Goal: Task Accomplishment & Management: Complete application form

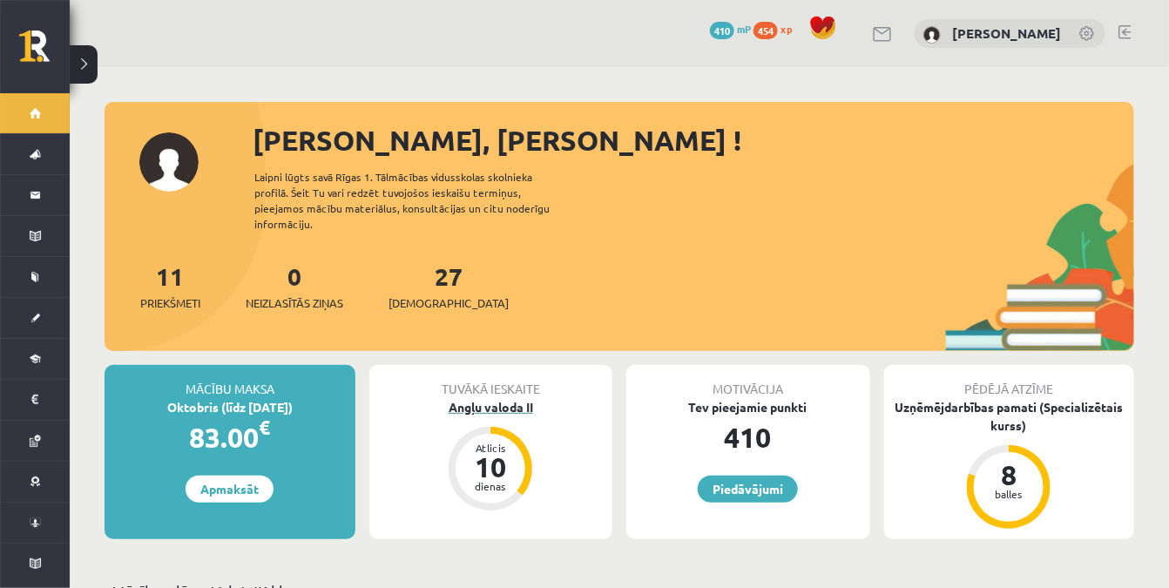
click at [511, 398] on div "Angļu valoda II" at bounding box center [491, 407] width 244 height 18
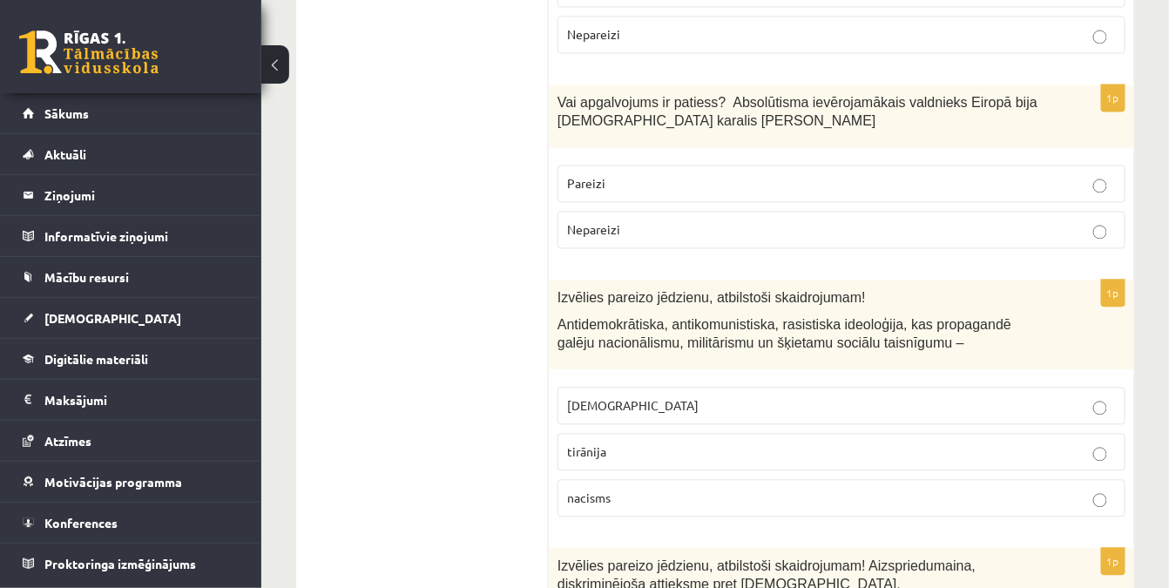
scroll to position [1108, 0]
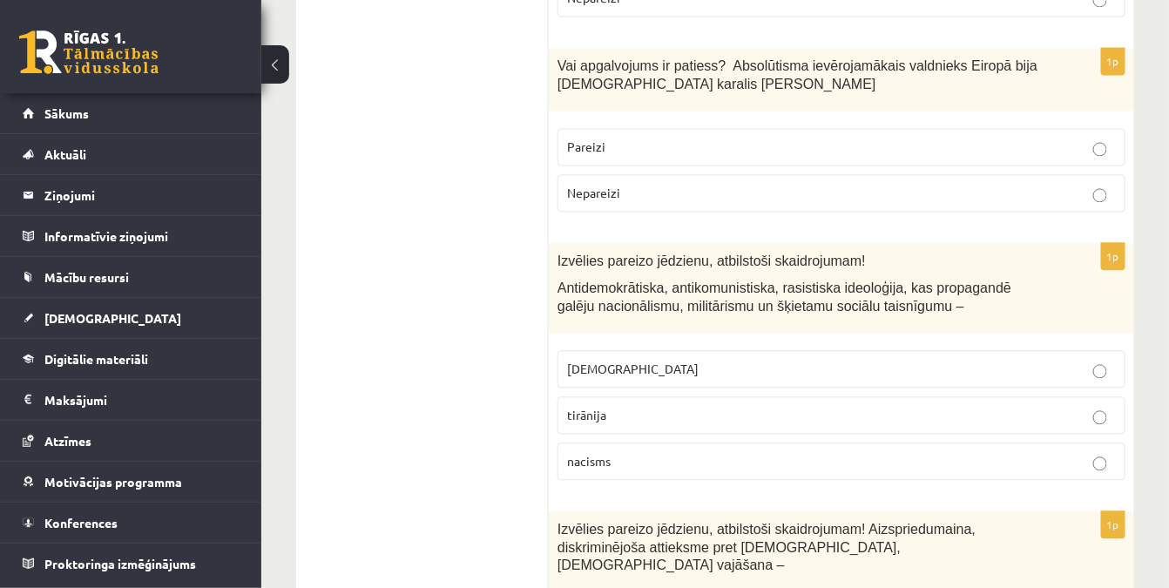
click at [680, 140] on p "Pareizi" at bounding box center [841, 147] width 549 height 18
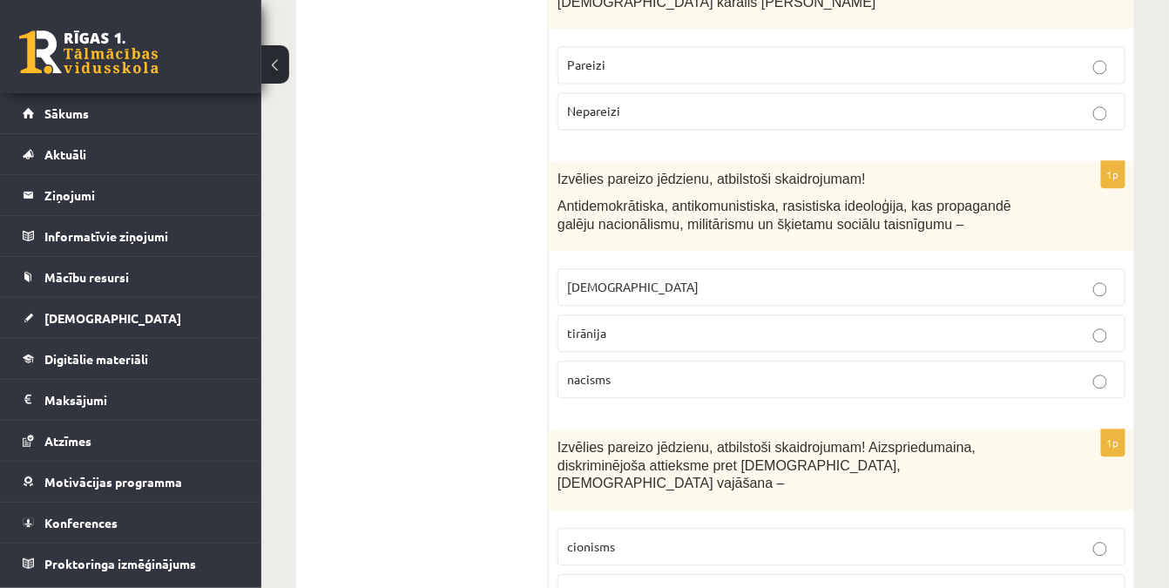
scroll to position [1188, 0]
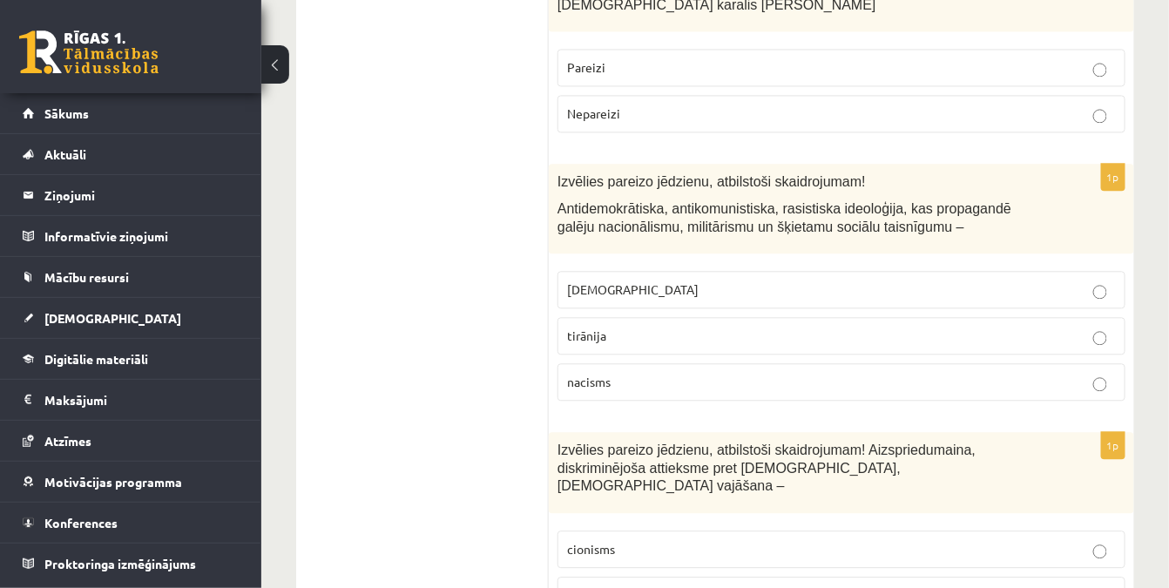
click at [690, 58] on p "Pareizi" at bounding box center [841, 67] width 549 height 18
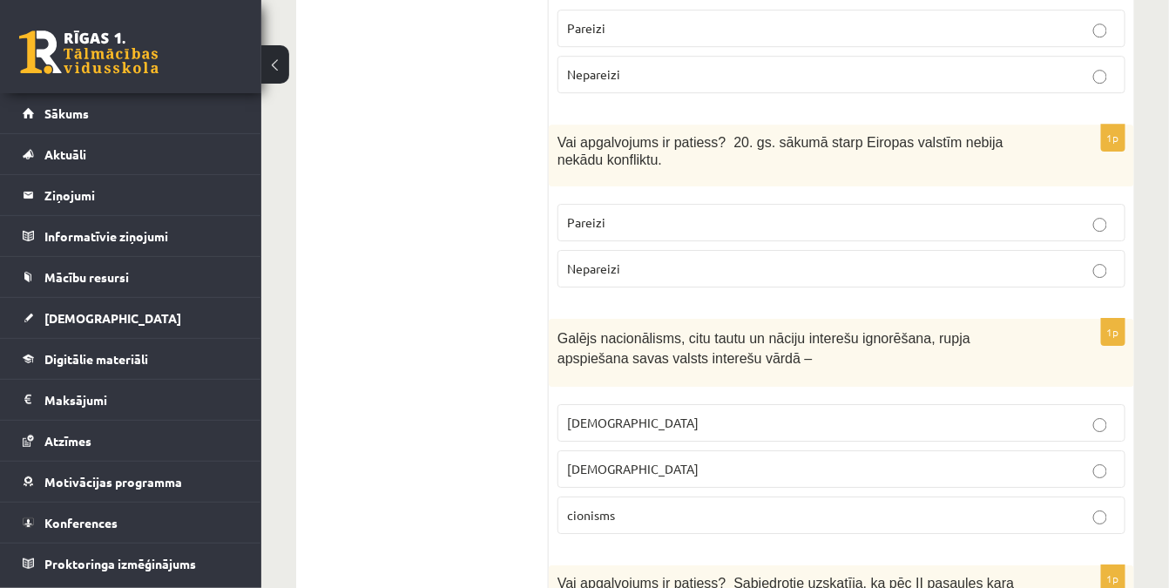
scroll to position [3881, 0]
drag, startPoint x: 469, startPoint y: 178, endPoint x: 397, endPoint y: 146, distance: 78.0
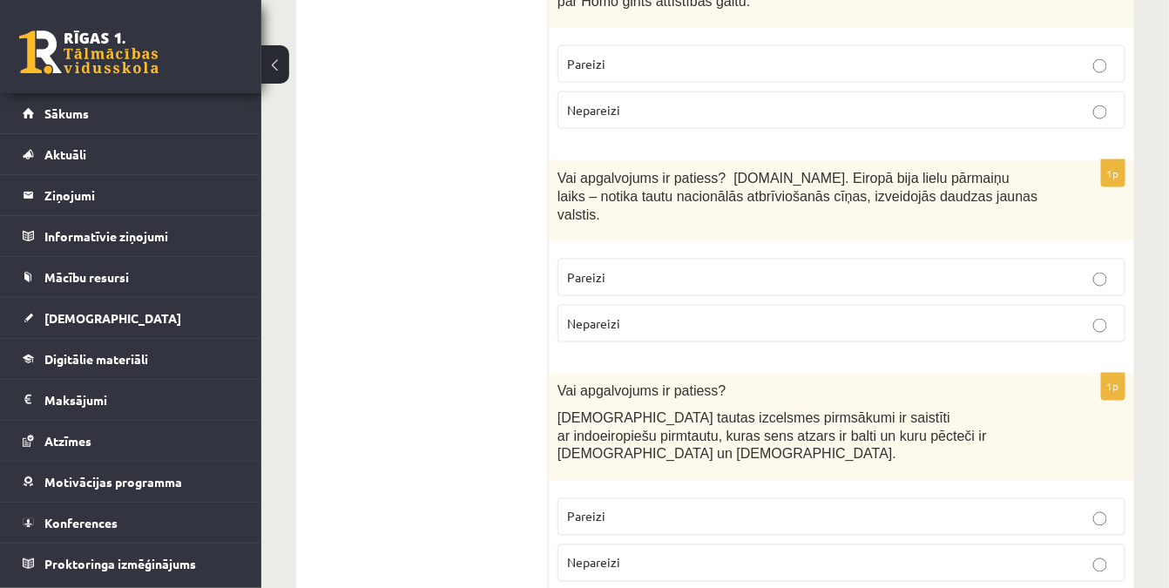
scroll to position [4991, 0]
click at [600, 511] on span "Pareizi" at bounding box center [586, 519] width 38 height 16
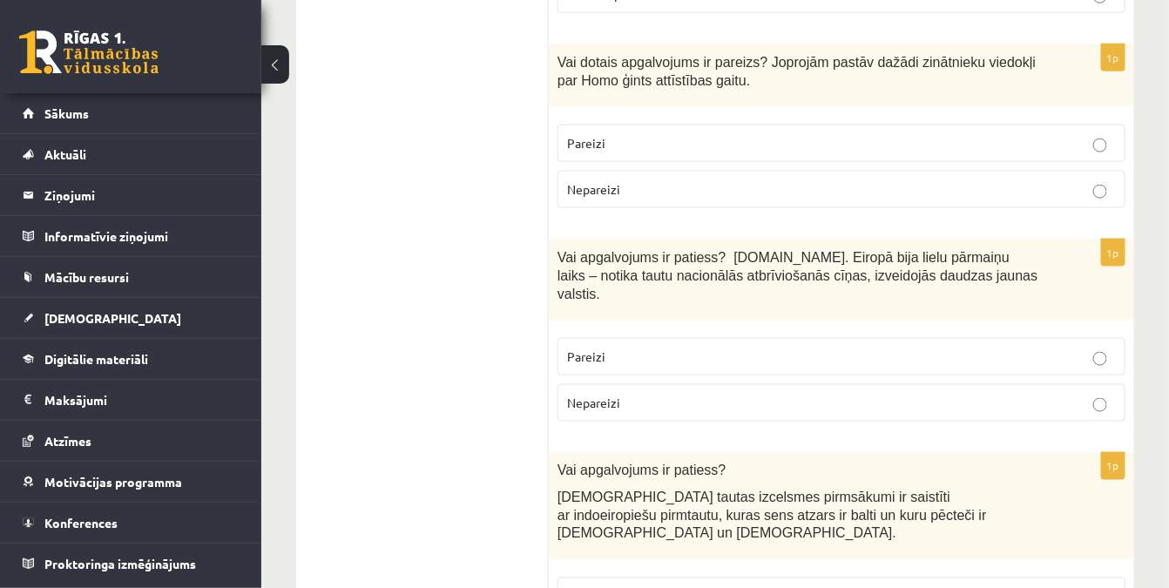
scroll to position [4911, 0]
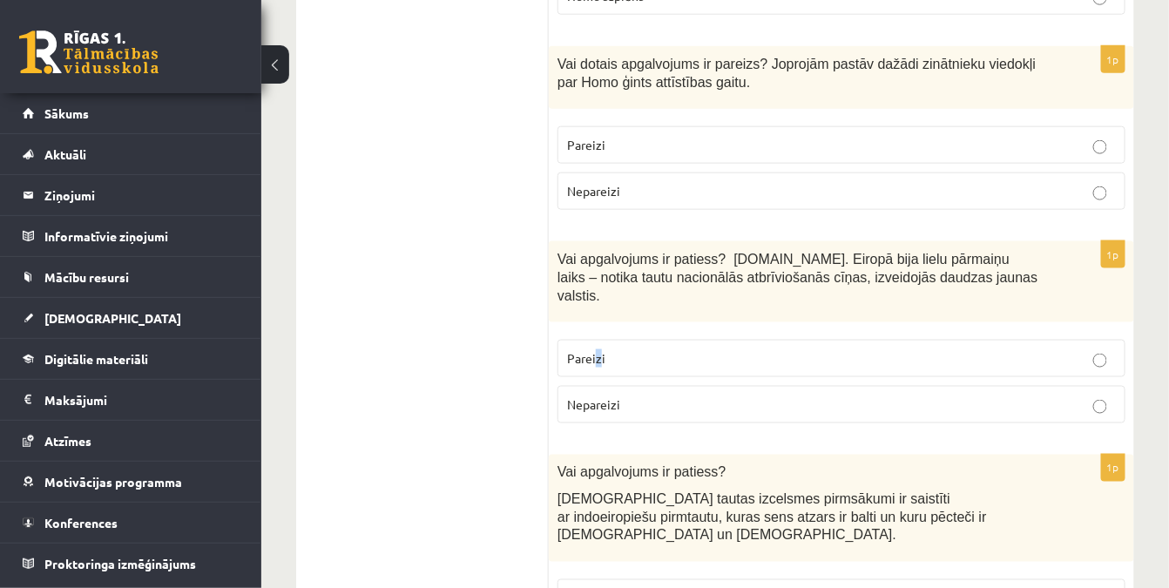
click at [599, 349] on p "Pareizi" at bounding box center [841, 358] width 549 height 18
click at [604, 349] on p "Pareizi" at bounding box center [841, 358] width 549 height 18
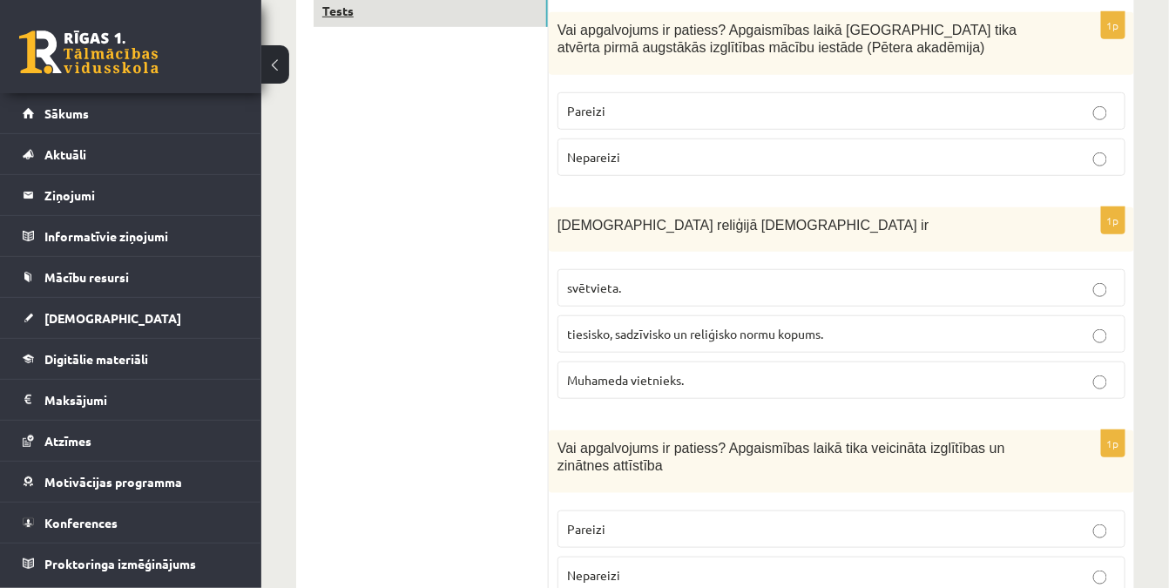
scroll to position [316, 0]
click at [650, 98] on label "Pareizi" at bounding box center [842, 112] width 568 height 37
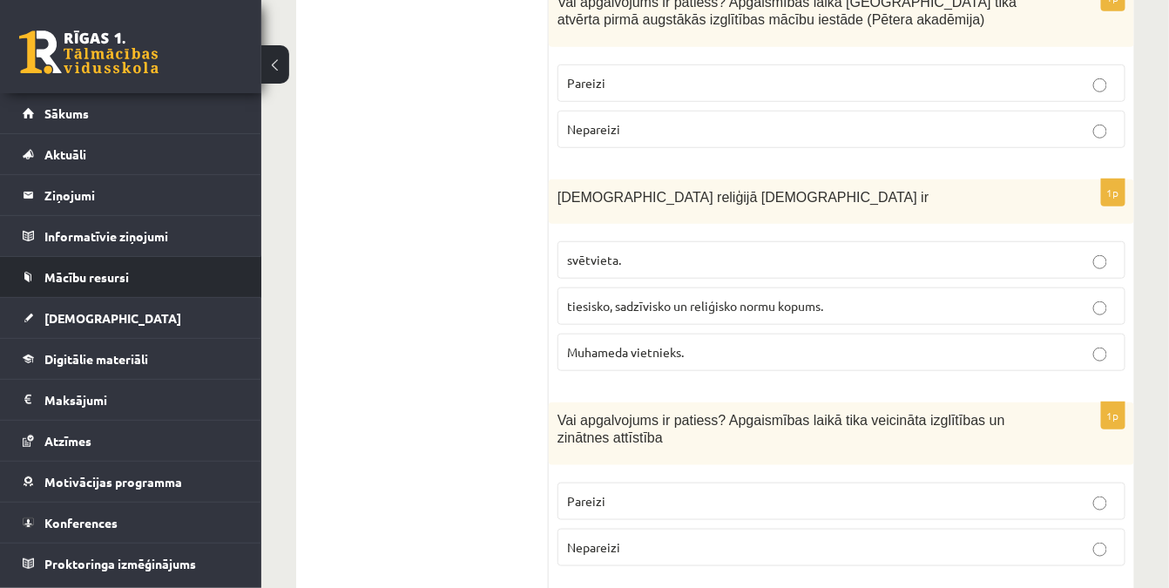
scroll to position [396, 0]
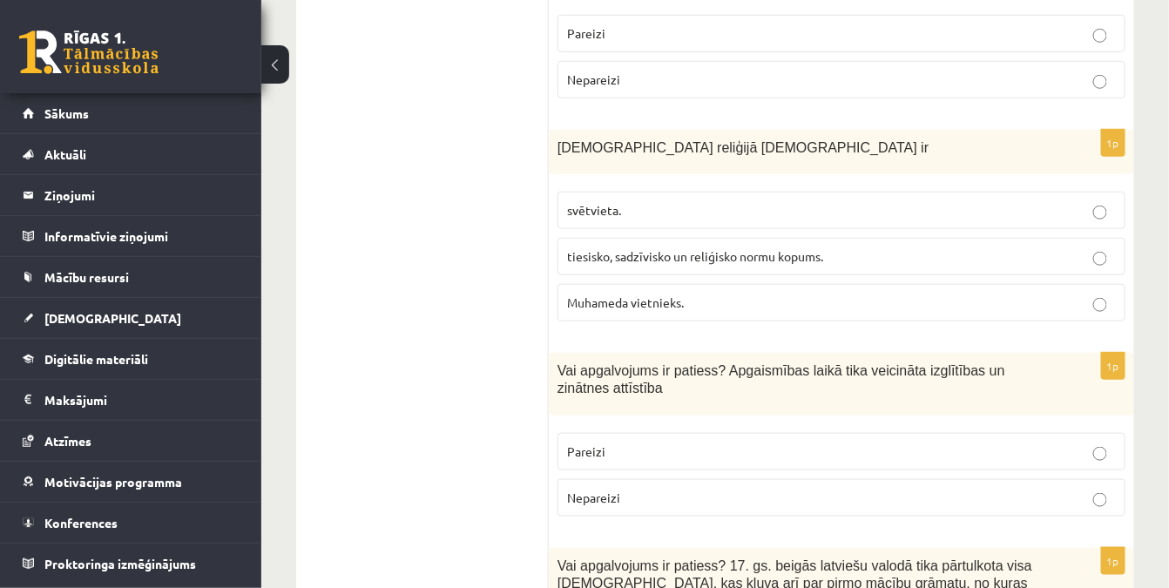
click at [702, 251] on span "tiesisko, sadzīvisko un reliģisko normu kopums." at bounding box center [695, 256] width 256 height 16
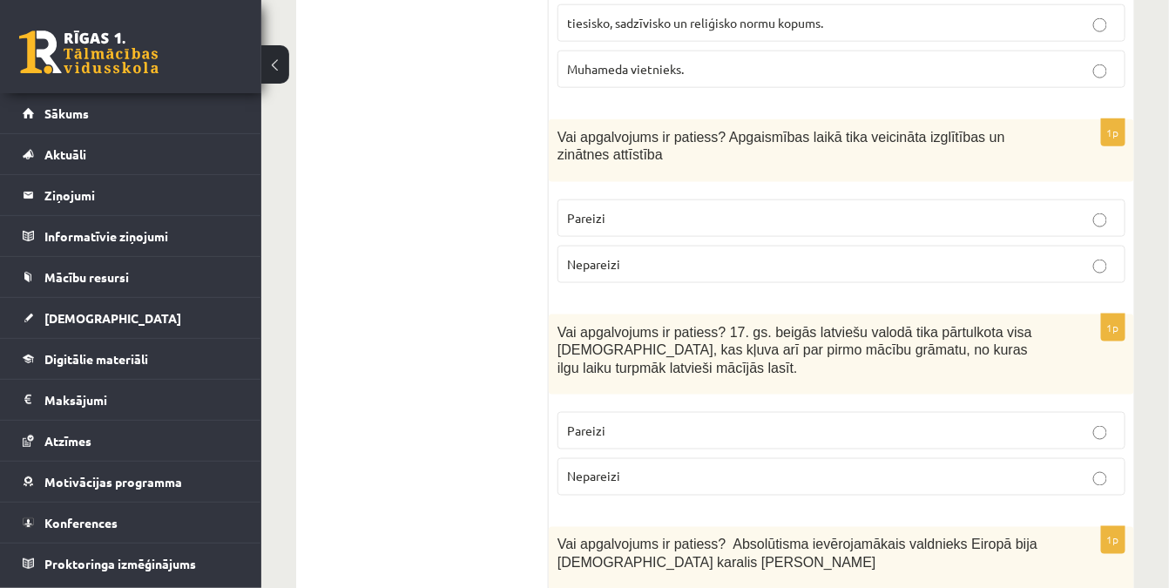
scroll to position [634, 0]
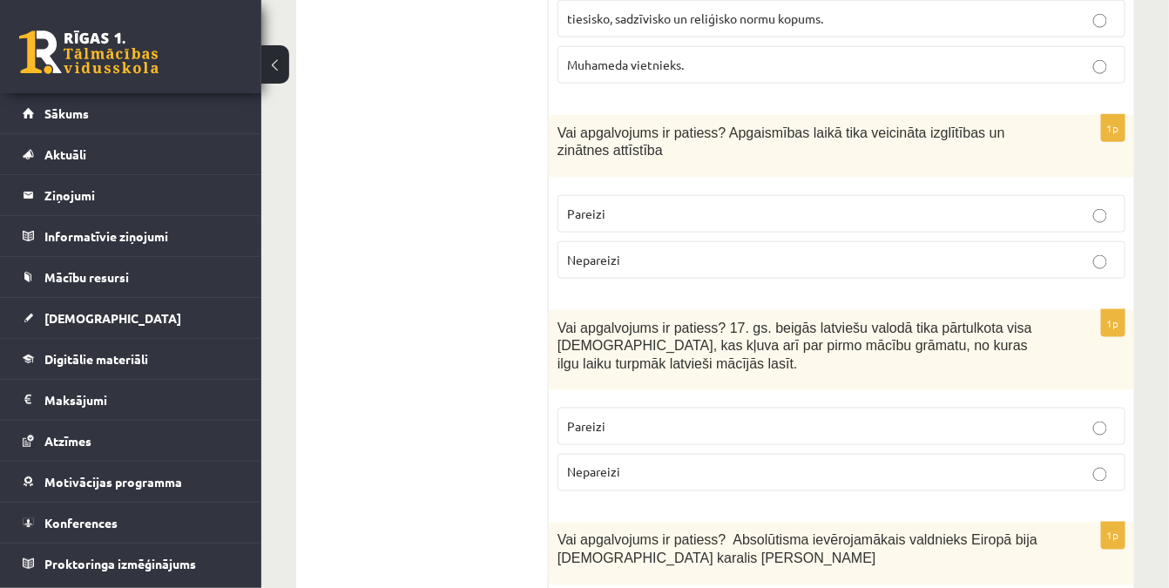
click at [613, 210] on p "Pareizi" at bounding box center [841, 214] width 549 height 18
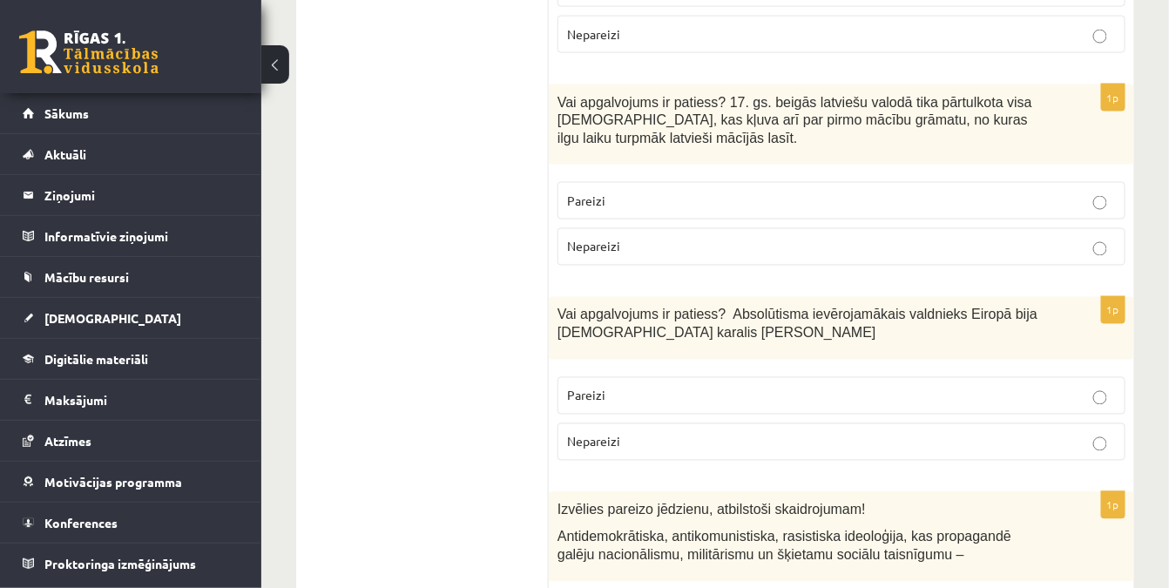
scroll to position [871, 0]
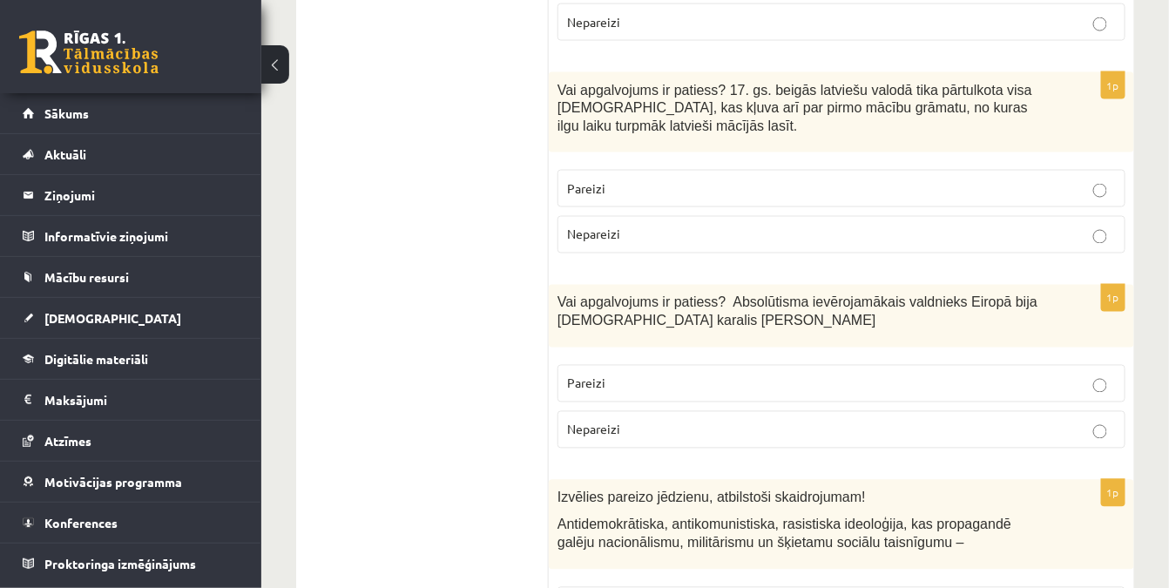
click at [579, 180] on span "Pareizi" at bounding box center [586, 188] width 38 height 16
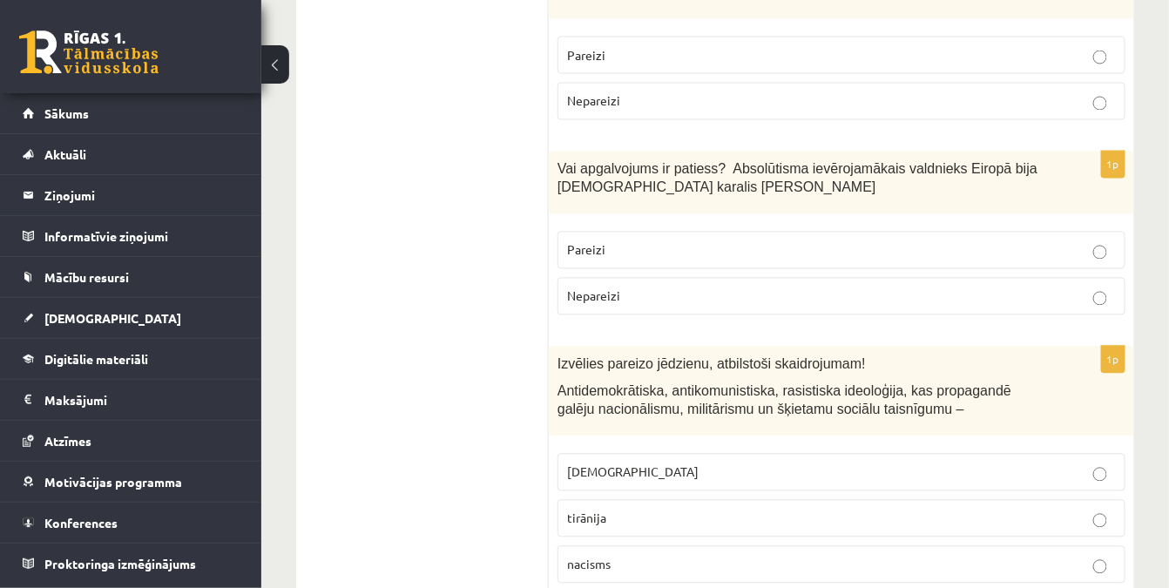
scroll to position [1029, 0]
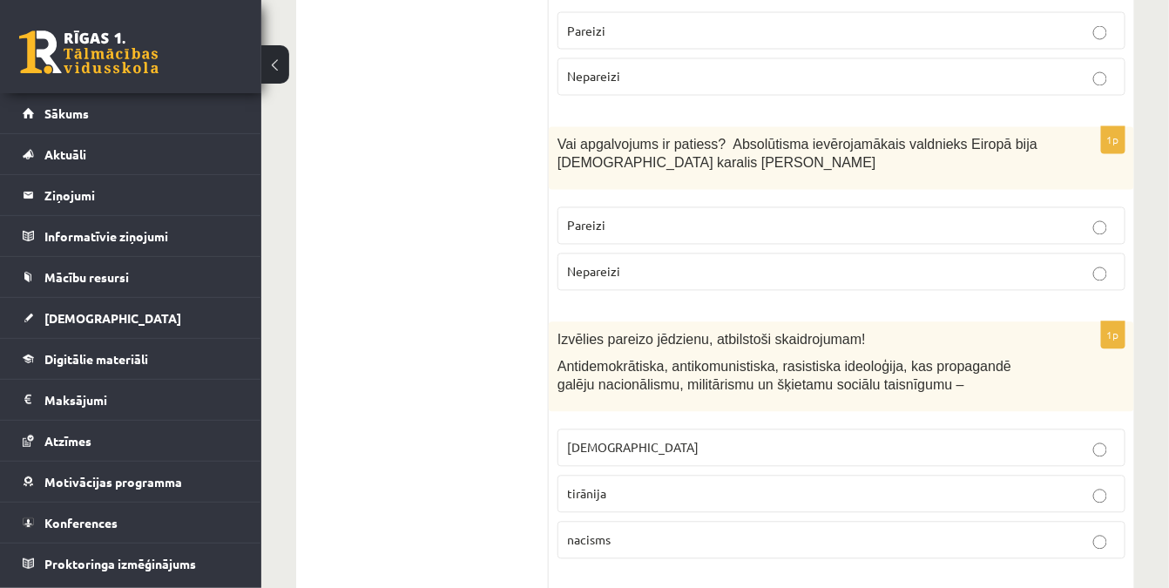
click at [595, 227] on span "Pareizi" at bounding box center [586, 226] width 38 height 16
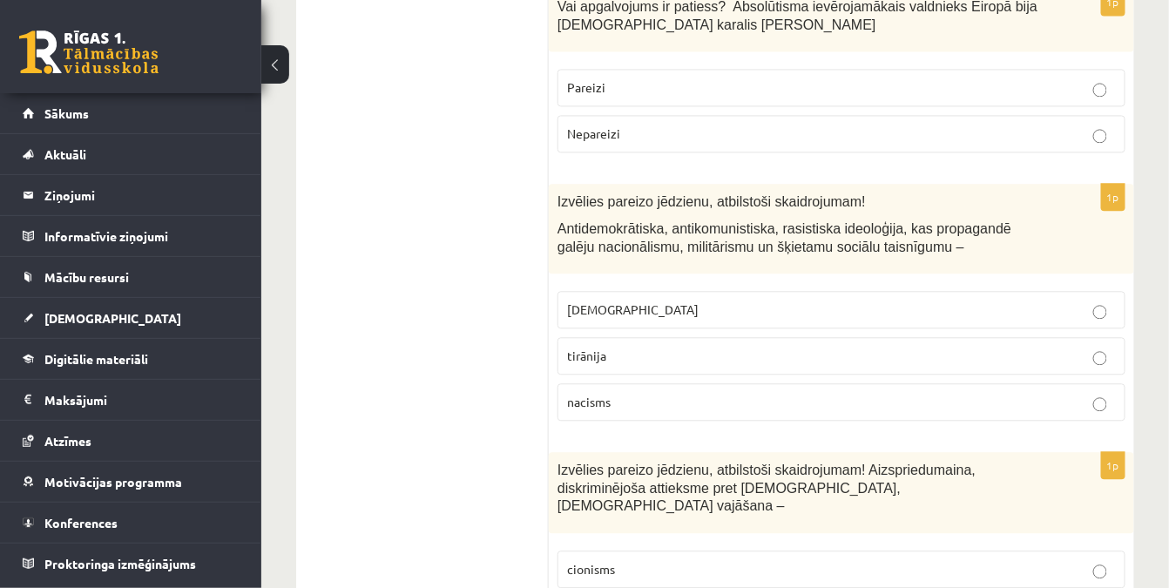
scroll to position [1188, 0]
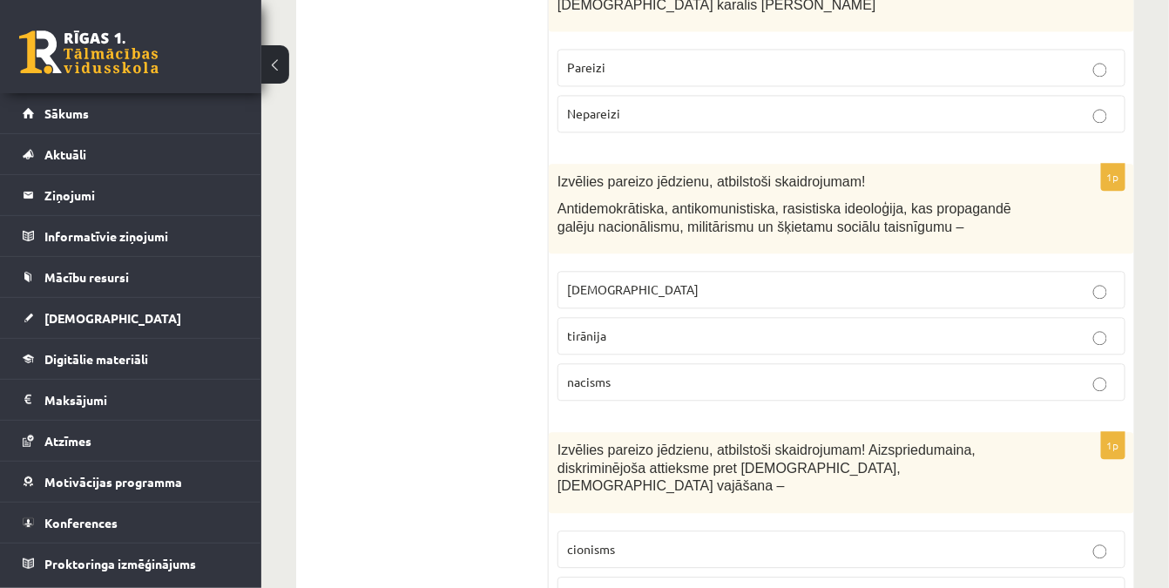
click at [654, 282] on p "fašisms" at bounding box center [841, 290] width 549 height 18
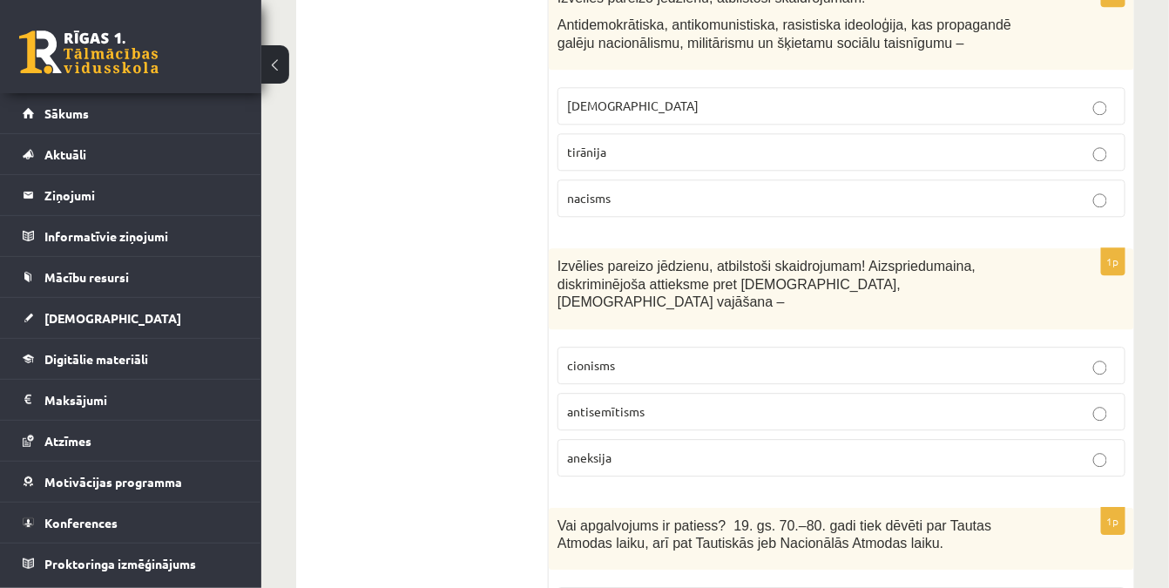
scroll to position [1426, 0]
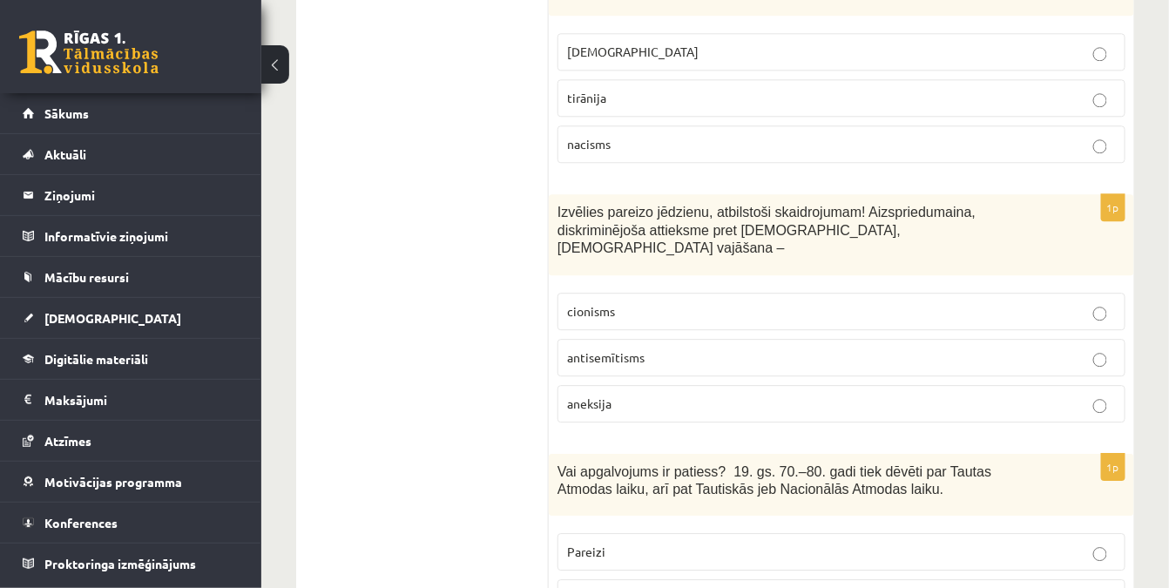
click at [592, 349] on span "antisemītisms" at bounding box center [606, 357] width 78 height 16
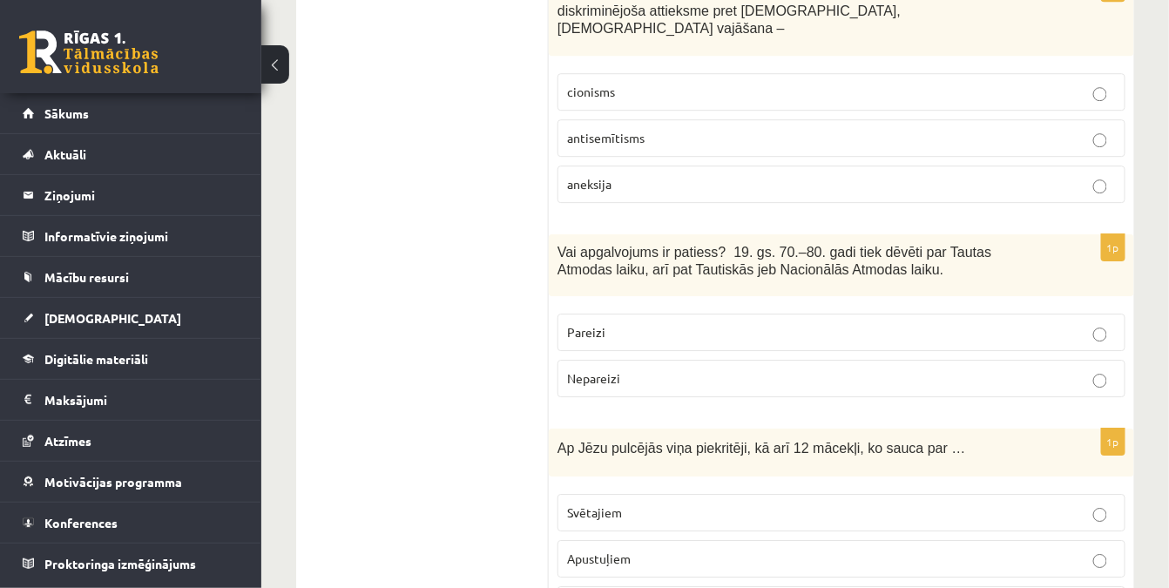
scroll to position [1664, 0]
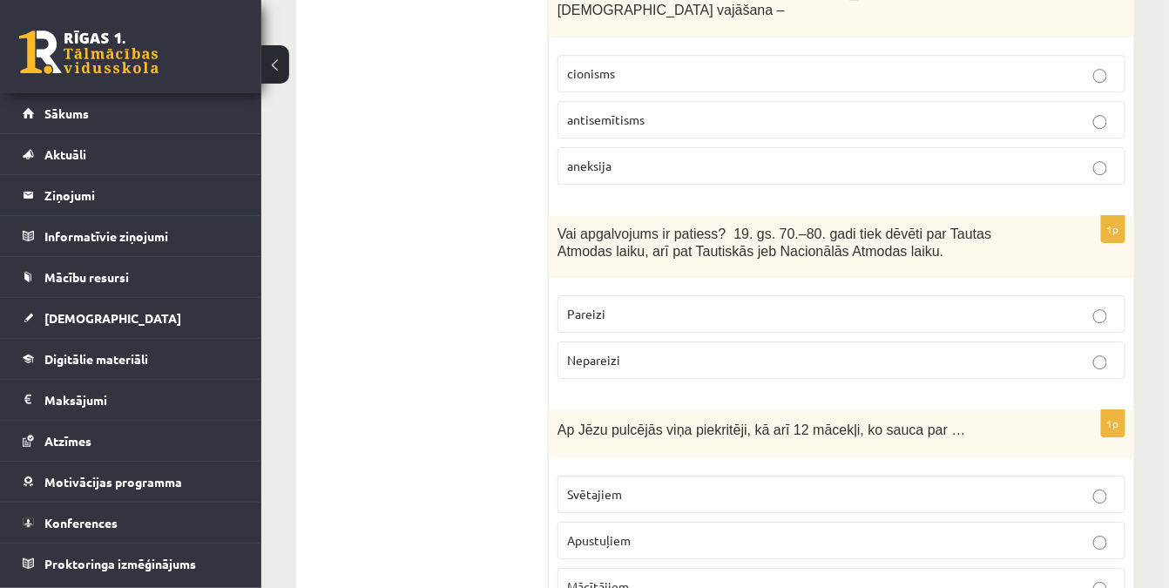
click at [638, 305] on p "Pareizi" at bounding box center [841, 314] width 549 height 18
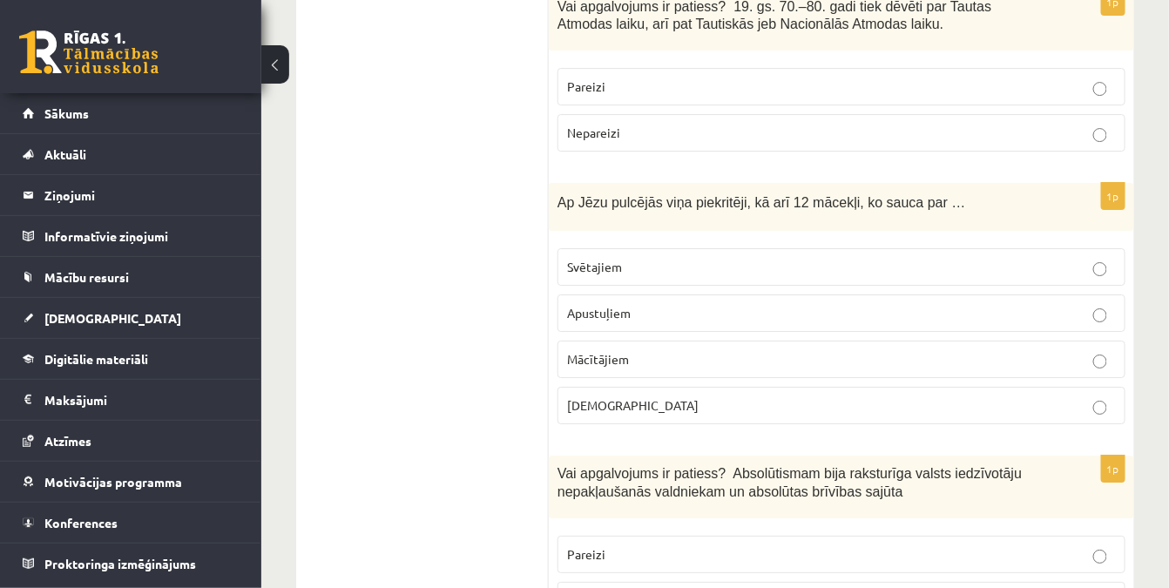
scroll to position [1901, 0]
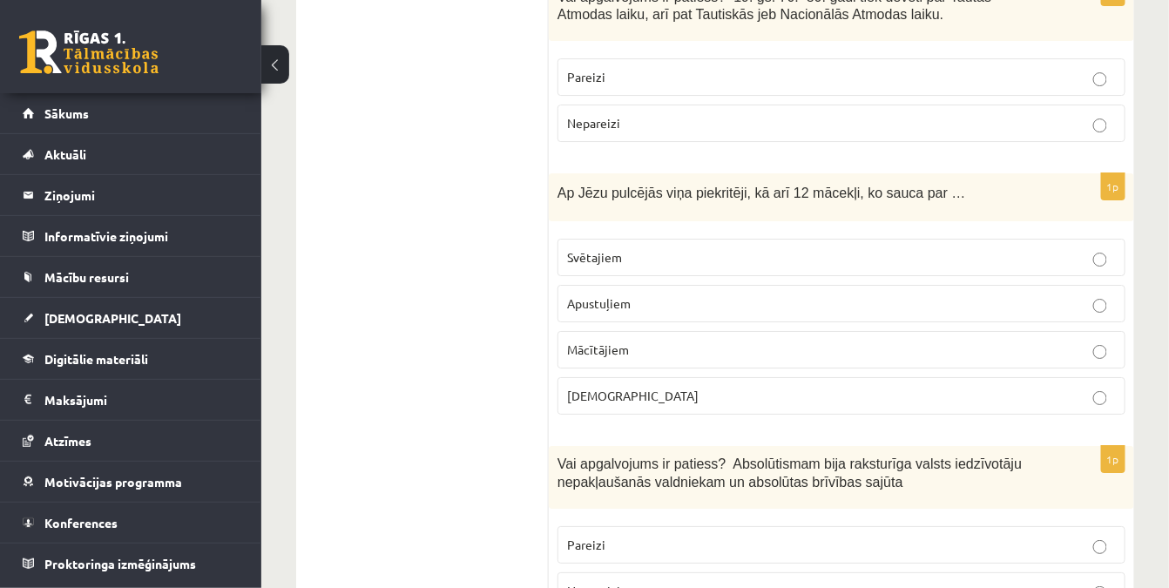
click at [652, 387] on p "Bīskapiem" at bounding box center [841, 396] width 549 height 18
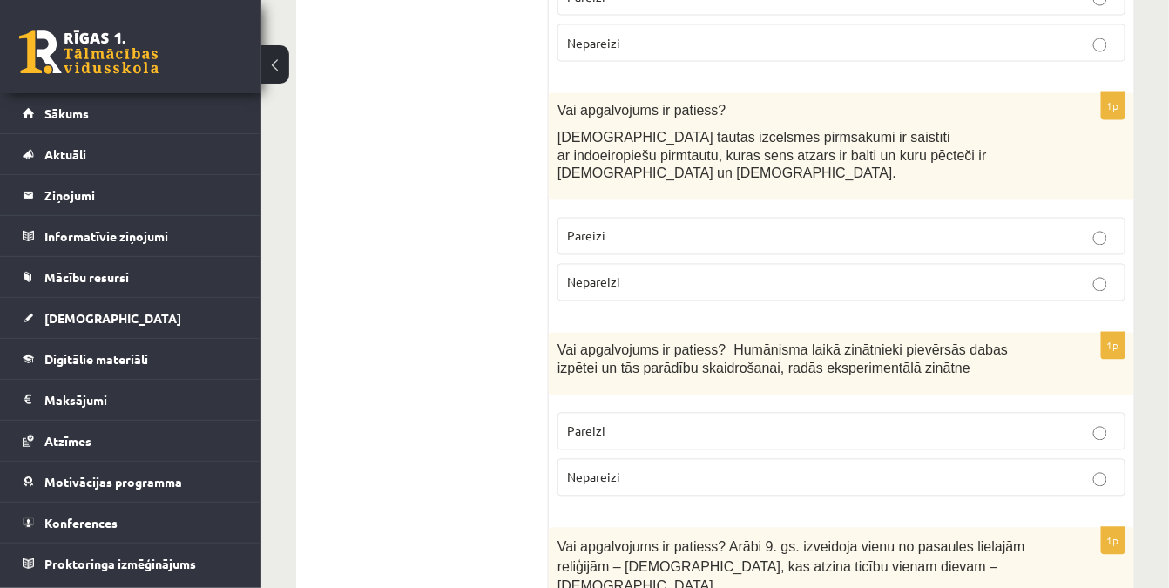
scroll to position [5228, 0]
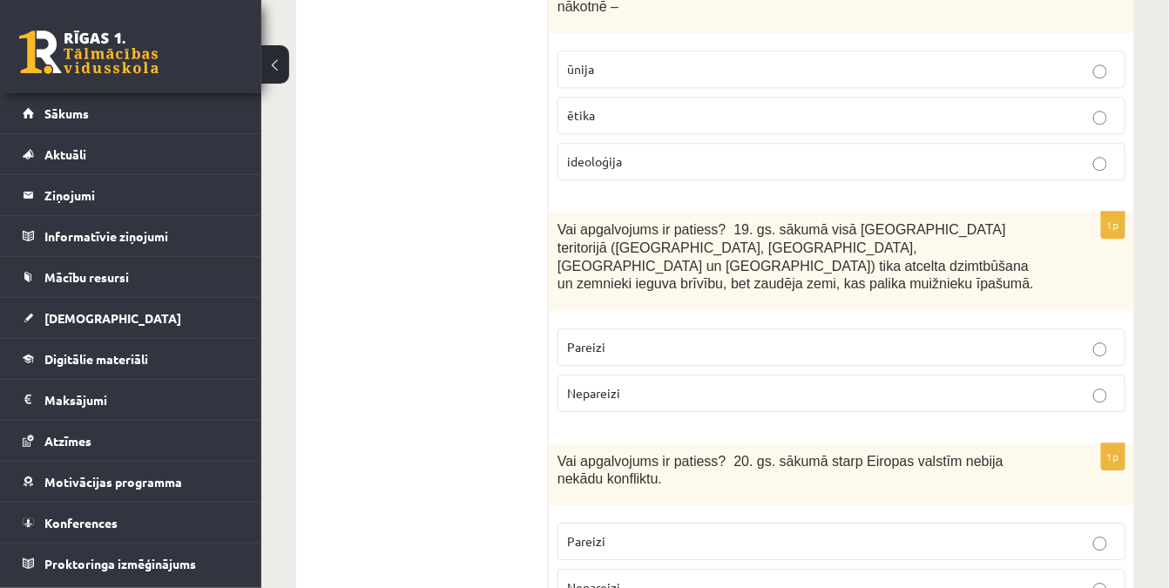
drag, startPoint x: 384, startPoint y: 471, endPoint x: 349, endPoint y: 345, distance: 130.2
click at [349, 345] on ul "Tests" at bounding box center [431, 40] width 235 height 6583
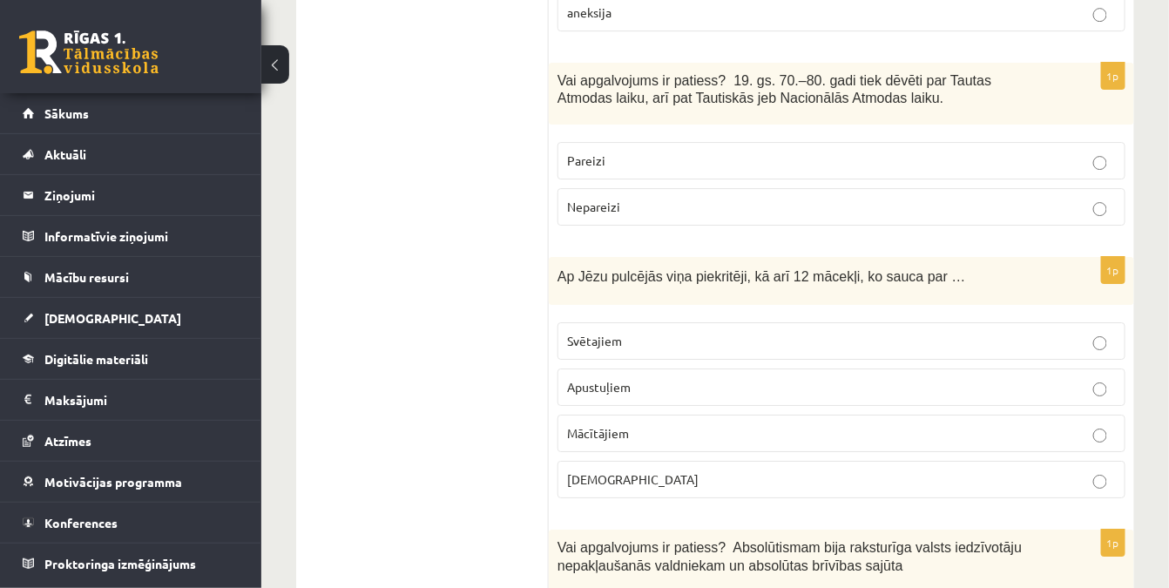
scroll to position [1821, 0]
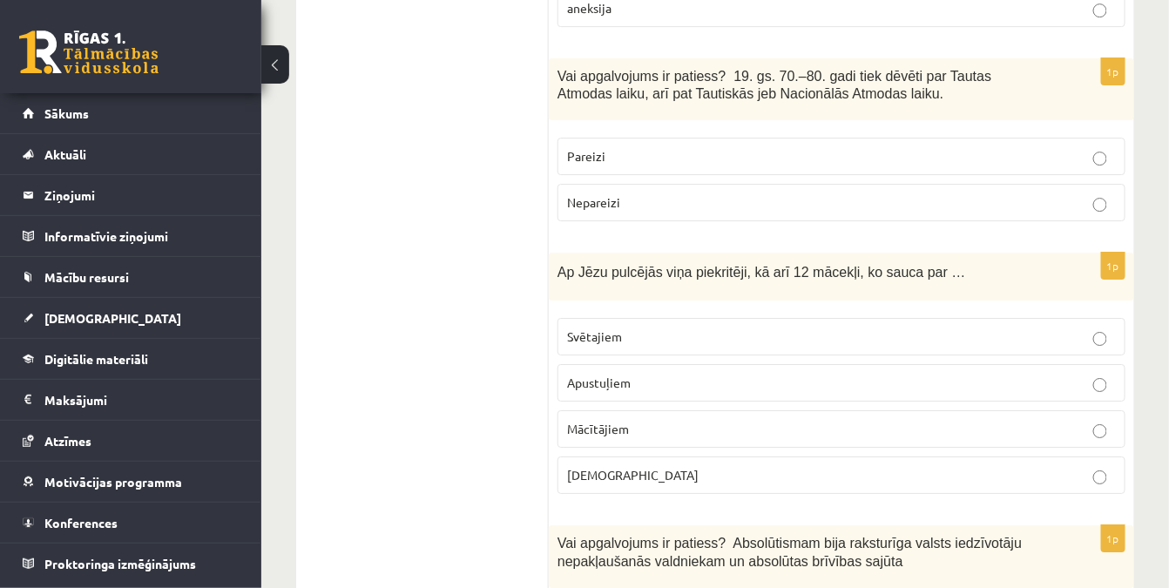
click at [664, 374] on p "Apustuļiem" at bounding box center [841, 383] width 549 height 18
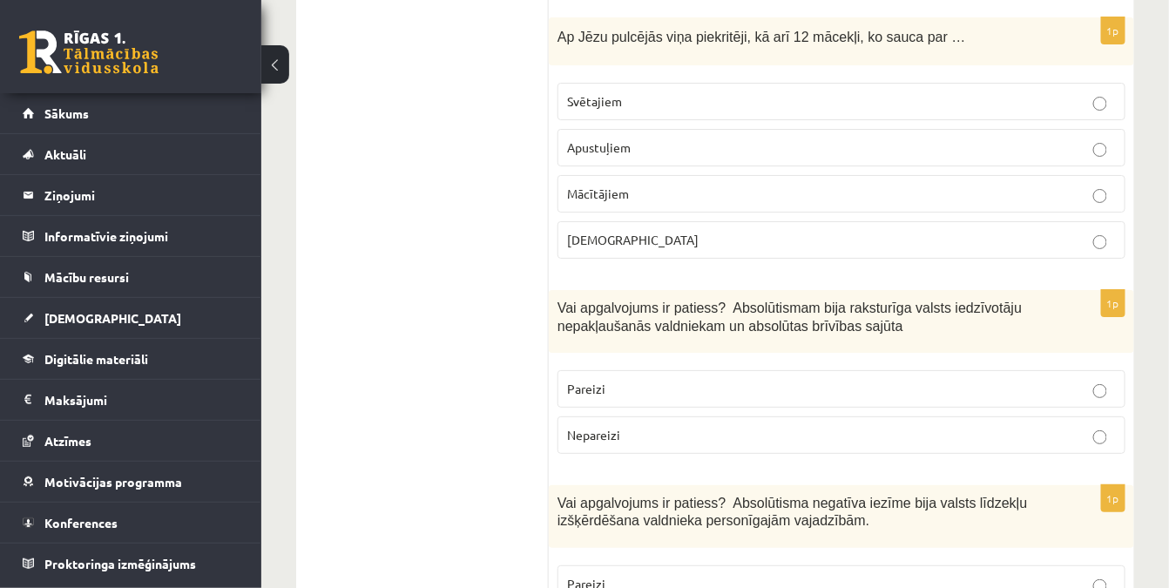
scroll to position [2059, 0]
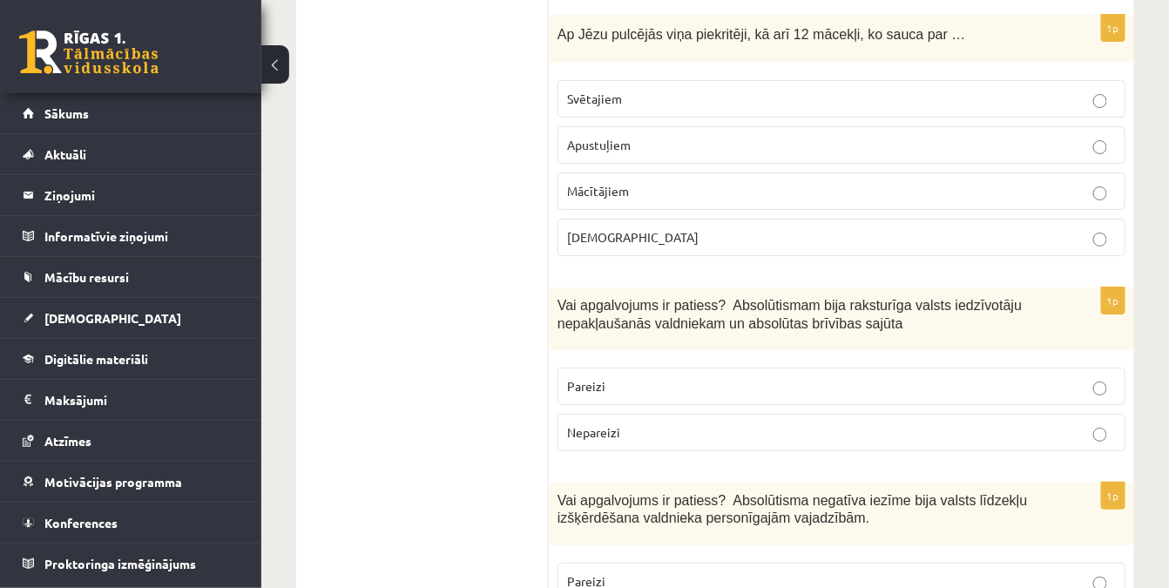
click at [622, 377] on p "Pareizi" at bounding box center [841, 386] width 549 height 18
click at [606, 424] on p "Nepareizi" at bounding box center [841, 433] width 549 height 18
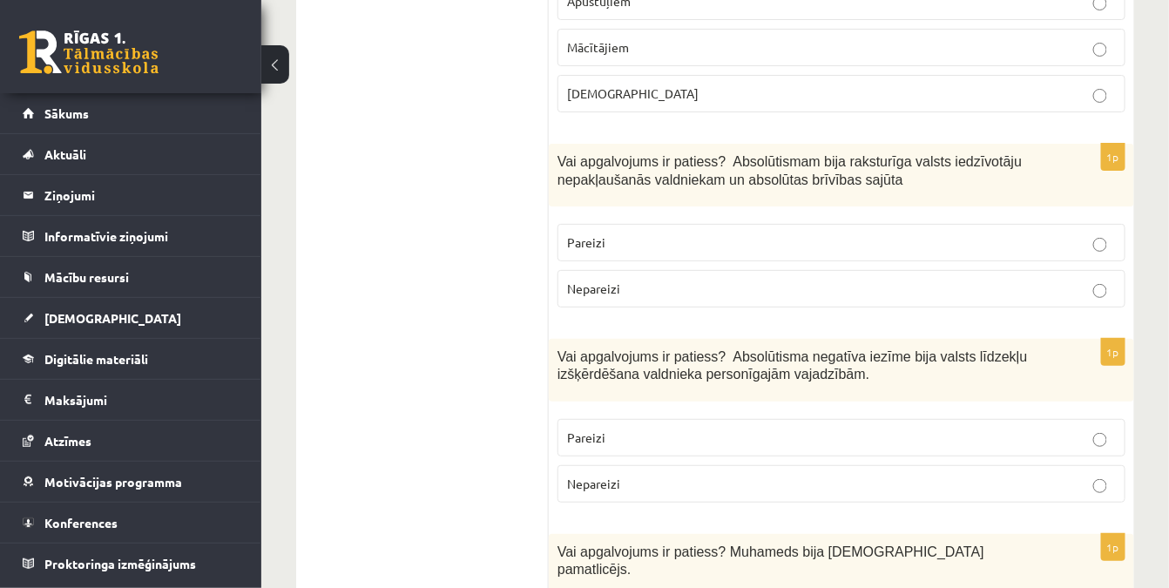
scroll to position [2218, 0]
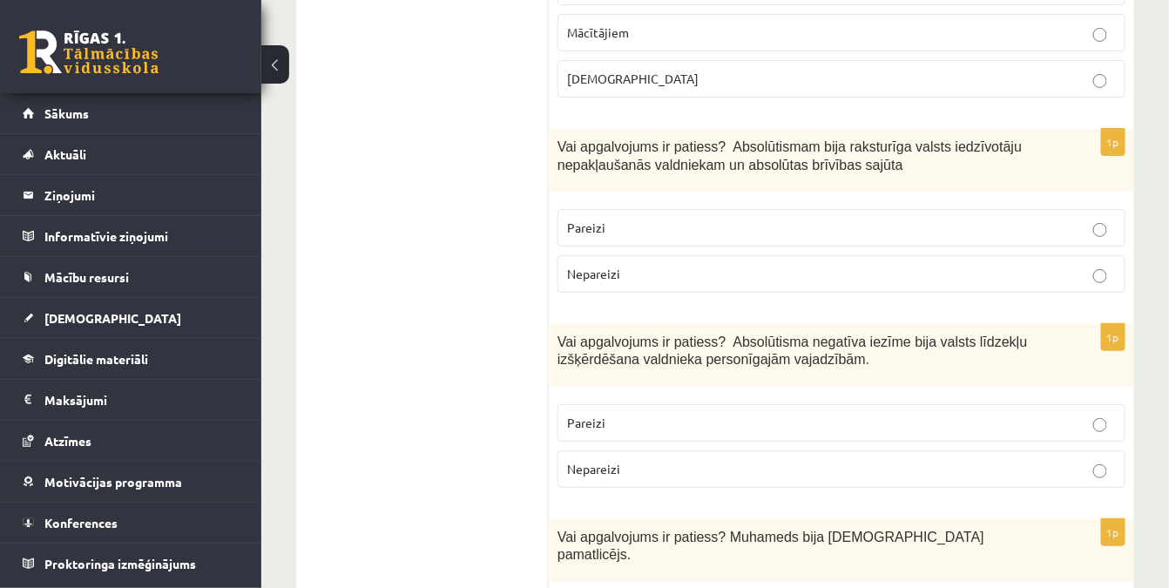
click at [608, 414] on p "Pareizi" at bounding box center [841, 423] width 549 height 18
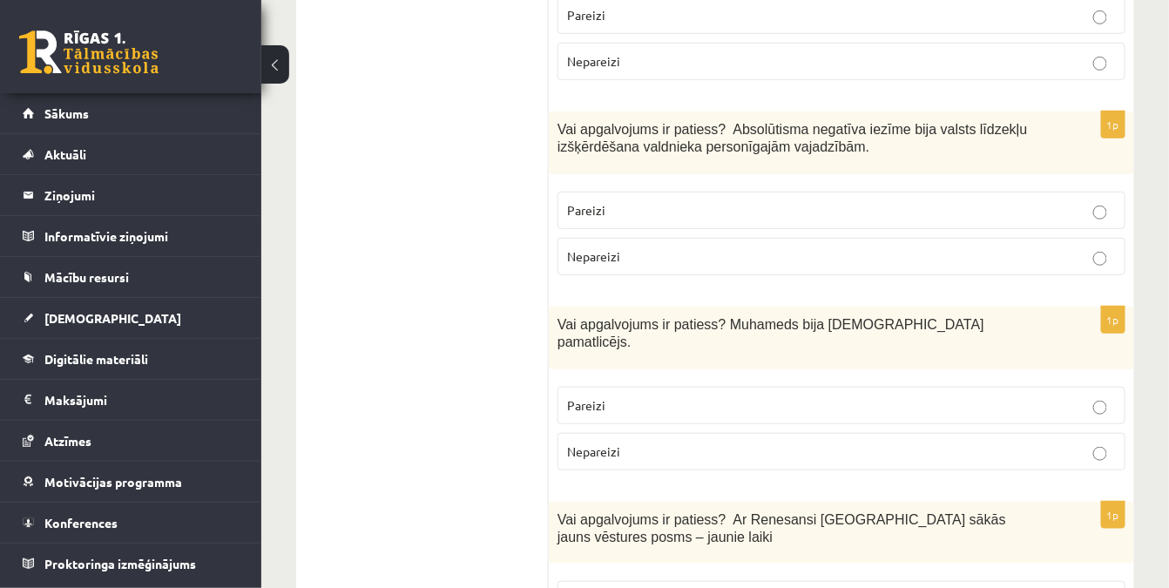
scroll to position [2535, 0]
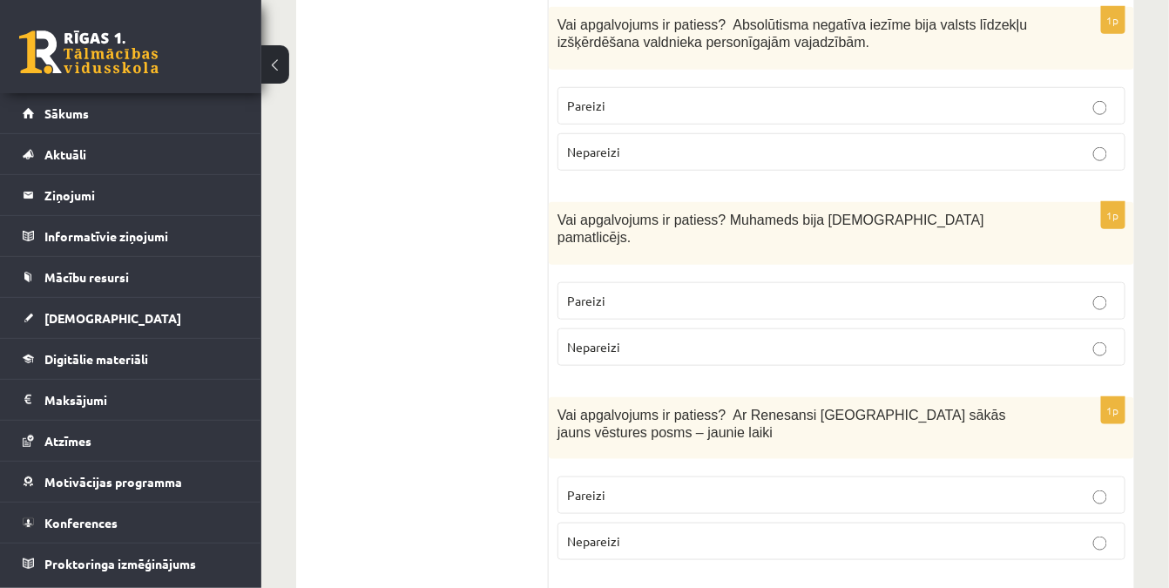
click at [612, 292] on p "Pareizi" at bounding box center [841, 301] width 549 height 18
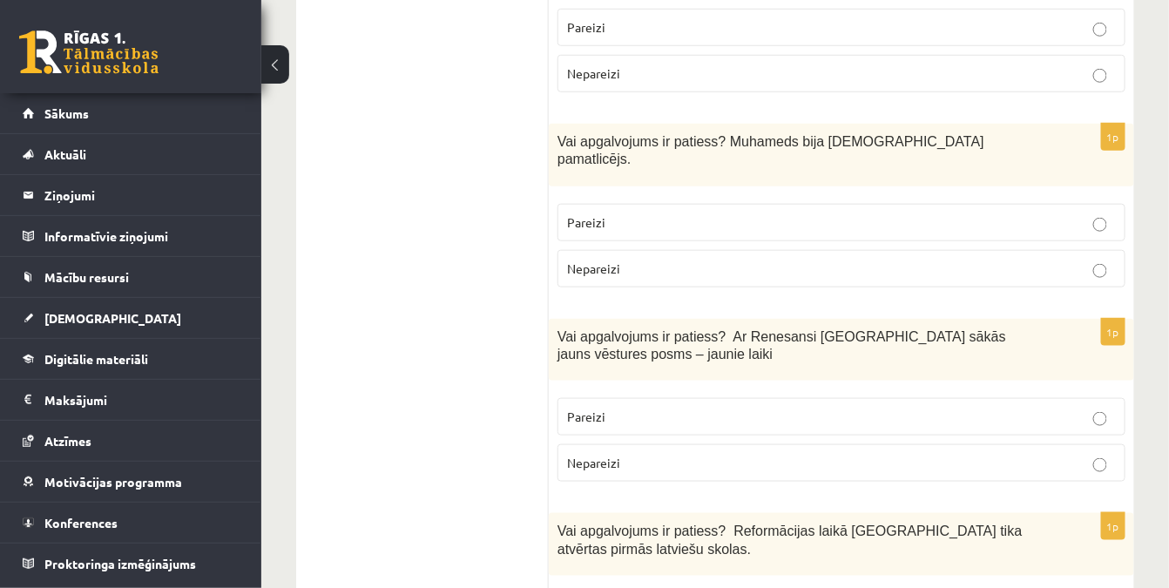
scroll to position [2614, 0]
click at [578, 408] on span "Pareizi" at bounding box center [586, 416] width 38 height 16
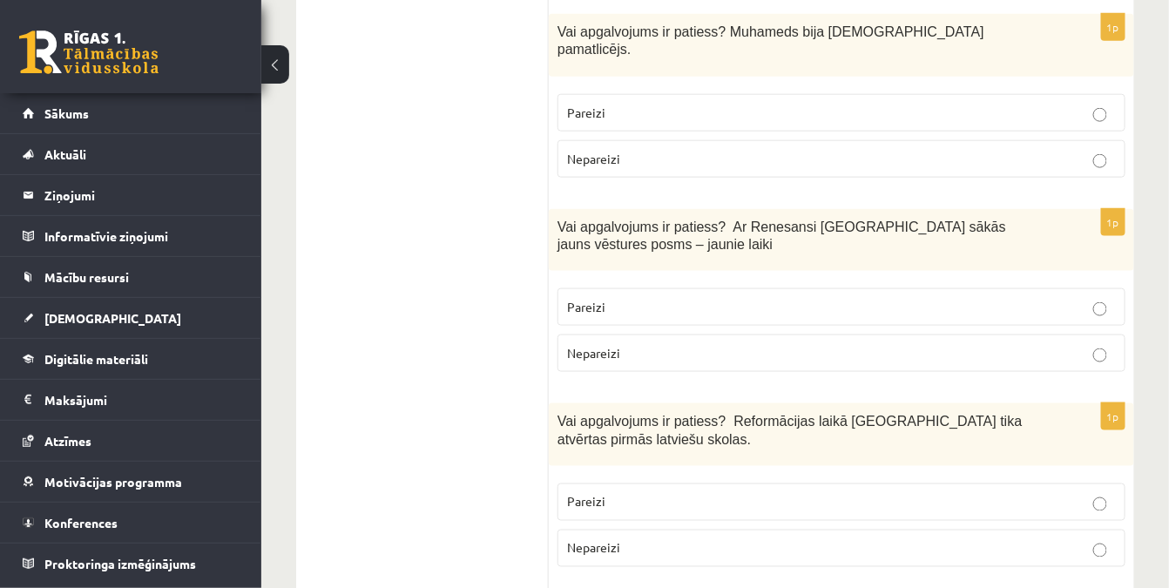
scroll to position [2772, 0]
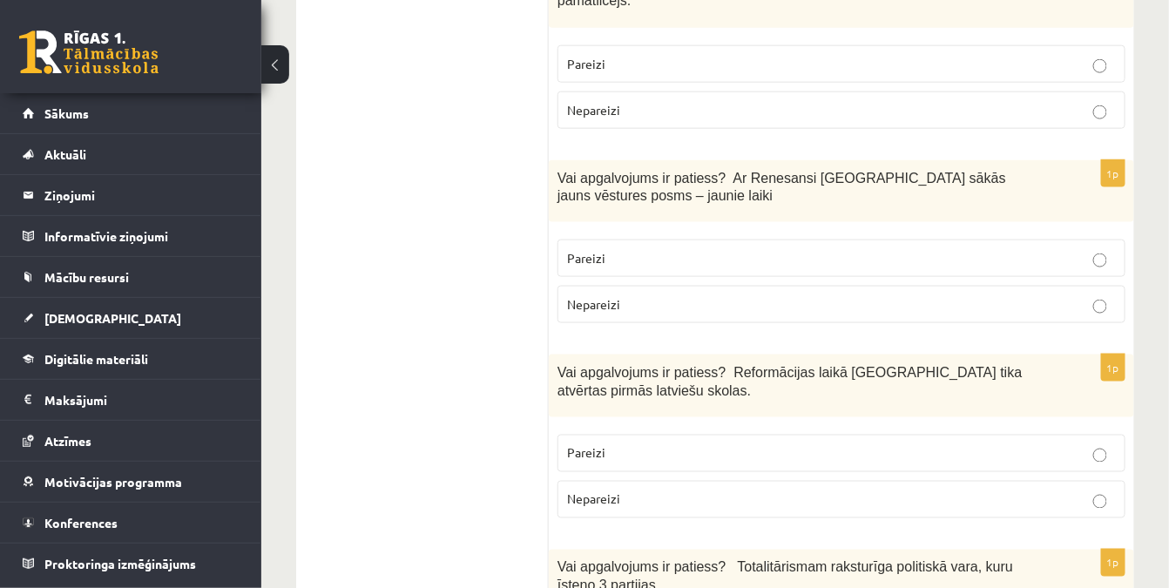
click at [577, 445] on span "Pareizi" at bounding box center [586, 453] width 38 height 16
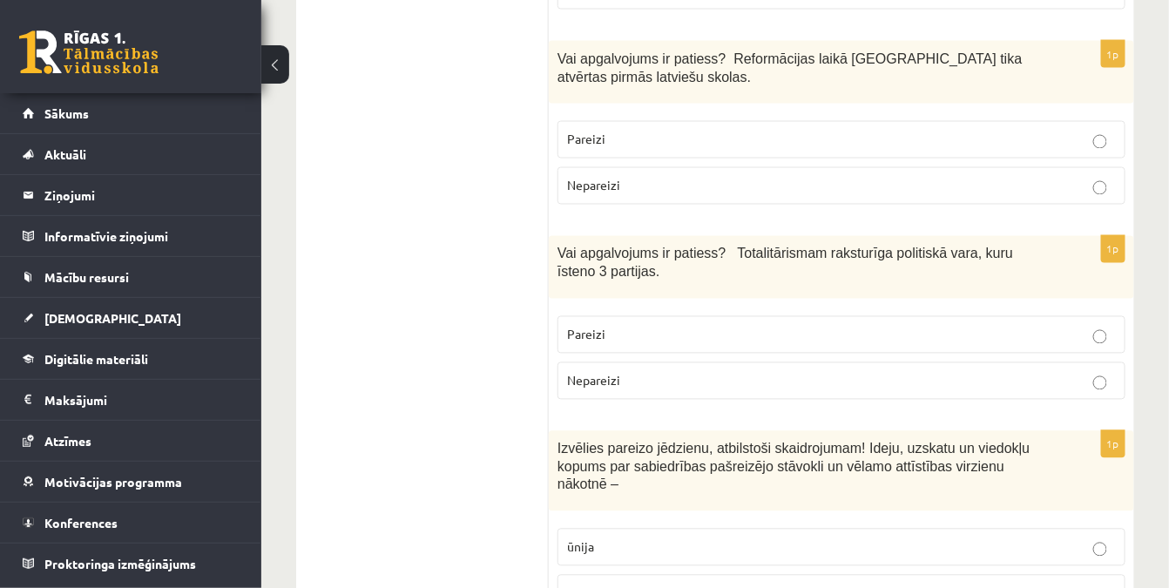
scroll to position [3089, 0]
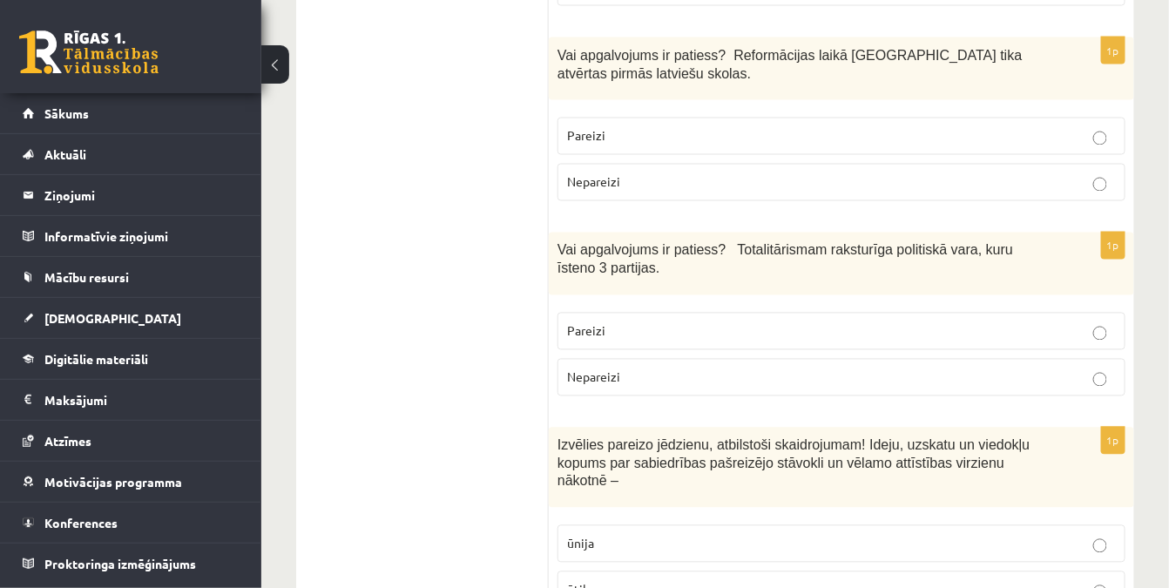
click at [657, 369] on p "Nepareizi" at bounding box center [841, 378] width 549 height 18
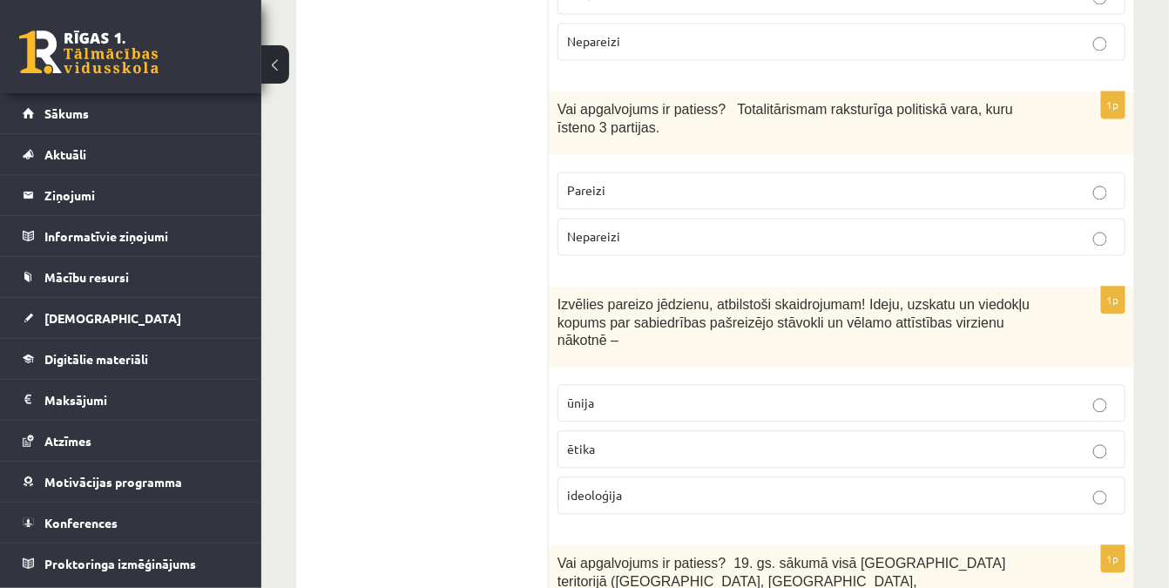
scroll to position [3248, 0]
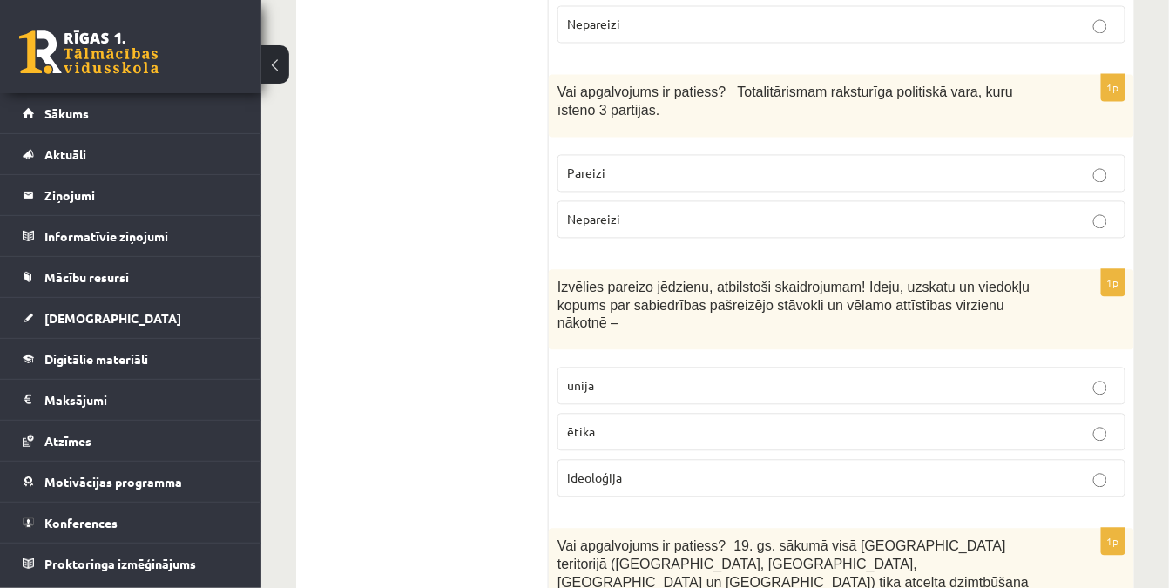
click at [624, 469] on p "ideoloģija" at bounding box center [841, 478] width 549 height 18
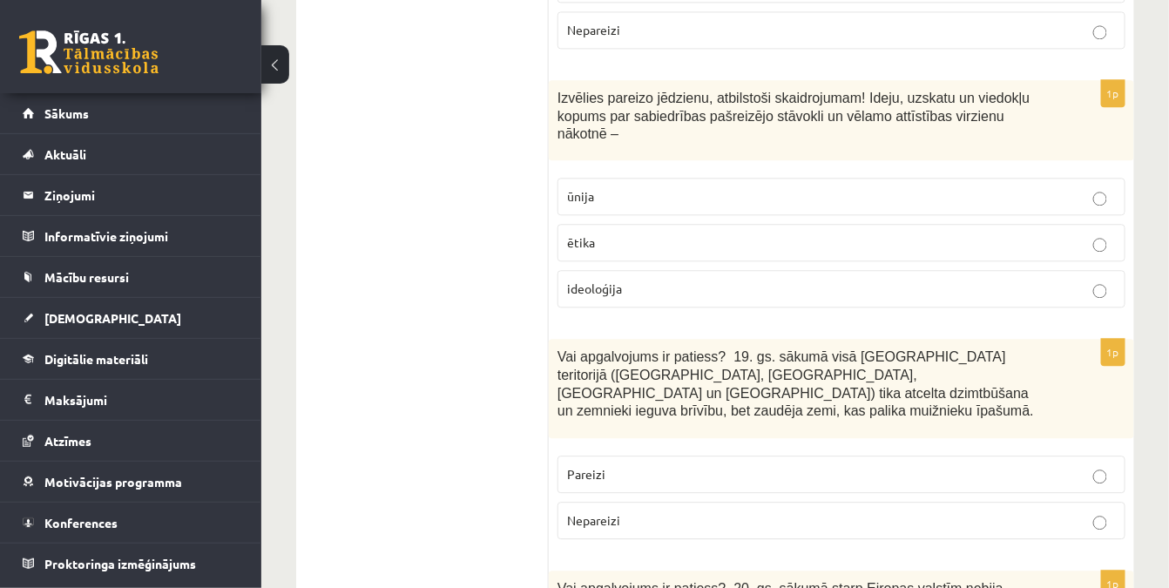
scroll to position [3486, 0]
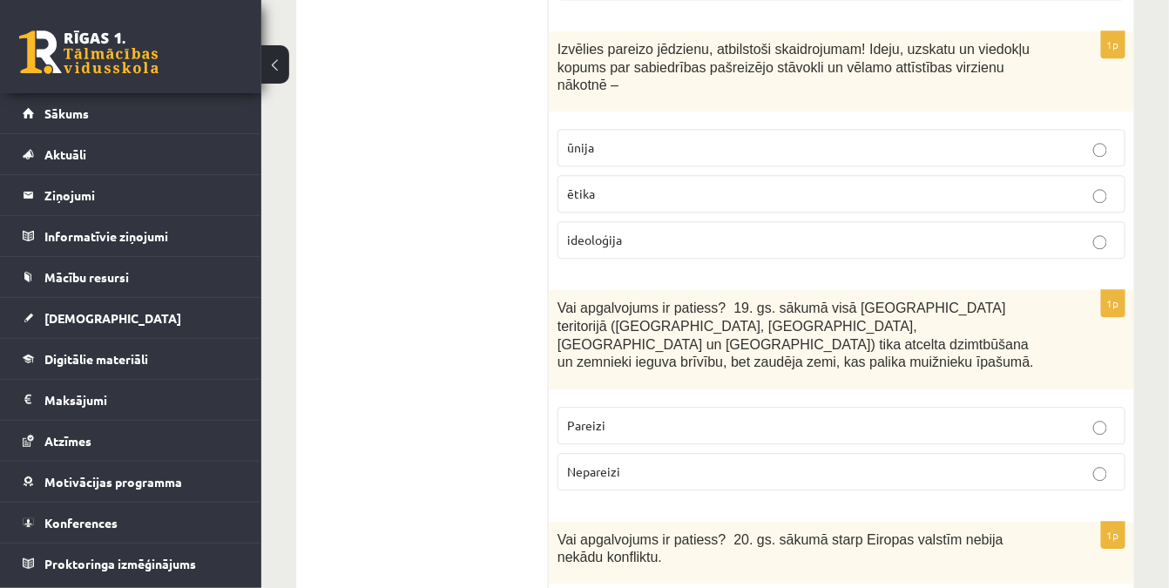
click at [597, 417] on span "Pareizi" at bounding box center [586, 425] width 38 height 16
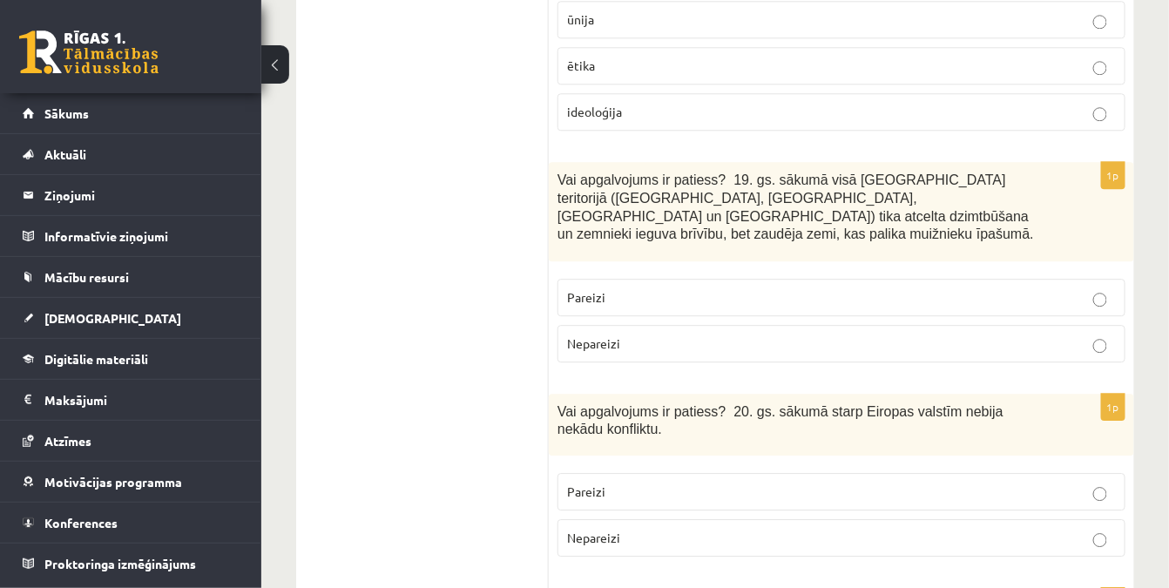
scroll to position [3643, 0]
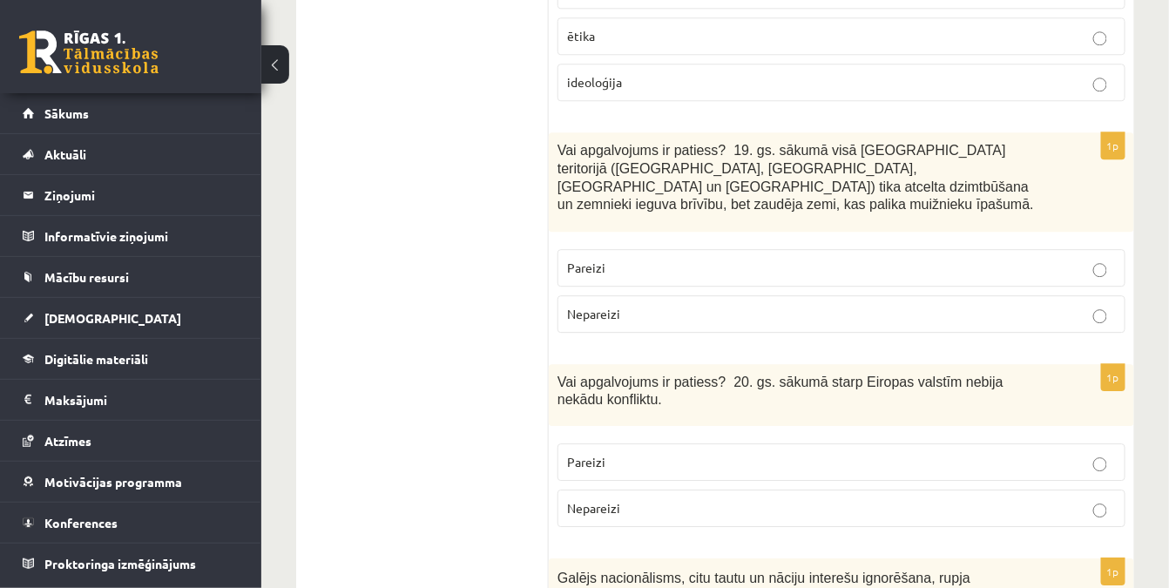
click at [617, 500] on span "Nepareizi" at bounding box center [593, 508] width 53 height 16
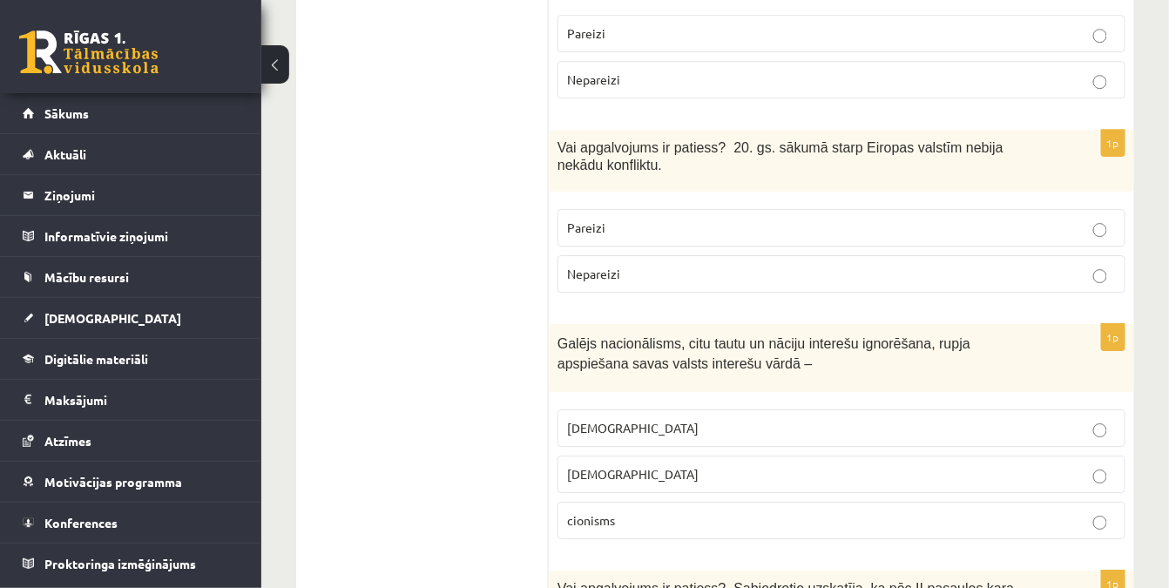
scroll to position [3881, 0]
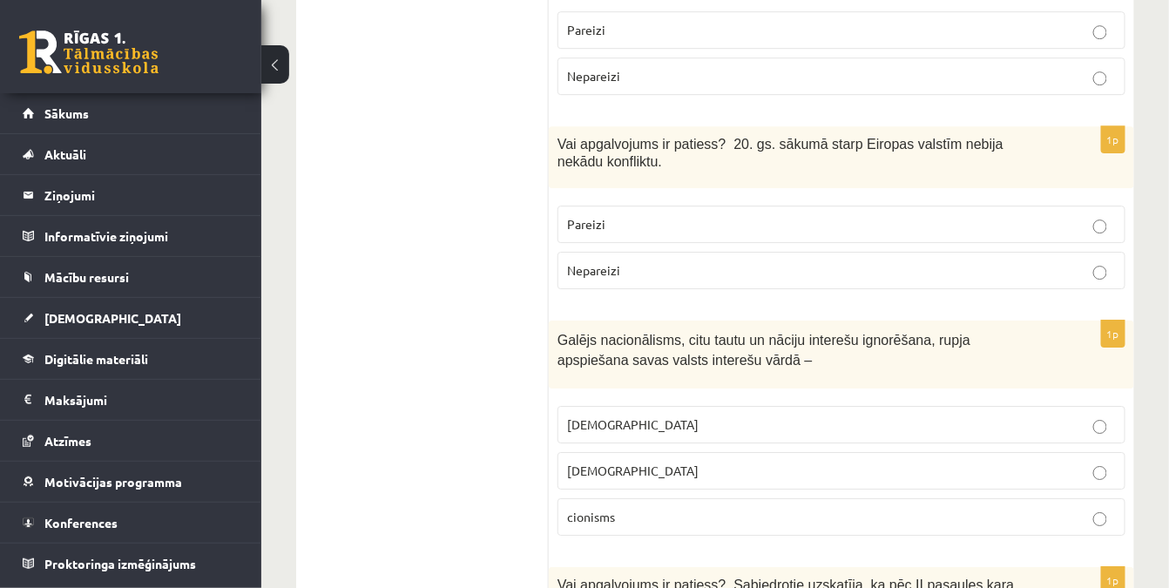
click at [613, 417] on span "šovinisms" at bounding box center [633, 425] width 132 height 16
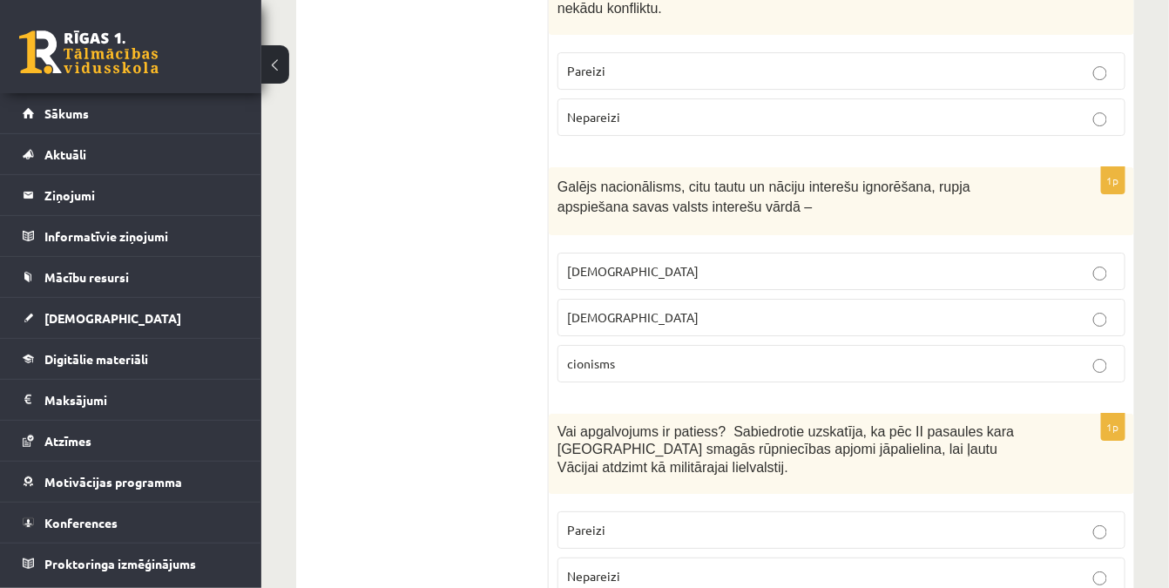
scroll to position [4040, 0]
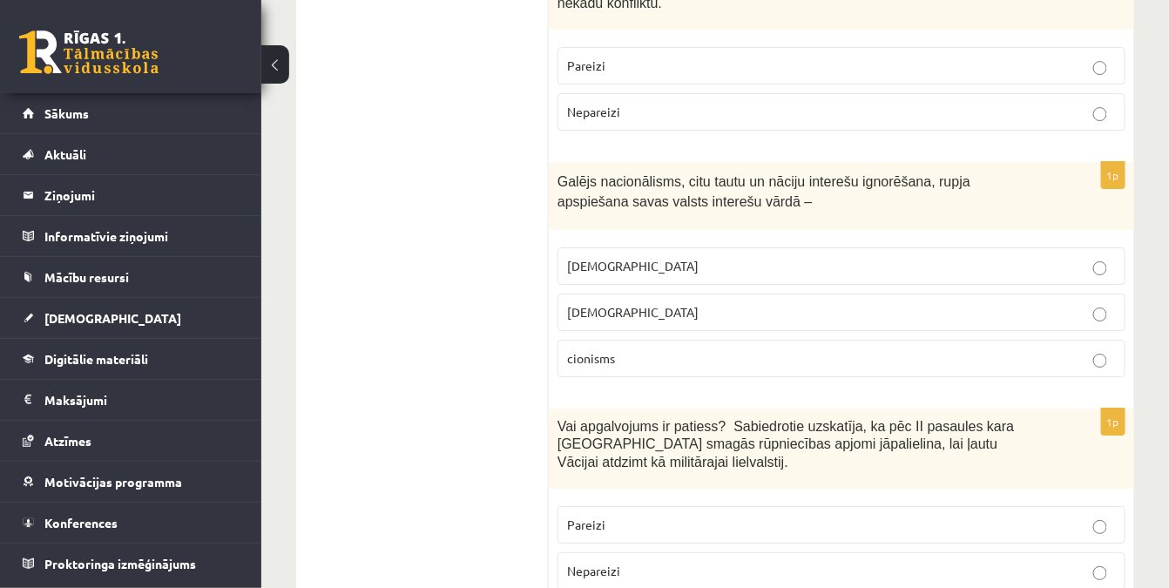
click at [627, 562] on p "Nepareizi" at bounding box center [841, 571] width 549 height 18
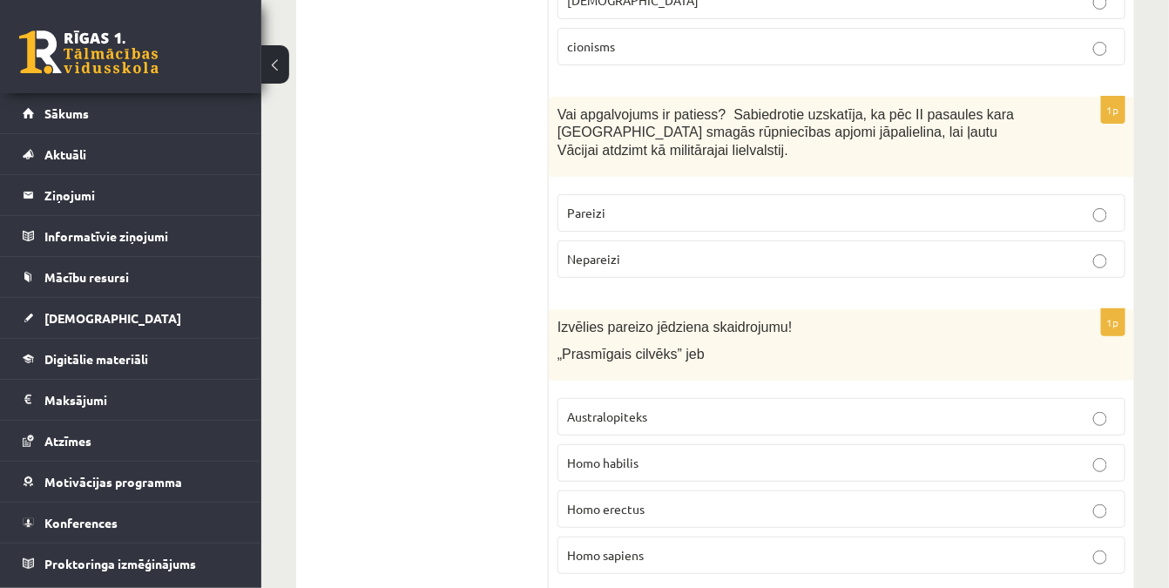
scroll to position [4357, 0]
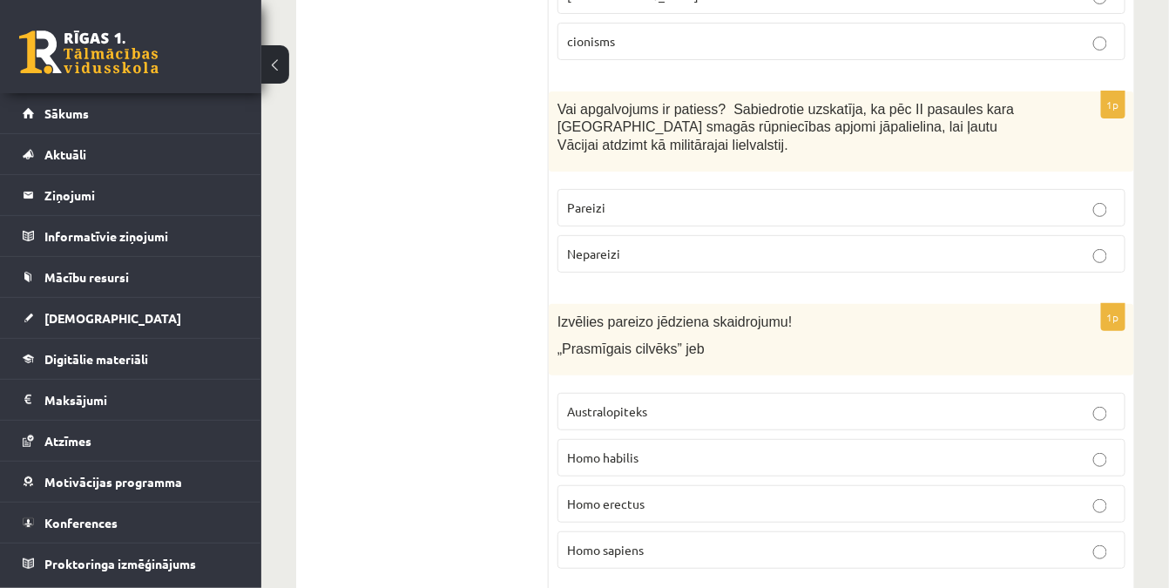
click at [661, 449] on p "Homo habilis" at bounding box center [841, 458] width 549 height 18
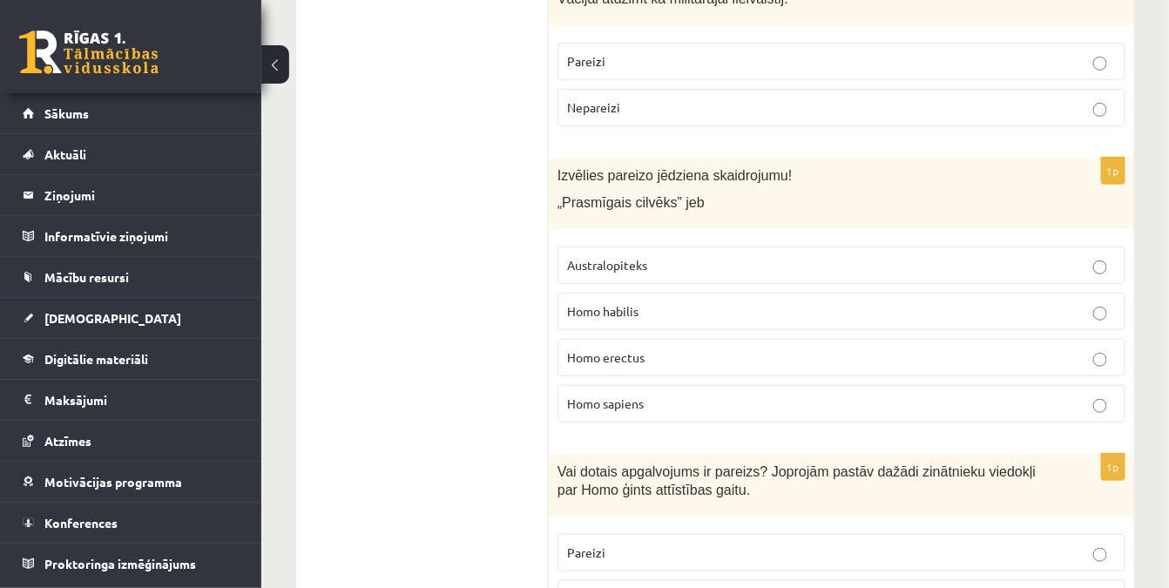
scroll to position [4594, 0]
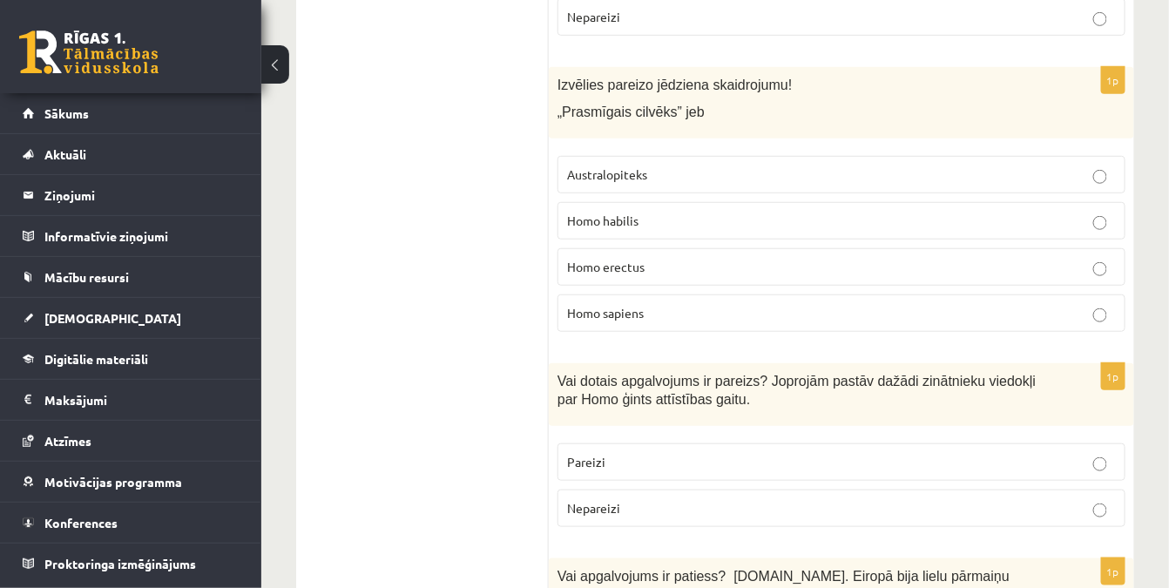
click at [607, 453] on p "Pareizi" at bounding box center [841, 462] width 549 height 18
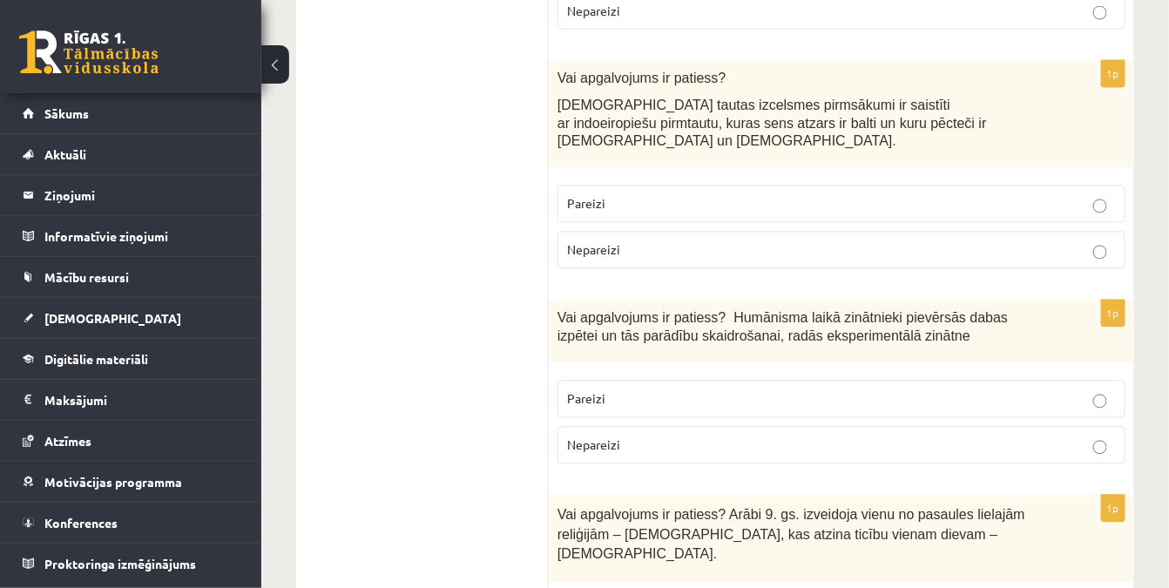
scroll to position [5307, 0]
click at [603, 390] on span "Pareizi" at bounding box center [586, 398] width 38 height 16
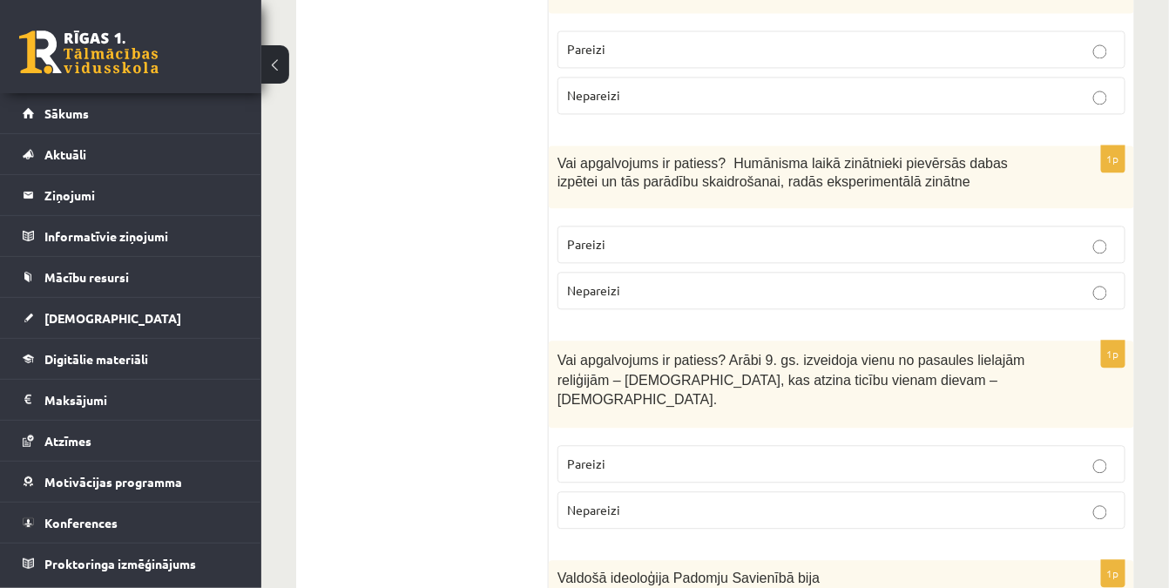
scroll to position [5465, 0]
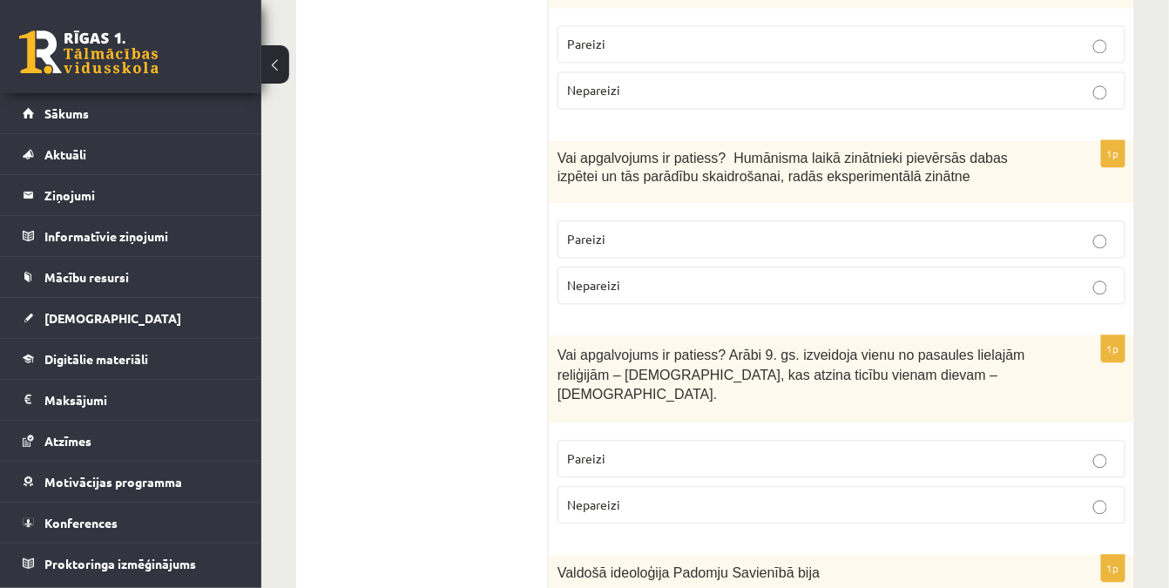
click at [633, 496] on p "Nepareizi" at bounding box center [841, 505] width 549 height 18
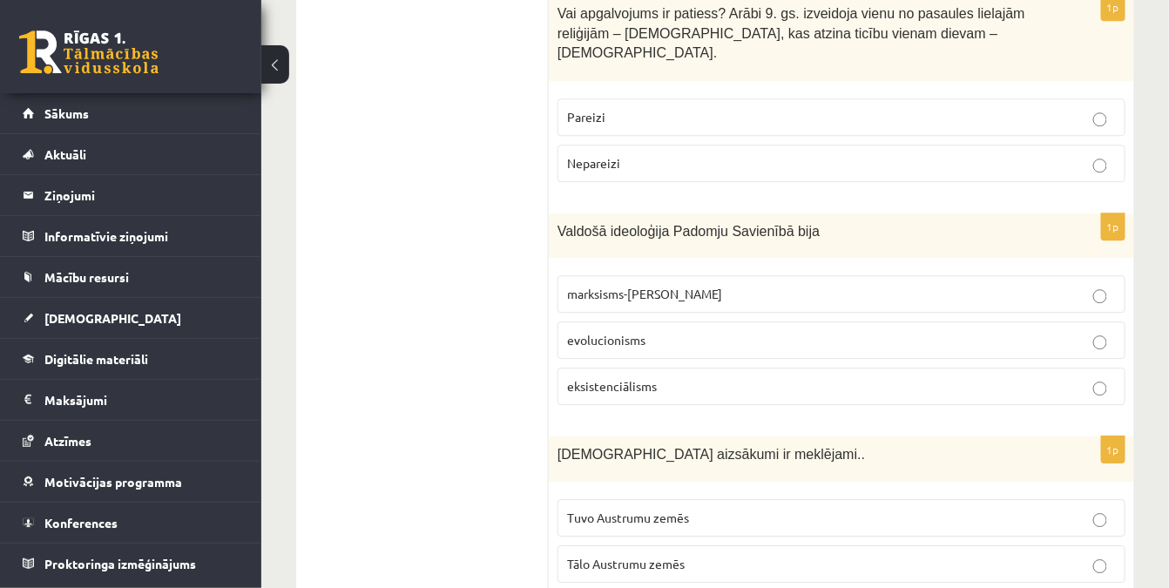
scroll to position [5798, 0]
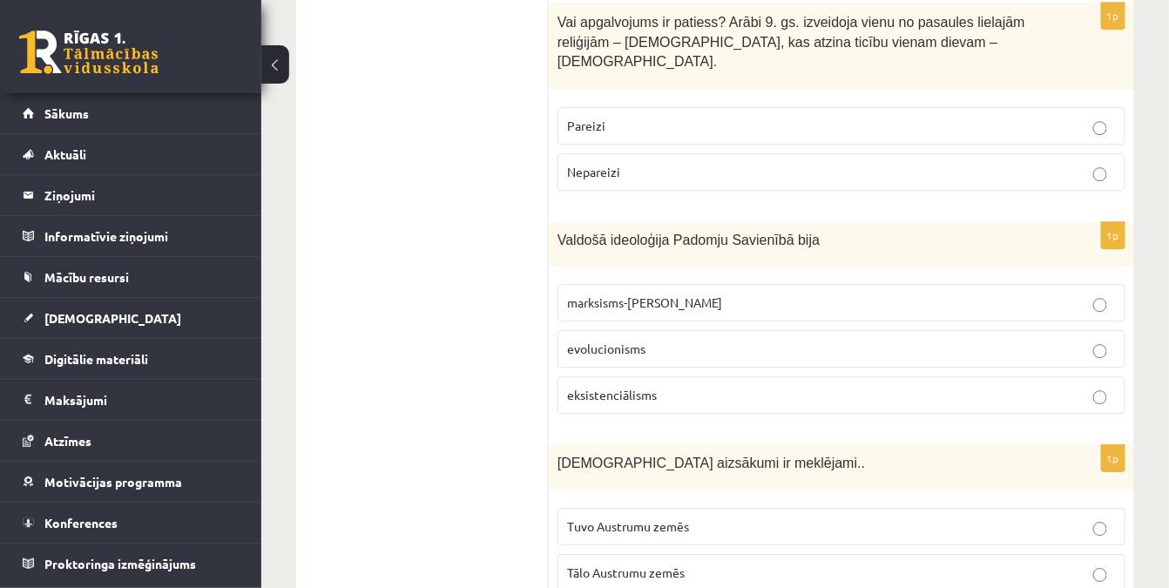
click at [650, 340] on p "evolucionisms" at bounding box center [841, 349] width 549 height 18
click at [640, 295] on span "marksisms-ļeņinisms" at bounding box center [644, 303] width 155 height 16
click at [638, 330] on label "evolucionisms" at bounding box center [842, 348] width 568 height 37
click at [634, 284] on label "marksisms-ļeņinisms" at bounding box center [842, 302] width 568 height 37
click at [629, 330] on label "evolucionisms" at bounding box center [842, 348] width 568 height 37
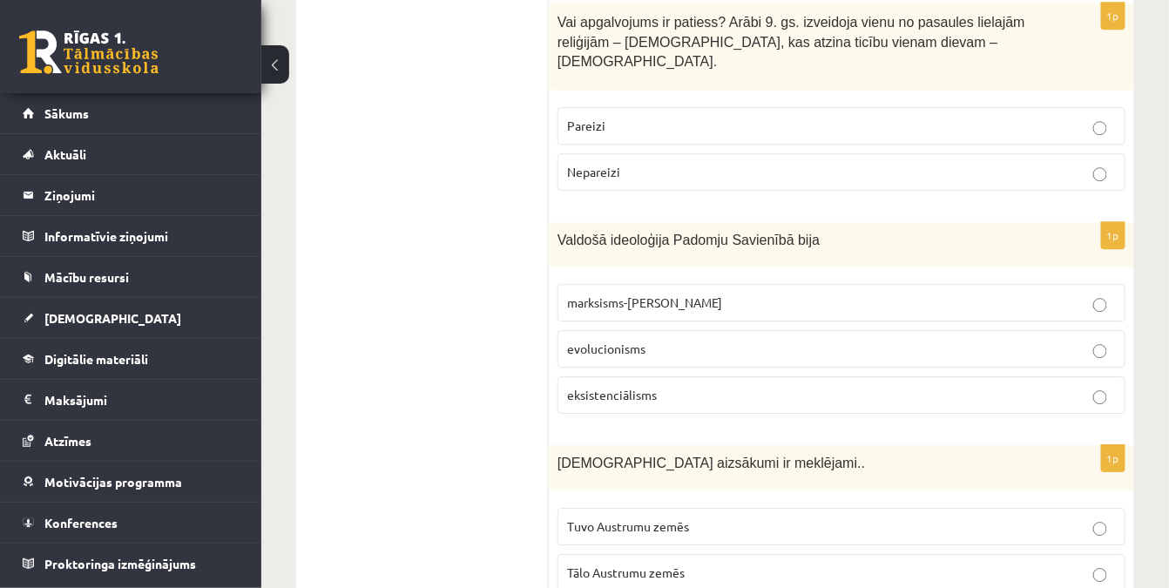
click at [629, 295] on span "marksisms-ļeņinisms" at bounding box center [644, 303] width 155 height 16
click at [631, 330] on label "evolucionisms" at bounding box center [842, 348] width 568 height 37
click at [629, 284] on label "marksisms-ļeņinisms" at bounding box center [842, 302] width 568 height 37
click at [643, 330] on label "evolucionisms" at bounding box center [842, 348] width 568 height 37
click at [627, 295] on span "marksisms-ļeņinisms" at bounding box center [644, 303] width 155 height 16
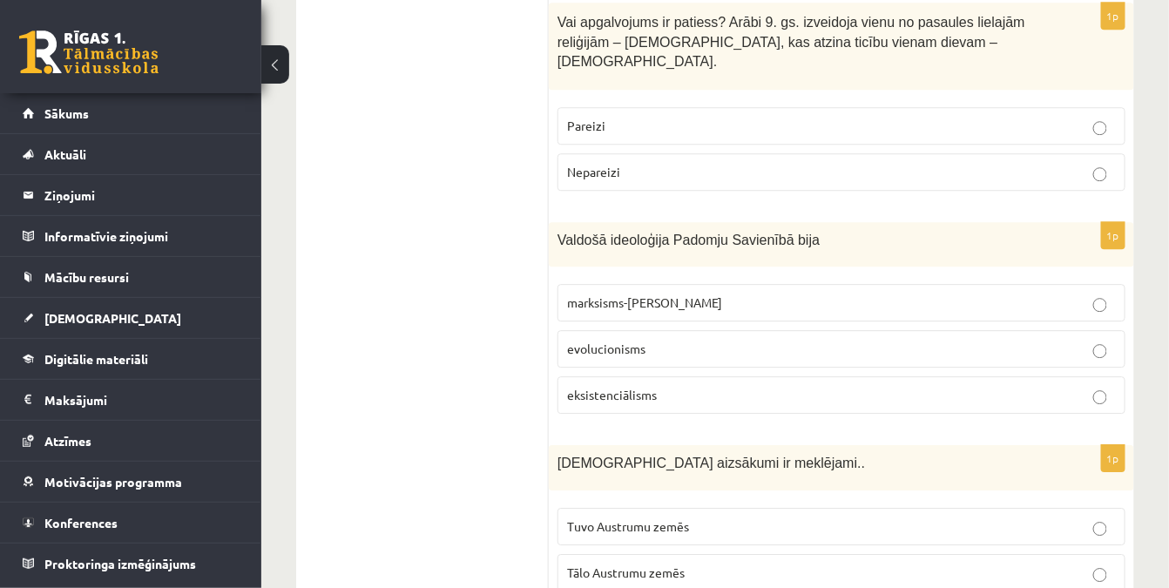
click at [639, 340] on p "evolucionisms" at bounding box center [841, 349] width 549 height 18
click at [628, 284] on label "marksisms-ļeņinisms" at bounding box center [842, 302] width 568 height 37
click at [631, 341] on span "evolucionisms" at bounding box center [606, 349] width 78 height 16
click at [666, 295] on span "marksisms-ļeņinisms" at bounding box center [644, 303] width 155 height 16
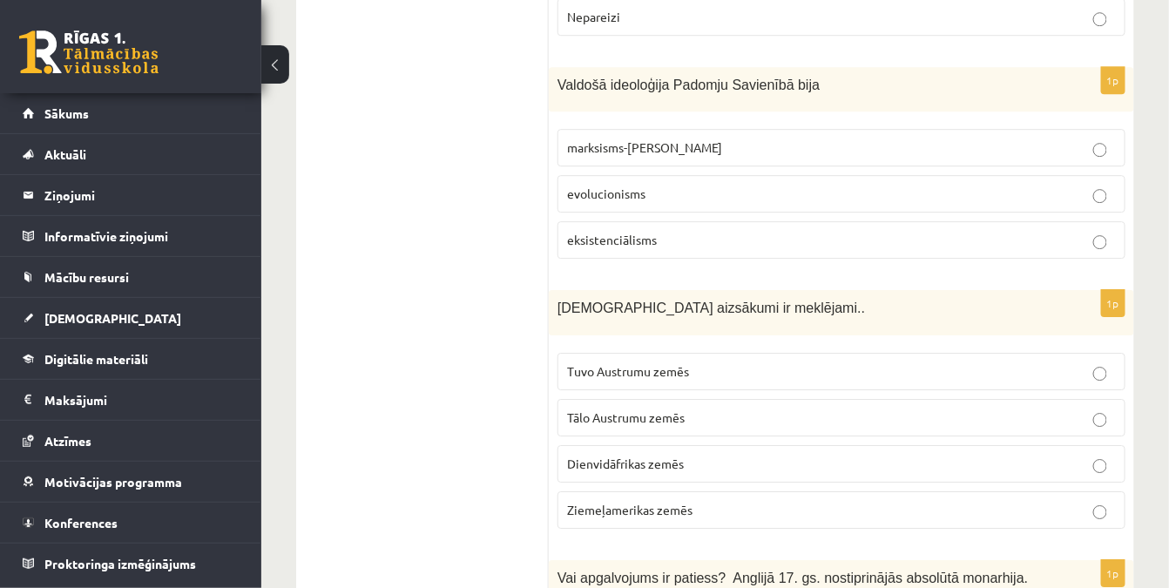
scroll to position [5957, 0]
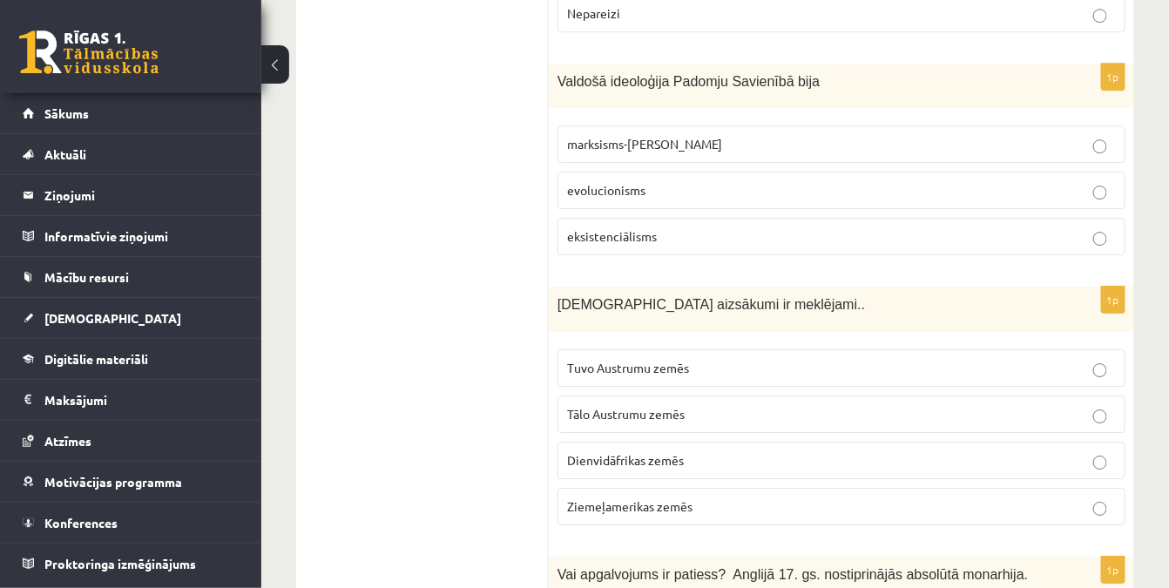
click at [617, 359] on p "Tuvo Austrumu zemēs" at bounding box center [841, 368] width 549 height 18
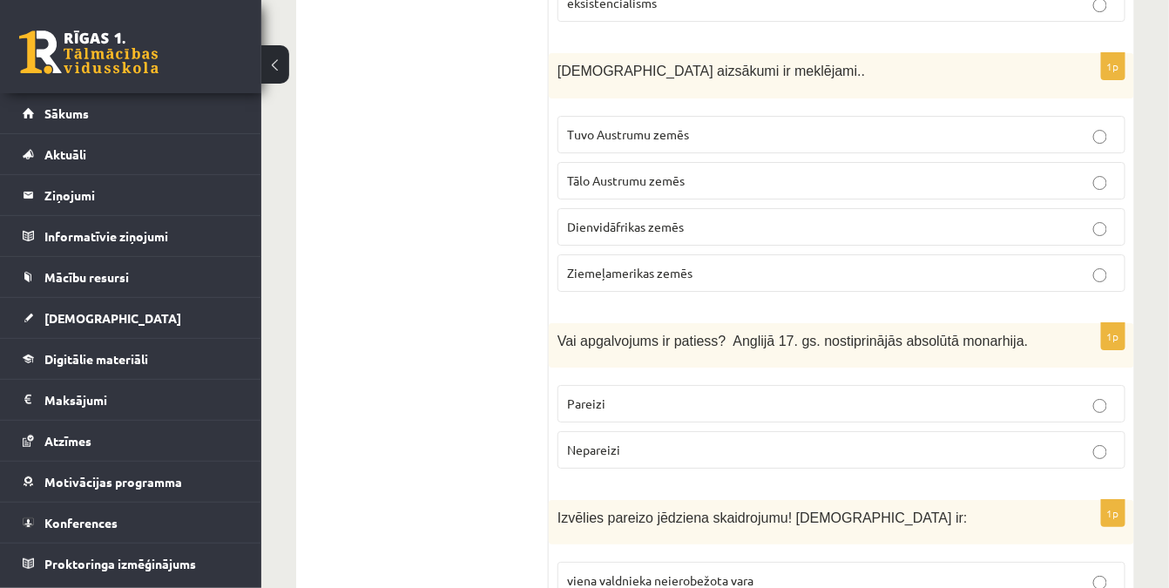
scroll to position [6195, 0]
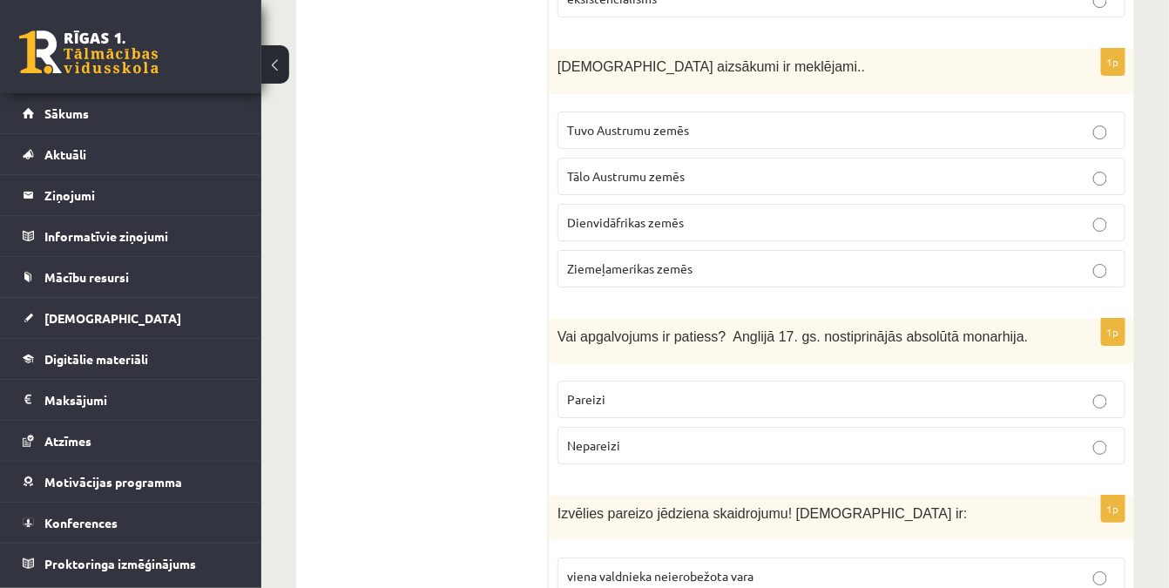
click at [599, 390] on p "Pareizi" at bounding box center [841, 399] width 549 height 18
click at [603, 437] on span "Nepareizi" at bounding box center [593, 445] width 53 height 16
click at [645, 568] on span "viena valdnieka neierobežota vara" at bounding box center [660, 576] width 186 height 16
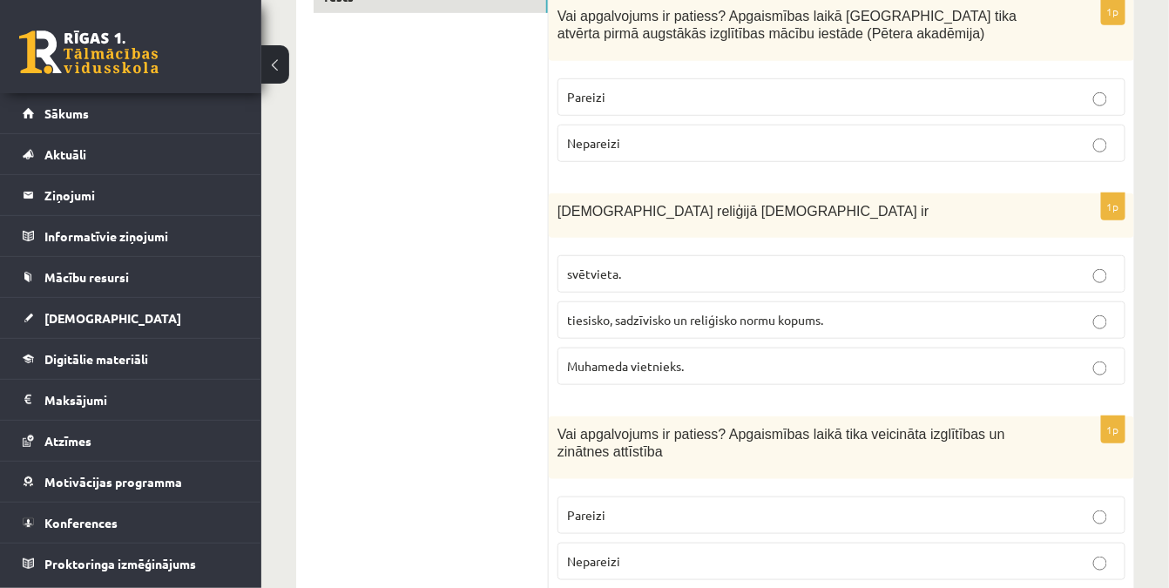
scroll to position [0, 0]
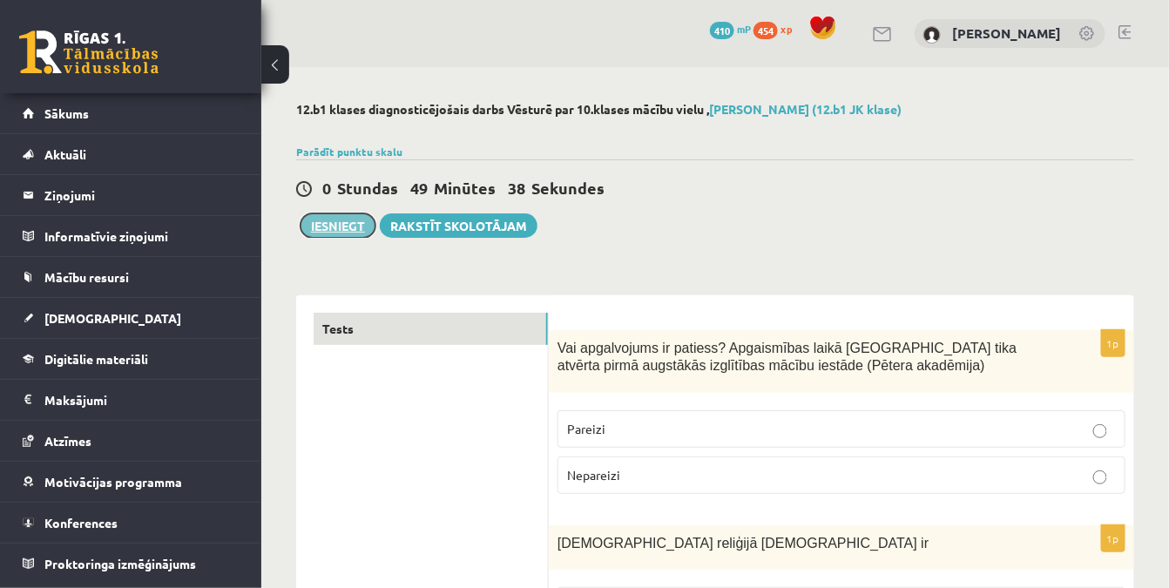
click at [325, 227] on button "Iesniegt" at bounding box center [338, 225] width 75 height 24
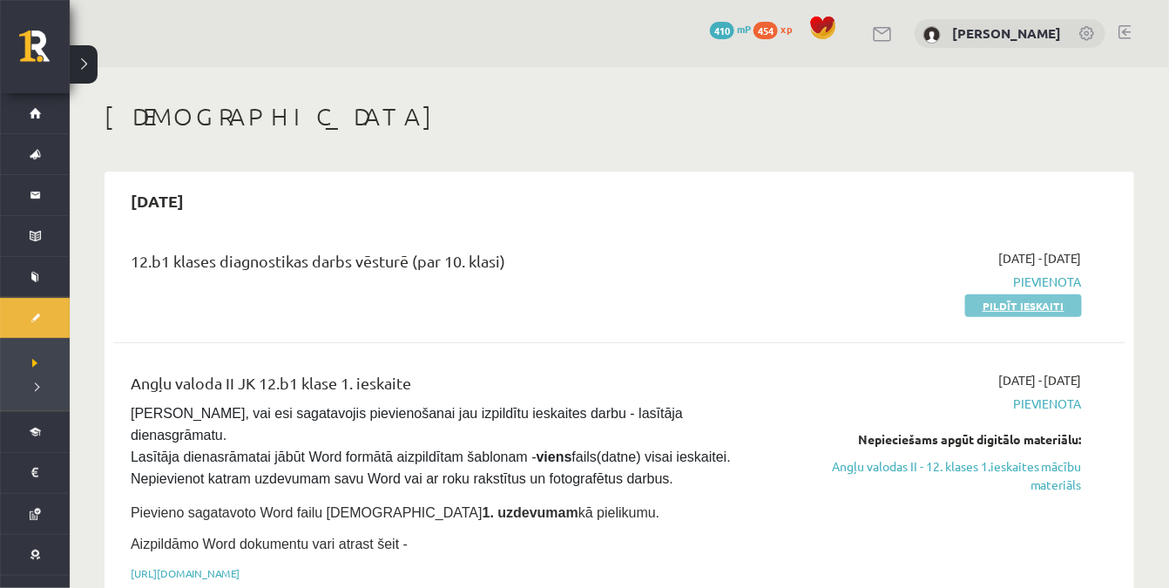
click at [1045, 312] on link "Pildīt ieskaiti" at bounding box center [1024, 306] width 117 height 23
drag, startPoint x: 513, startPoint y: 200, endPoint x: 491, endPoint y: 168, distance: 38.9
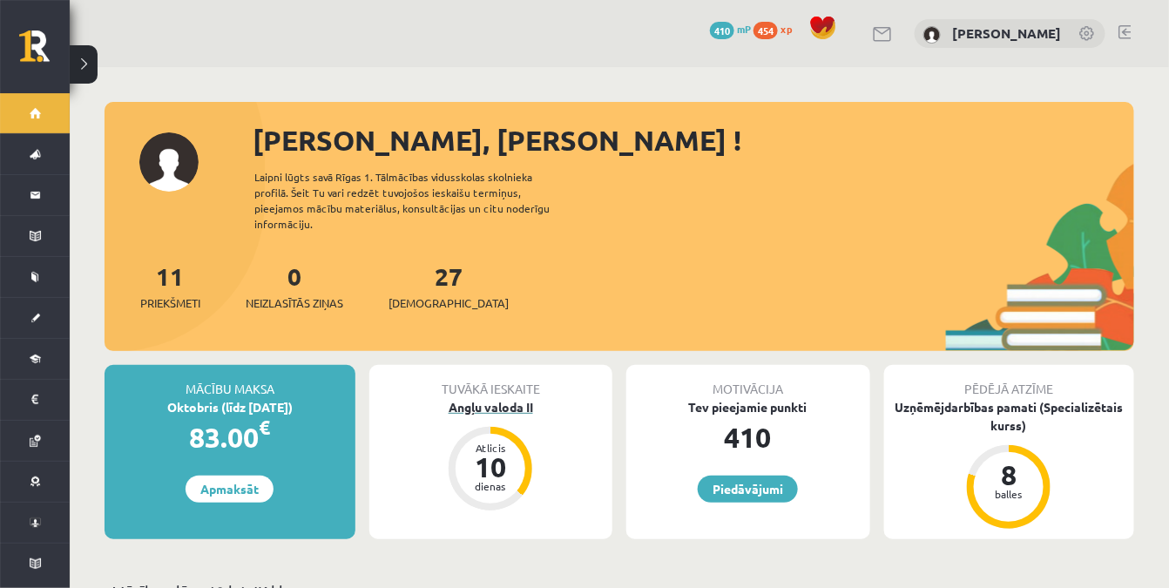
click at [498, 398] on div "Angļu valoda II" at bounding box center [491, 407] width 244 height 18
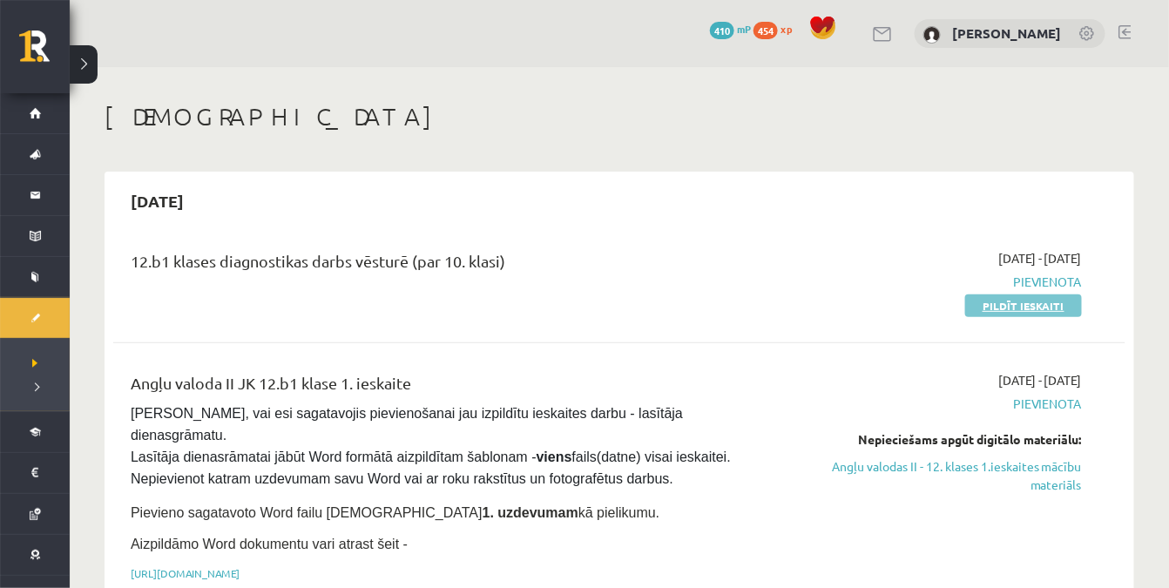
click at [1071, 315] on link "Pildīt ieskaiti" at bounding box center [1024, 306] width 117 height 23
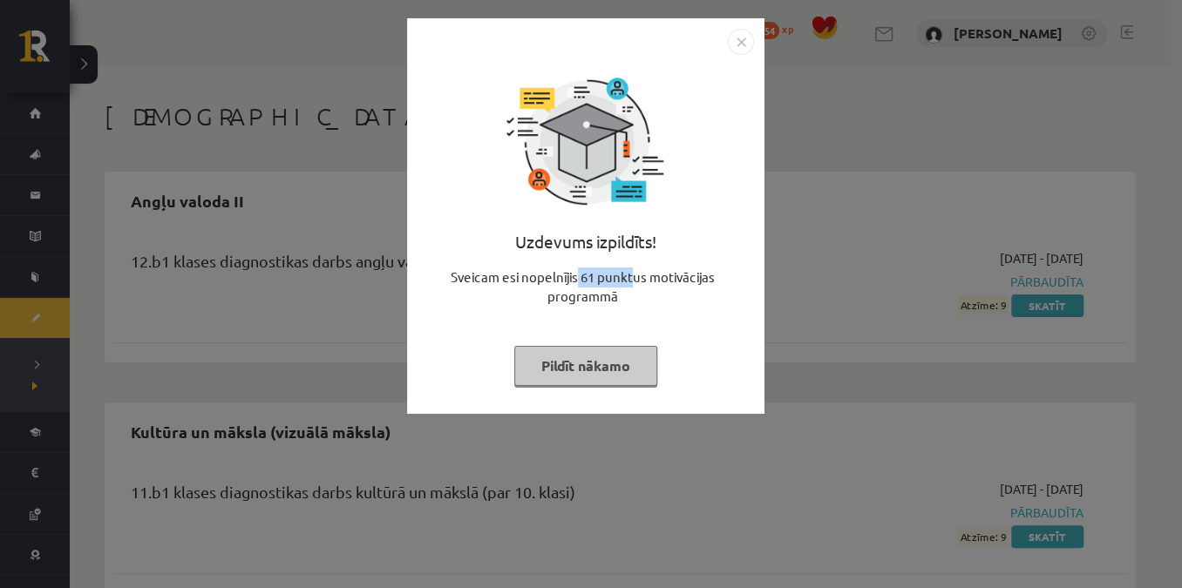
drag, startPoint x: 580, startPoint y: 281, endPoint x: 633, endPoint y: 275, distance: 52.6
click at [633, 275] on div "Sveicam esi nopelnījis 61 punktus motivācijas programmā" at bounding box center [585, 294] width 336 height 52
click at [659, 327] on div "Uzdevums izpildīts! Sveicam esi nopelnījis 61 punktus motivācijas programmā Pil…" at bounding box center [585, 229] width 336 height 349
click at [744, 50] on img "Close" at bounding box center [741, 42] width 26 height 26
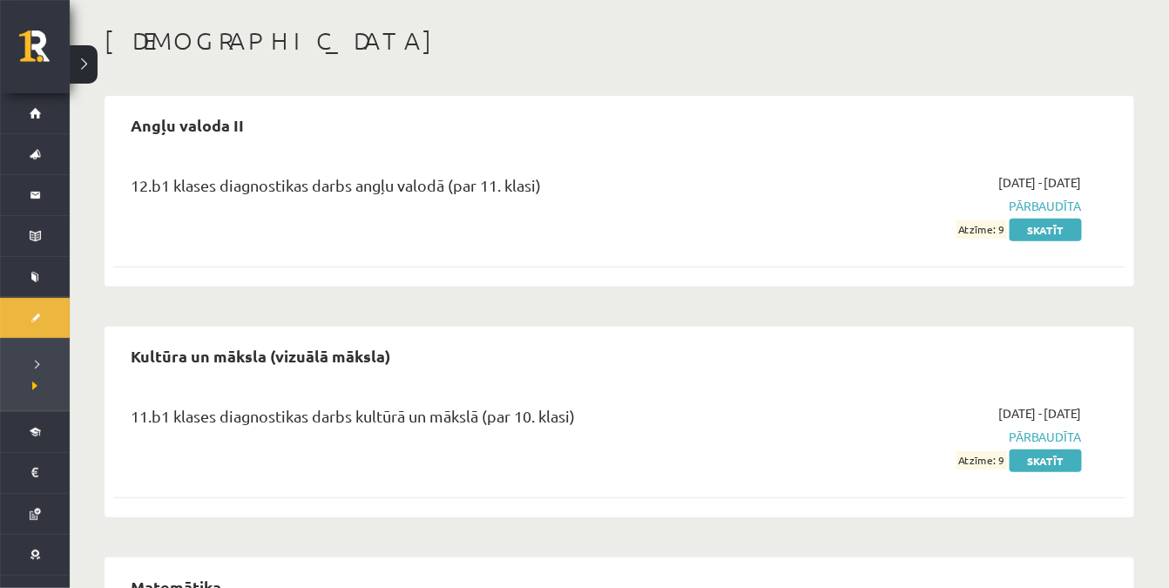
scroll to position [78, 0]
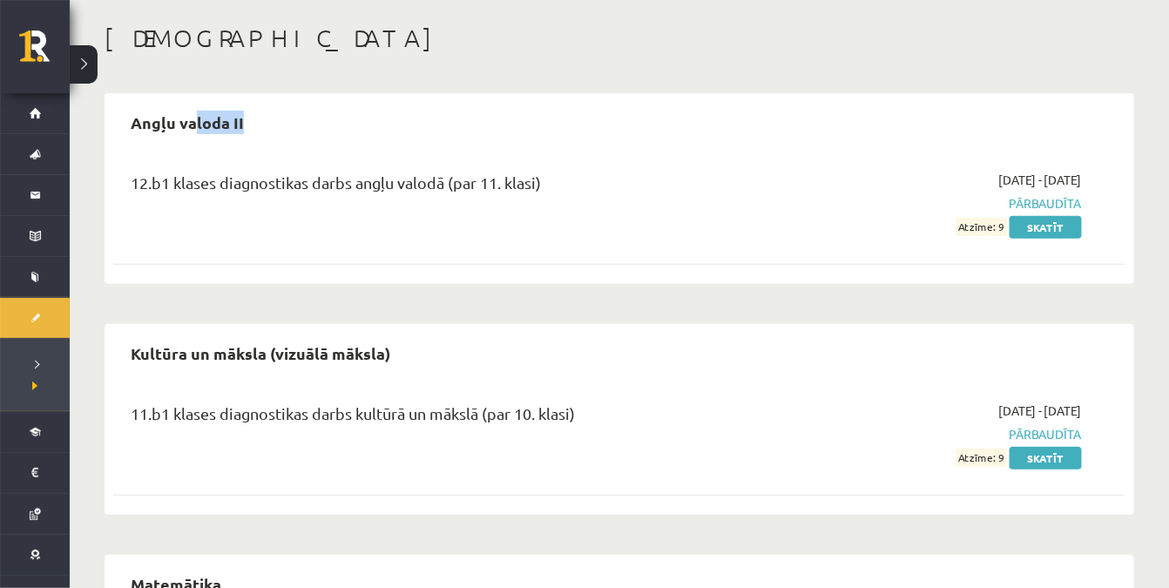
drag, startPoint x: 194, startPoint y: 117, endPoint x: 392, endPoint y: 135, distance: 198.7
click at [380, 124] on div "Angļu valoda II" at bounding box center [619, 122] width 1013 height 41
click at [482, 232] on div "12.b1 klases diagnostikas darbs angļu valodā (par 11. klasi)" at bounding box center [444, 203] width 652 height 65
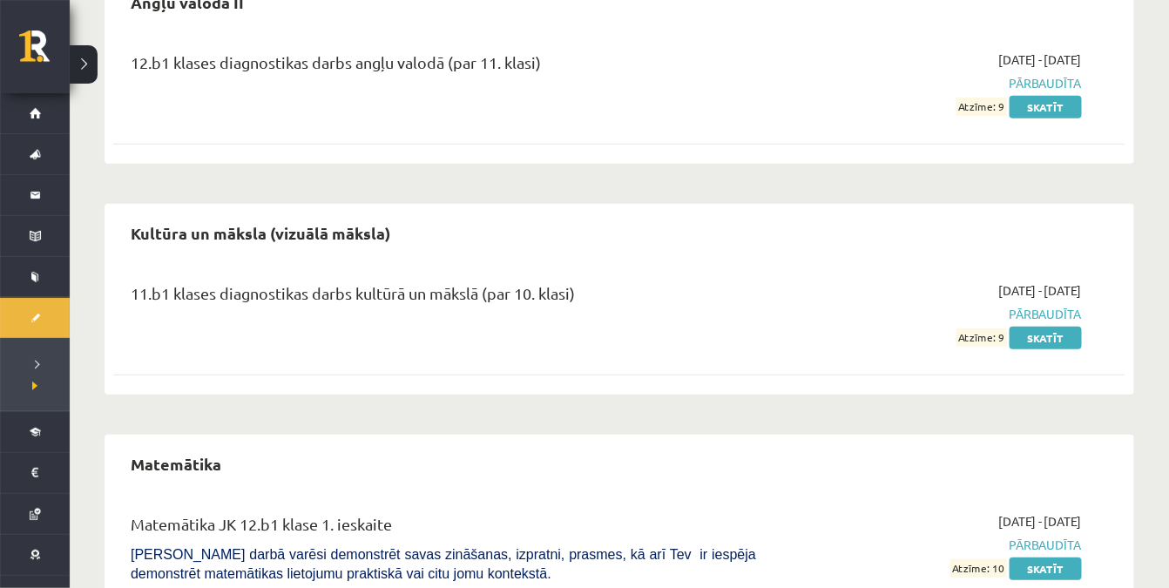
scroll to position [316, 0]
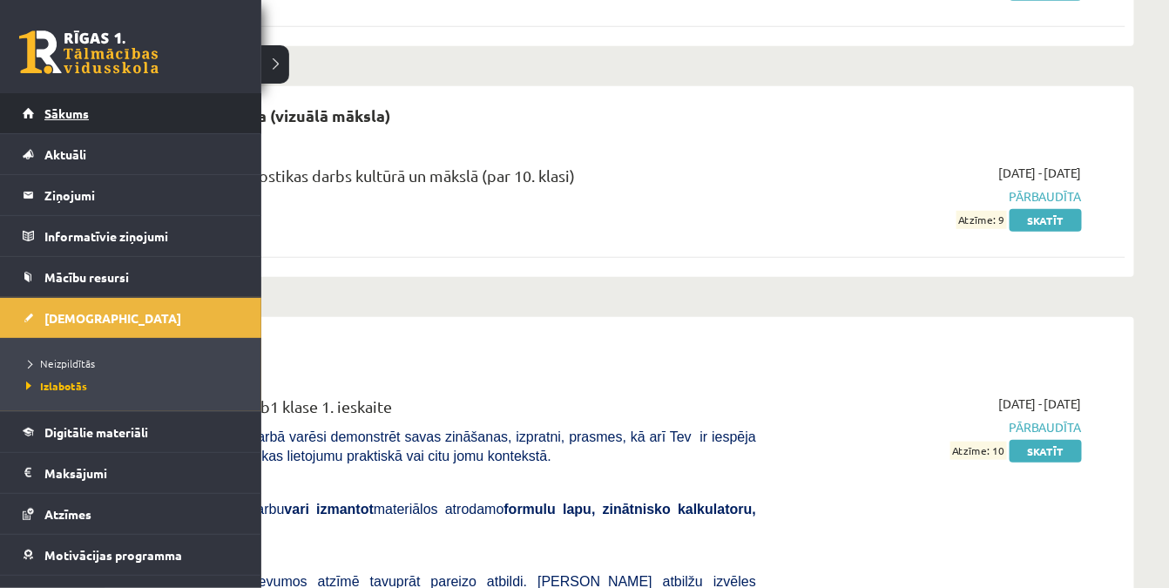
click at [38, 105] on link "Sākums" at bounding box center [131, 113] width 217 height 40
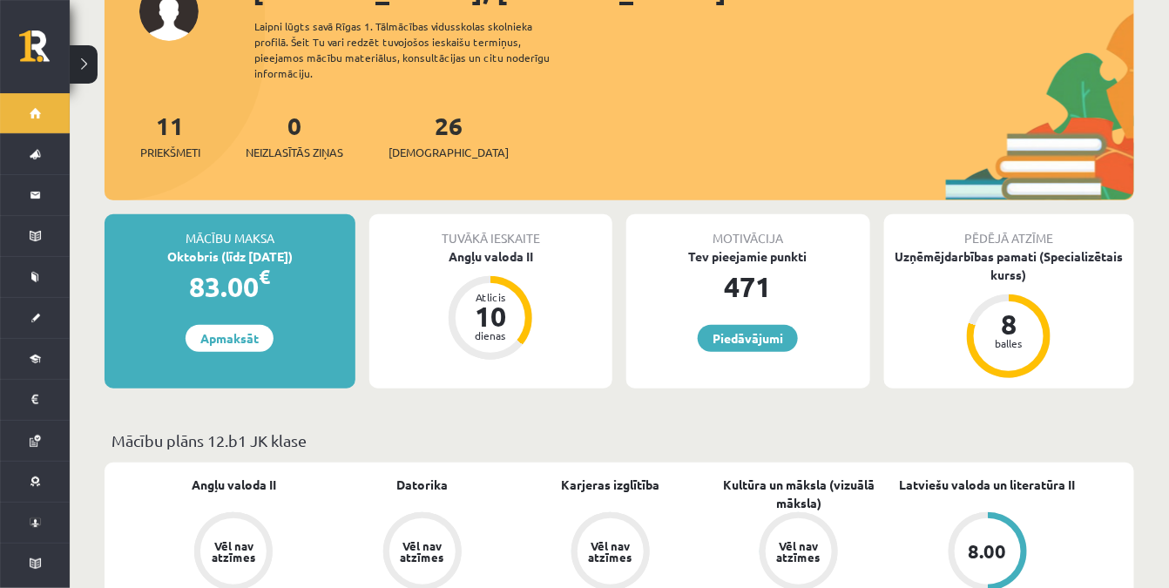
scroll to position [158, 0]
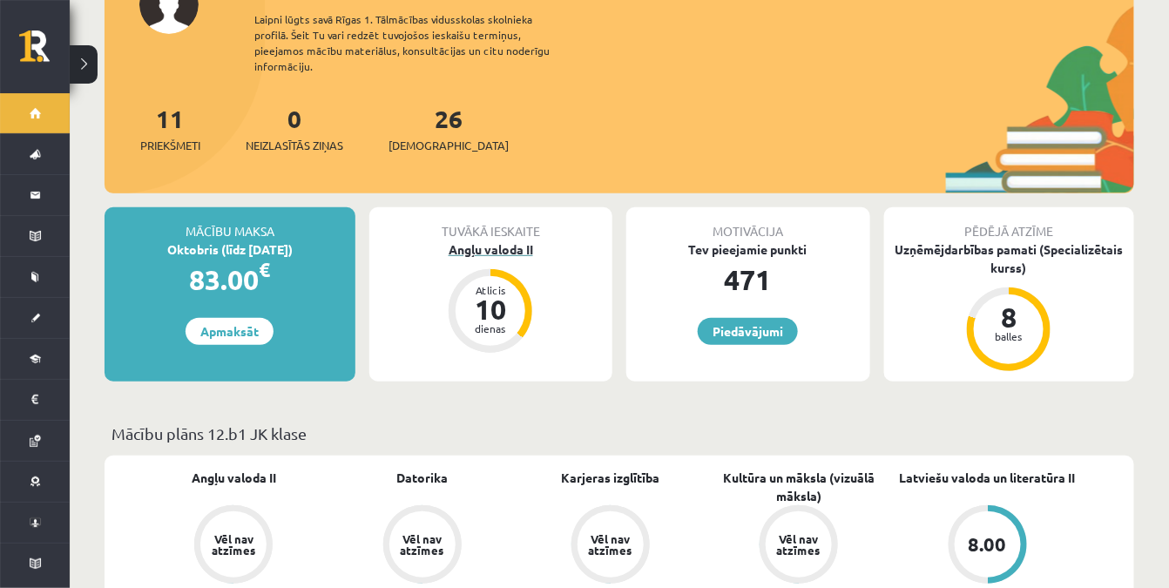
click at [492, 241] on div "Angļu valoda II" at bounding box center [491, 250] width 244 height 18
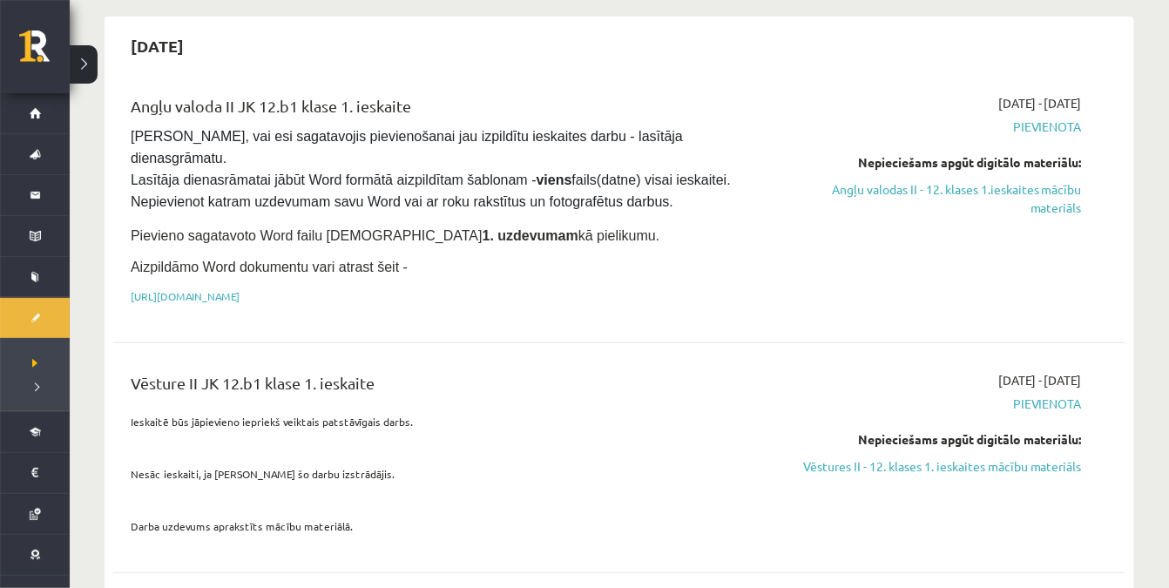
scroll to position [158, 0]
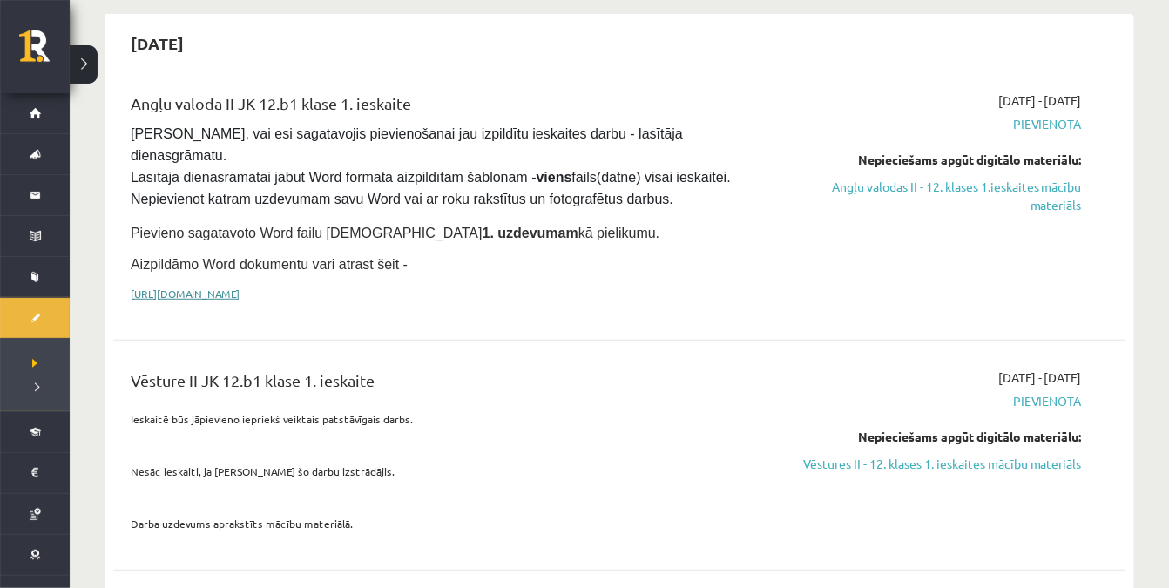
click at [240, 287] on link "[URL][DOMAIN_NAME]" at bounding box center [185, 294] width 109 height 14
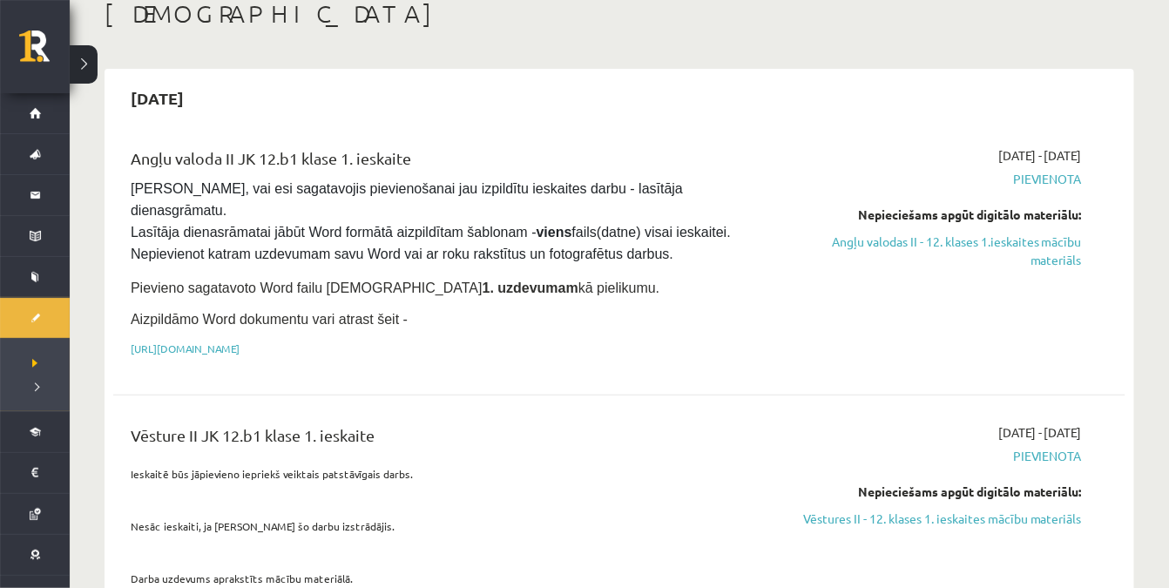
scroll to position [78, 0]
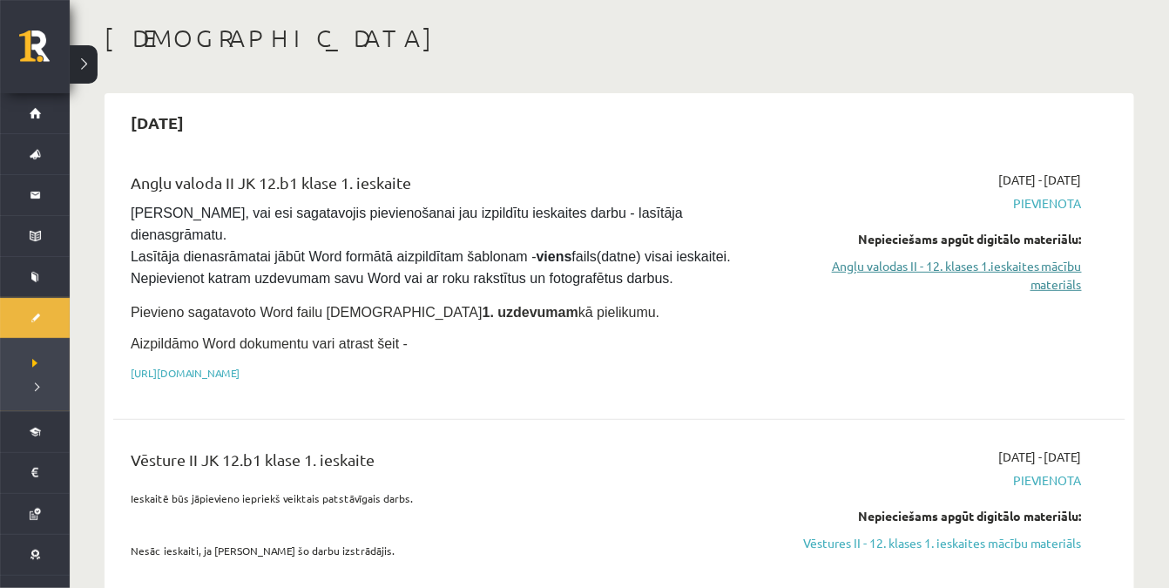
click at [939, 262] on link "Angļu valodas II - 12. klases 1.ieskaites mācību materiāls" at bounding box center [933, 275] width 300 height 37
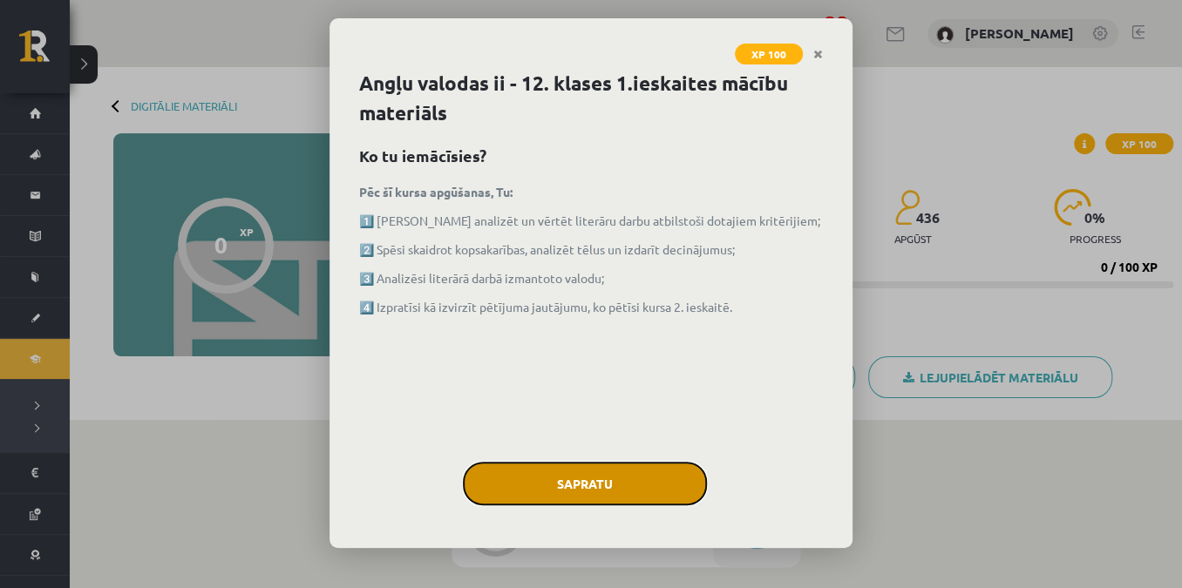
click at [565, 471] on button "Sapratu" at bounding box center [585, 484] width 244 height 44
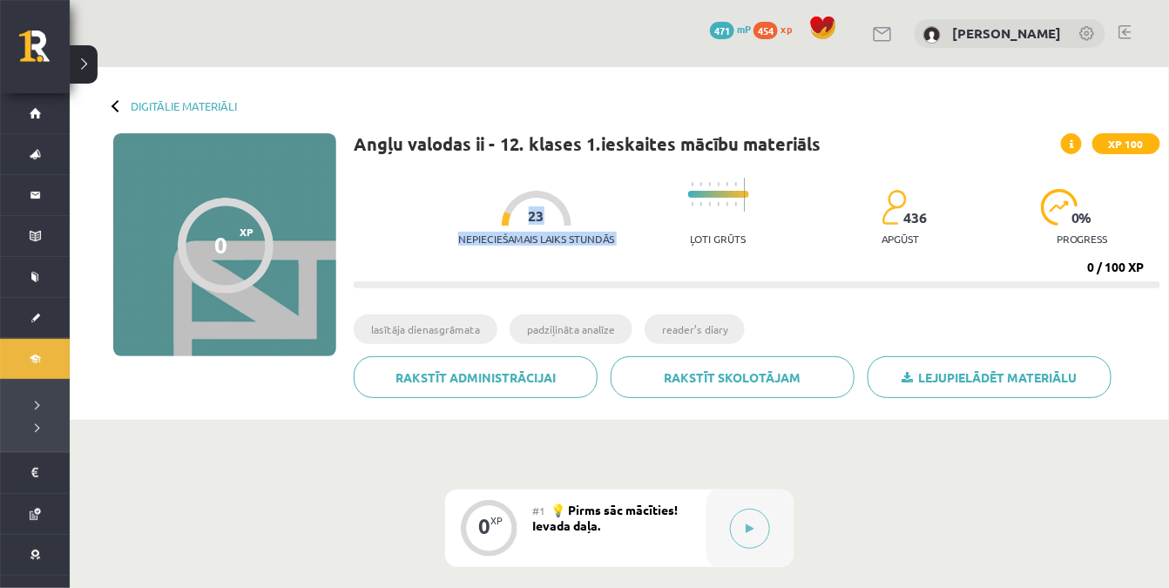
drag, startPoint x: 512, startPoint y: 219, endPoint x: 539, endPoint y: 223, distance: 26.5
click at [539, 223] on div at bounding box center [537, 208] width 70 height 35
click at [541, 269] on div "Nepieciešamais laiks stundās 23 Ļoti grūts 436 apgūst 0 % progress 0 / 100 XP" at bounding box center [757, 228] width 807 height 119
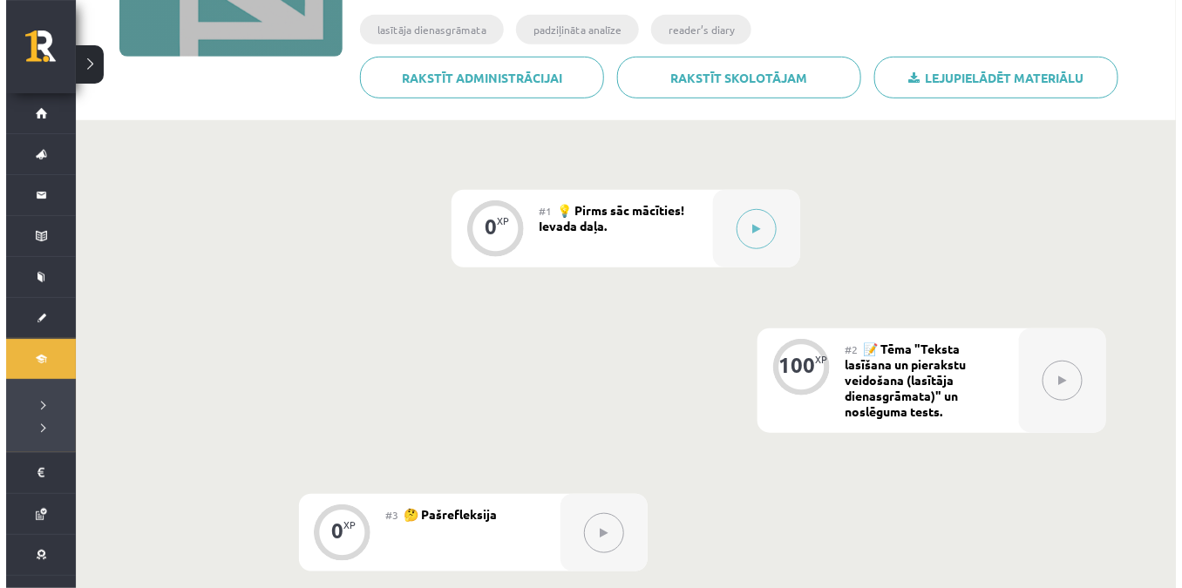
scroll to position [271, 0]
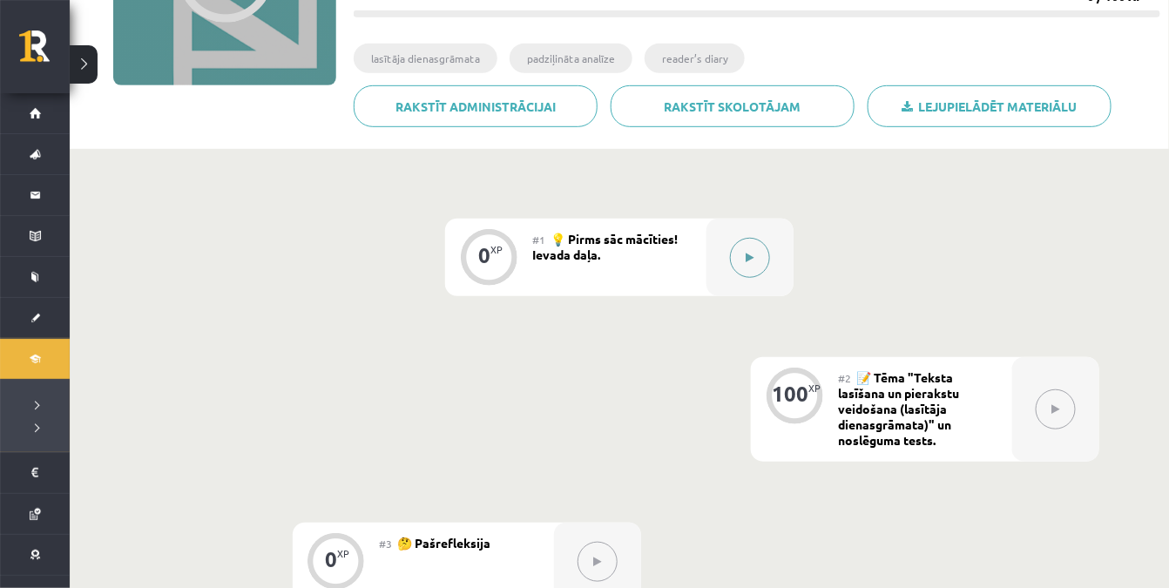
click at [749, 261] on icon at bounding box center [751, 258] width 8 height 10
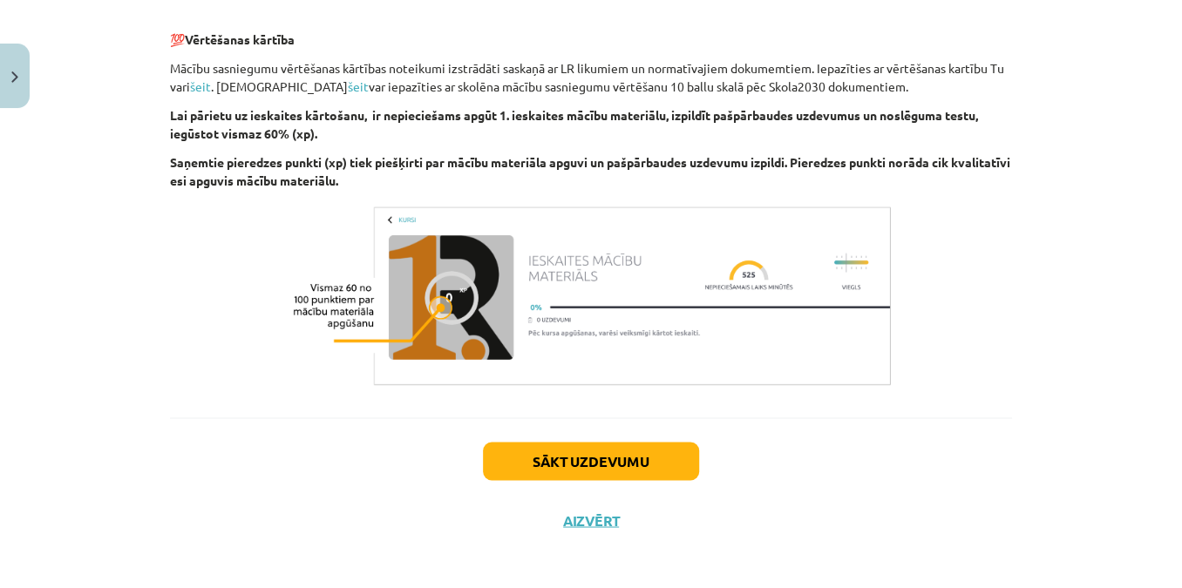
scroll to position [1245, 0]
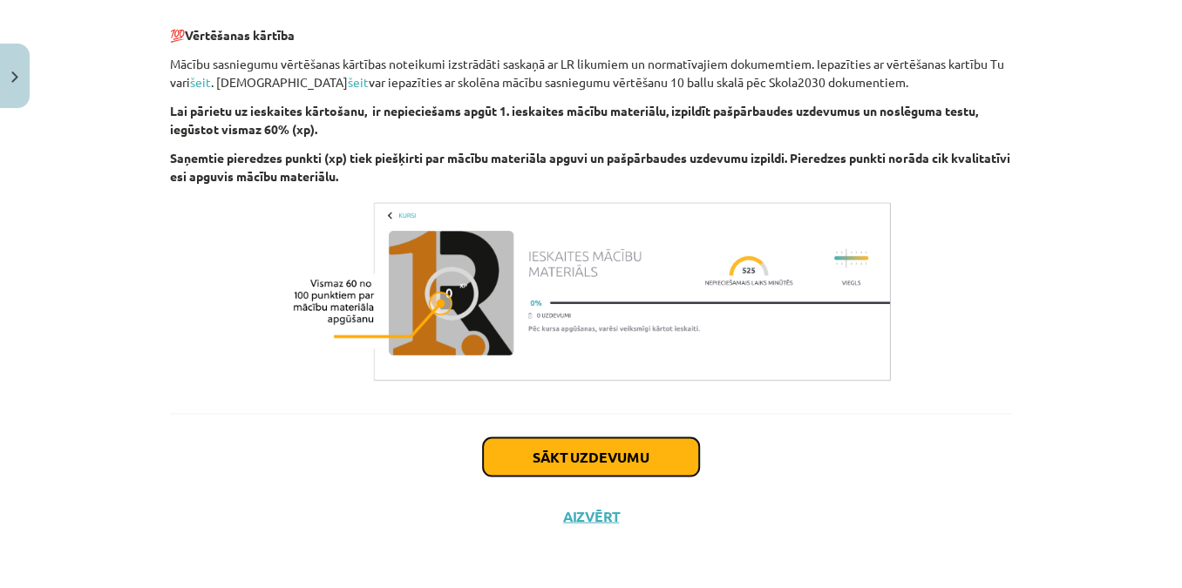
click at [585, 450] on button "Sākt uzdevumu" at bounding box center [591, 456] width 216 height 38
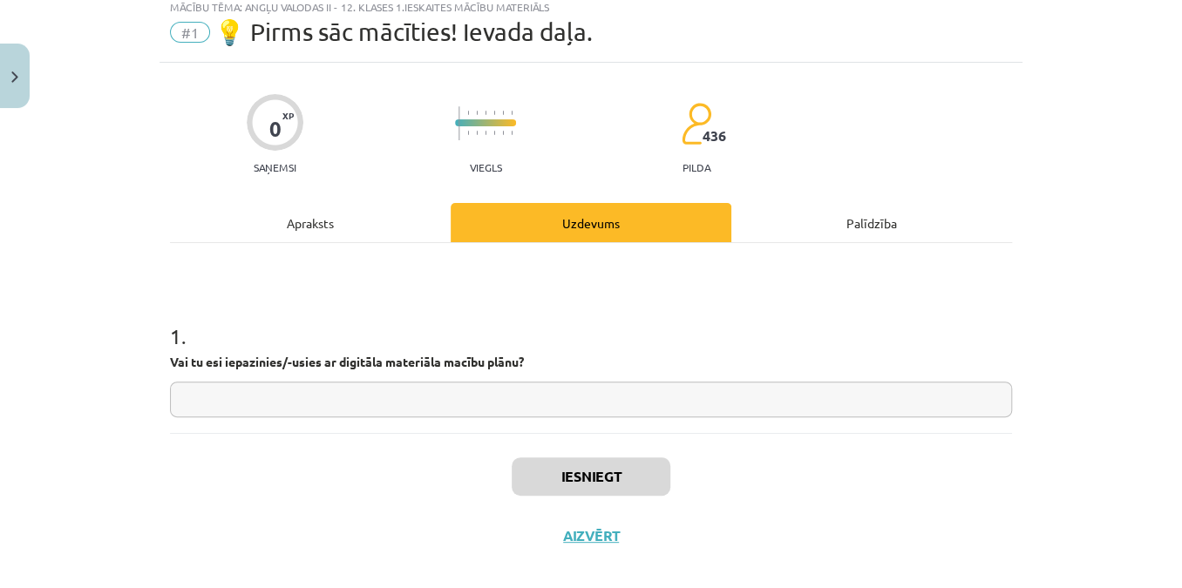
scroll to position [44, 0]
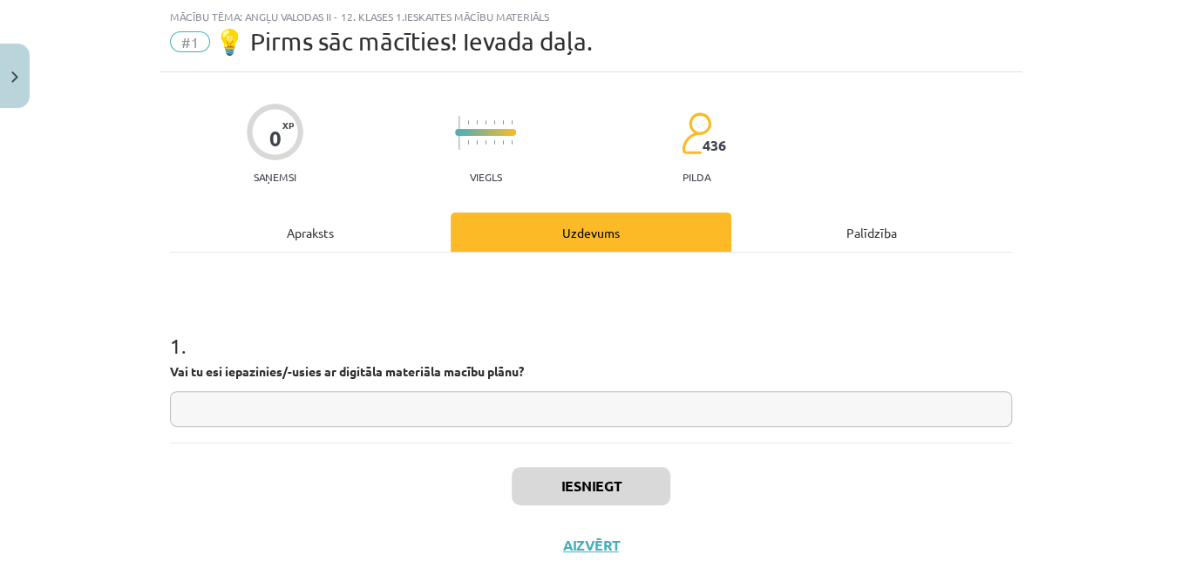
click at [430, 411] on input "text" at bounding box center [591, 409] width 842 height 36
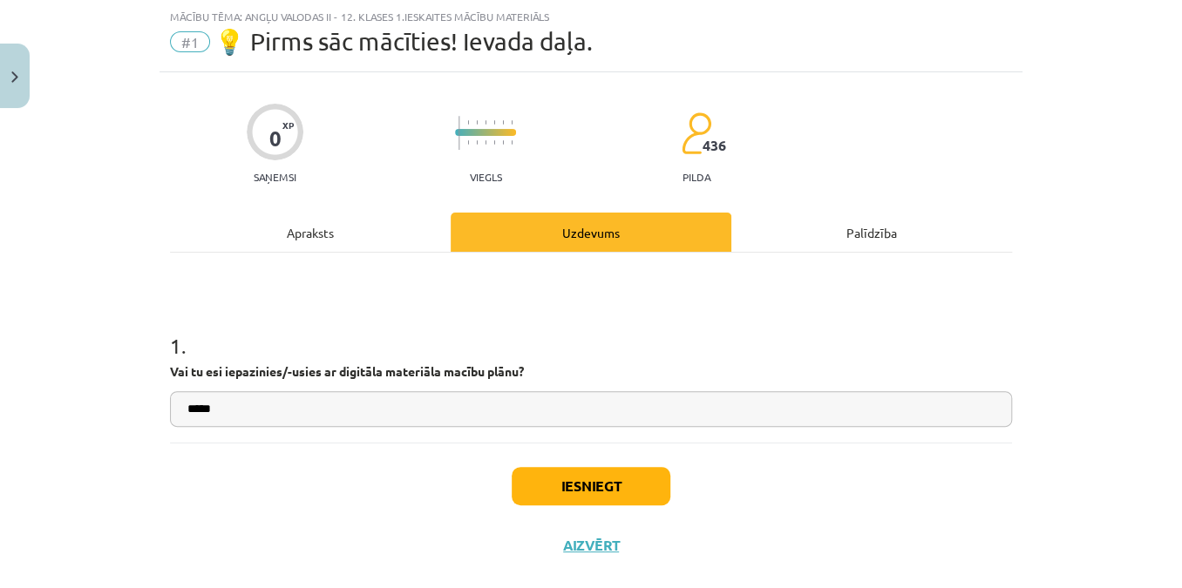
click at [300, 414] on input "*****" at bounding box center [591, 409] width 842 height 36
type input "*"
type input "**"
click at [573, 479] on button "Iesniegt" at bounding box center [591, 486] width 159 height 38
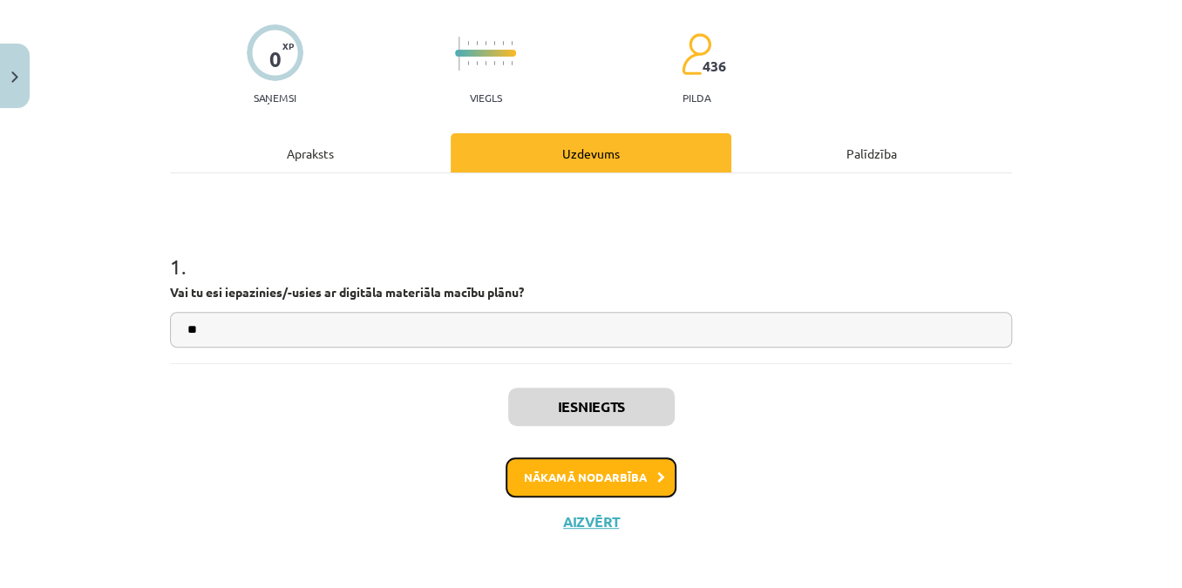
click at [608, 483] on button "Nākamā nodarbība" at bounding box center [590, 477] width 171 height 40
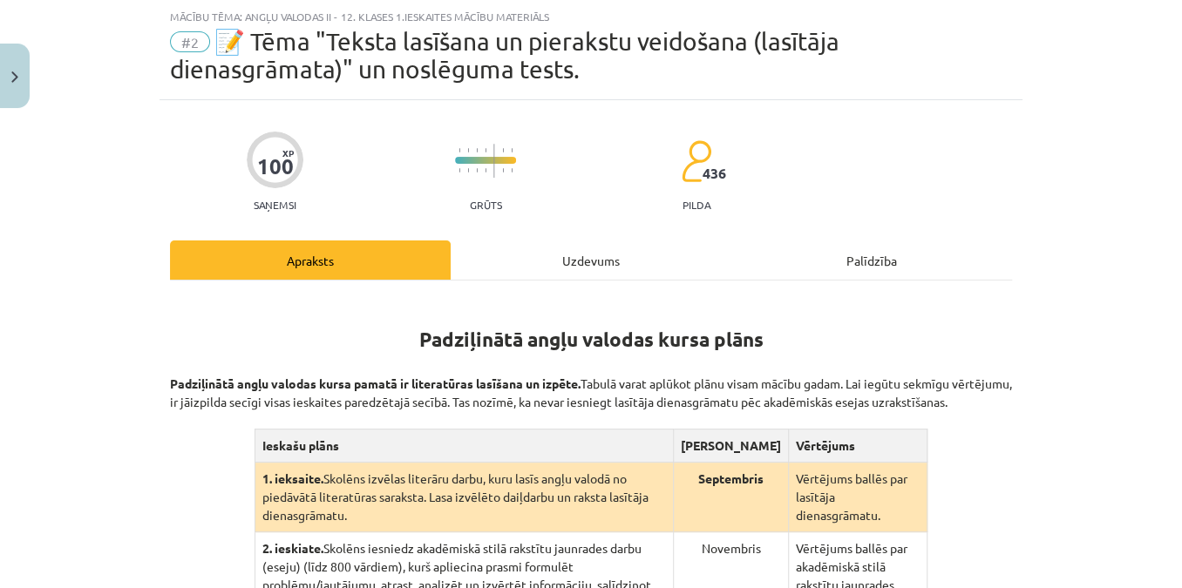
click at [108, 308] on div "Mācību tēma: Angļu valodas ii - 12. klases 1.ieskaites mācību materiāls #2 📝 Tē…" at bounding box center [591, 294] width 1182 height 588
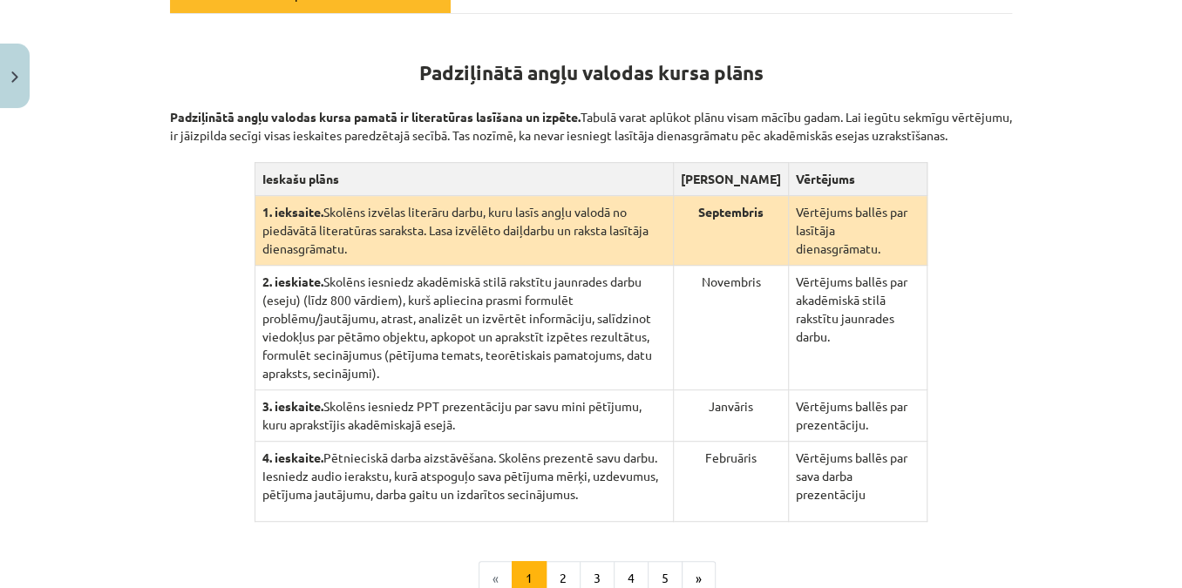
scroll to position [360, 0]
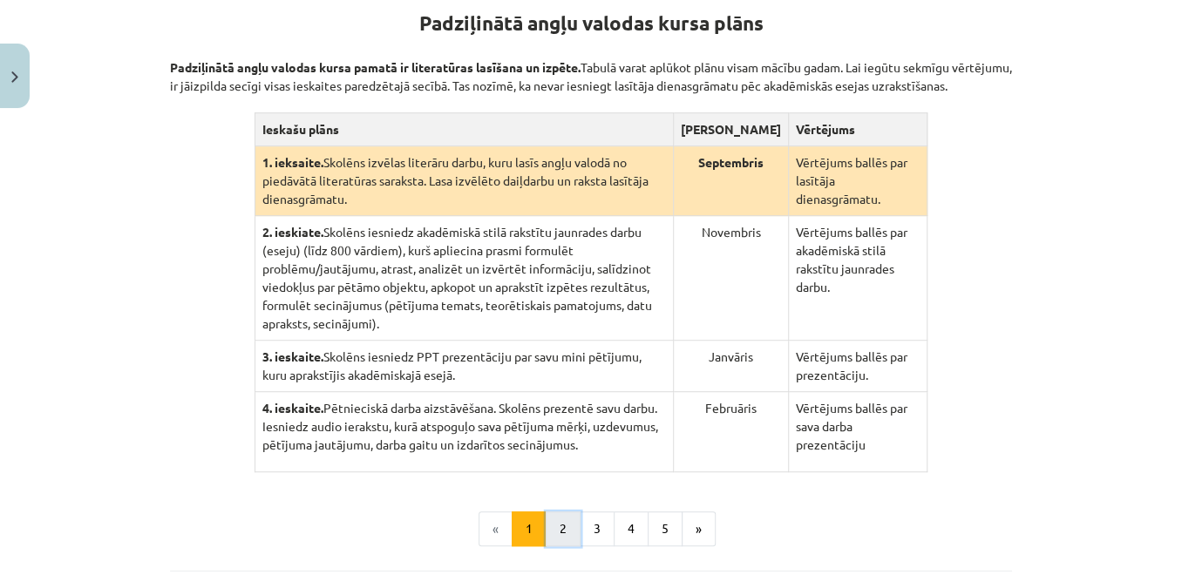
click at [561, 512] on button "2" at bounding box center [562, 529] width 35 height 35
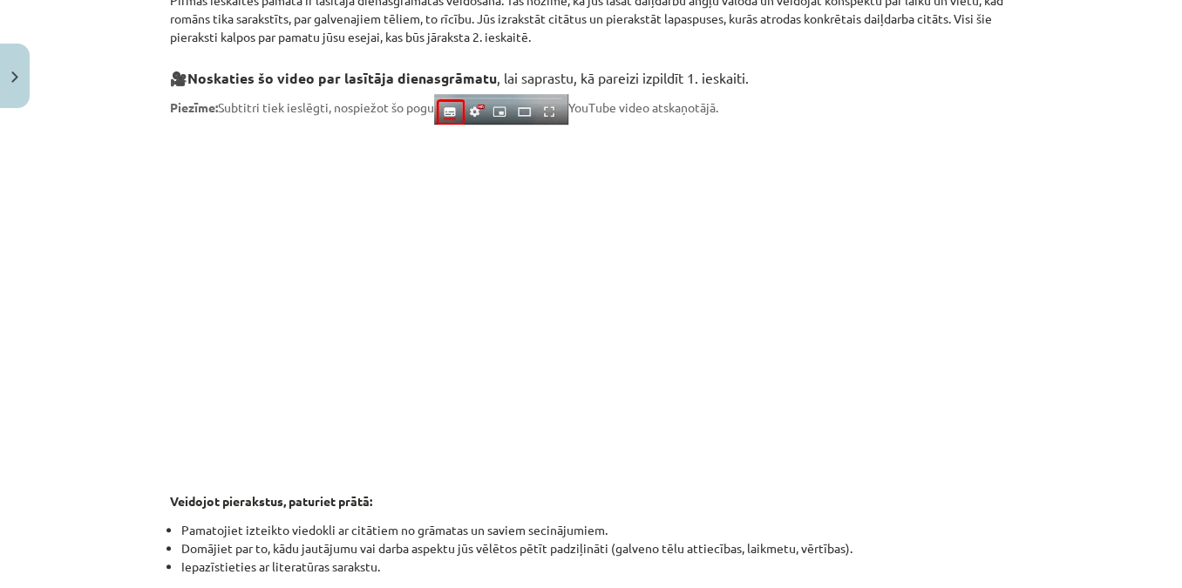
scroll to position [418, 0]
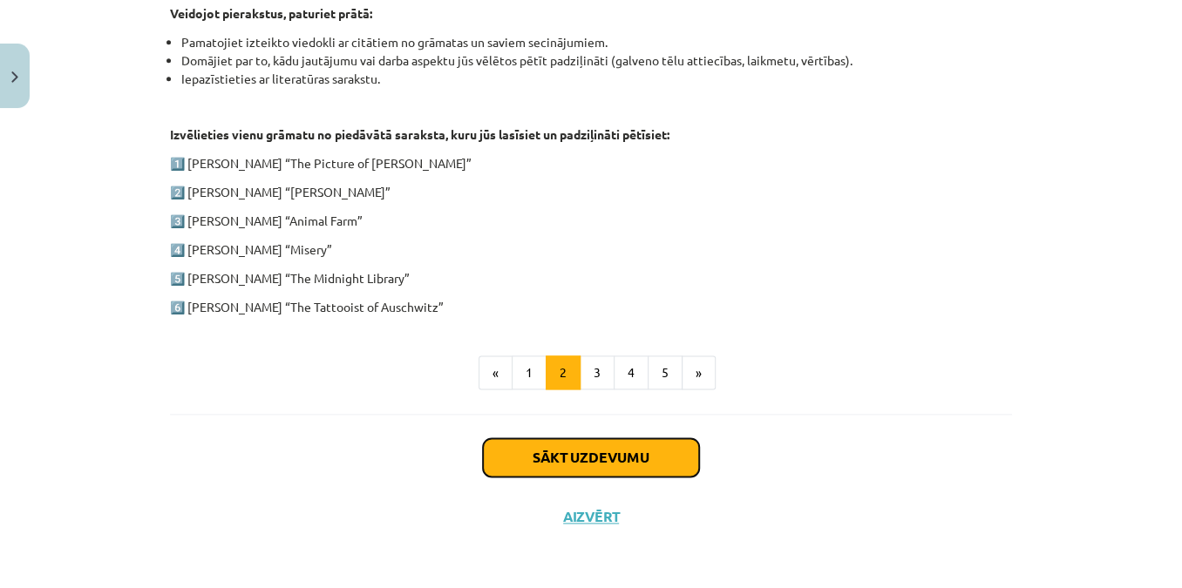
click at [595, 455] on button "Sākt uzdevumu" at bounding box center [591, 457] width 216 height 38
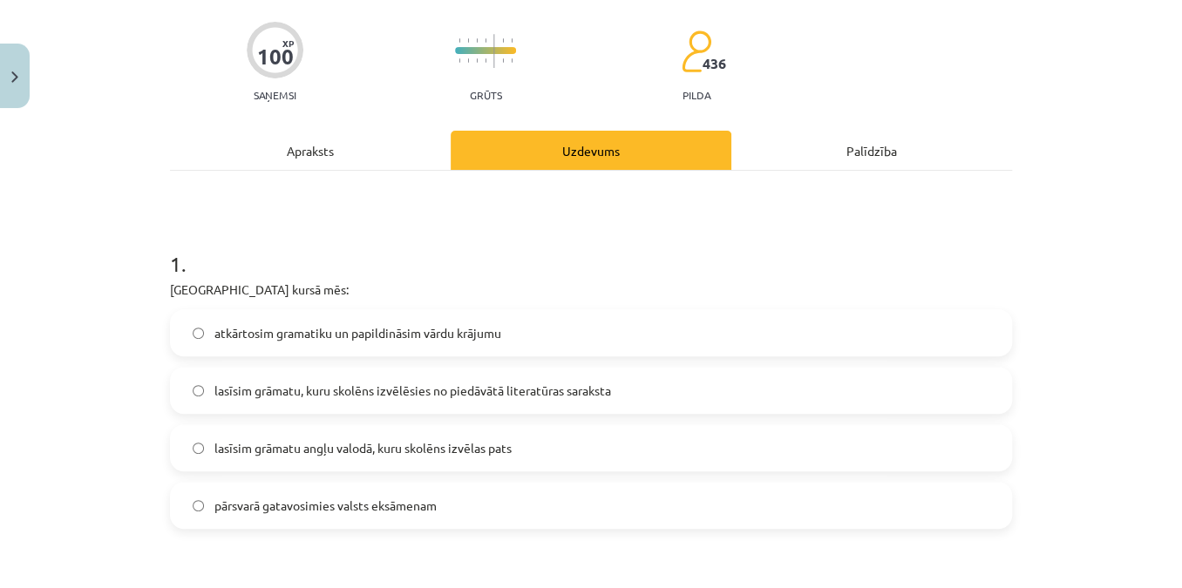
scroll to position [202, 0]
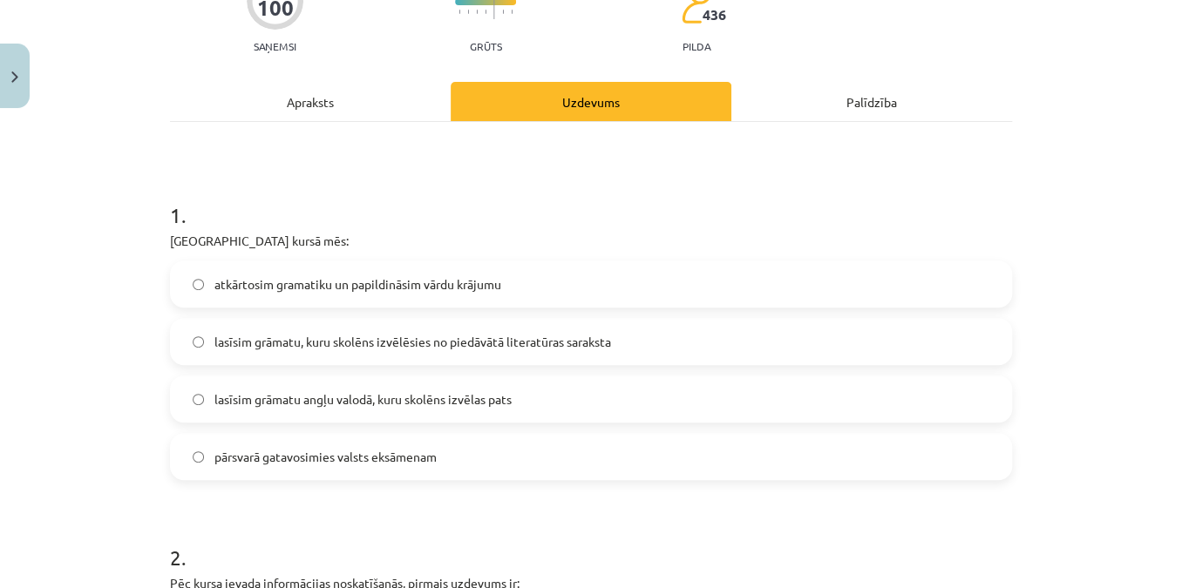
click at [500, 340] on span "lasīsim grāmatu, kuru skolēns izvēlēsies no piedāvātā literatūras saraksta" at bounding box center [412, 342] width 396 height 18
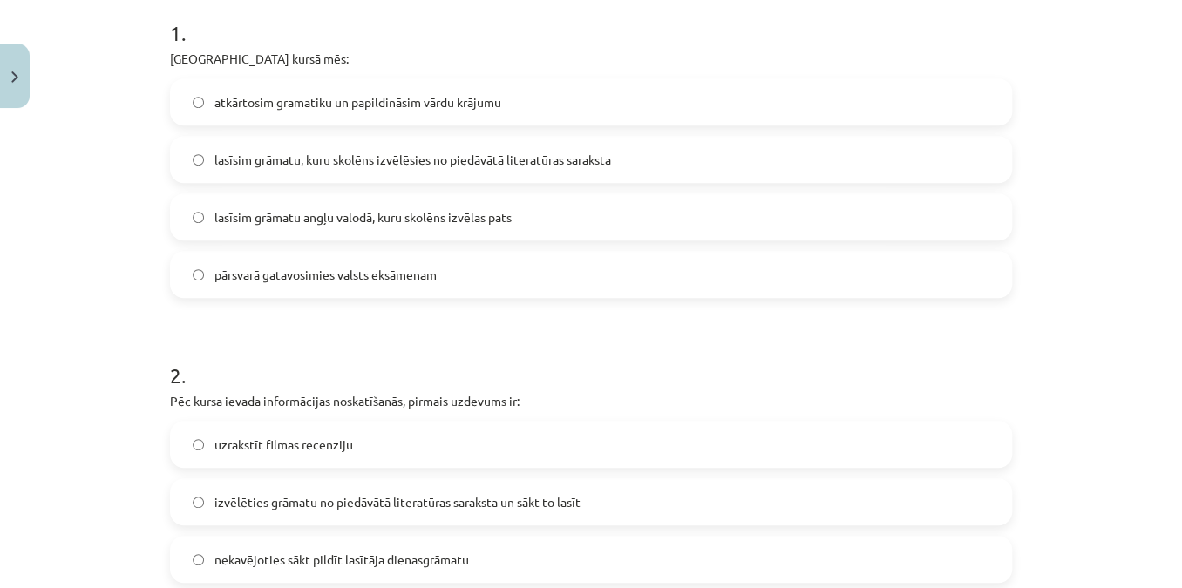
scroll to position [439, 0]
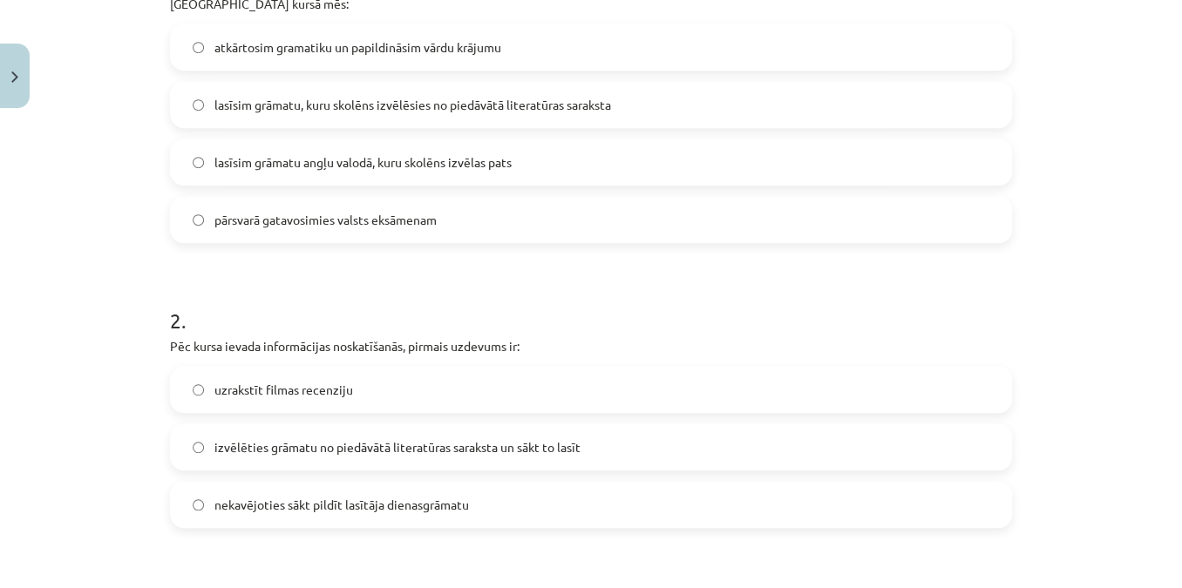
click at [402, 441] on span "izvēlēties grāmatu no piedāvātā literatūras saraksta un sākt to lasīt" at bounding box center [397, 447] width 366 height 18
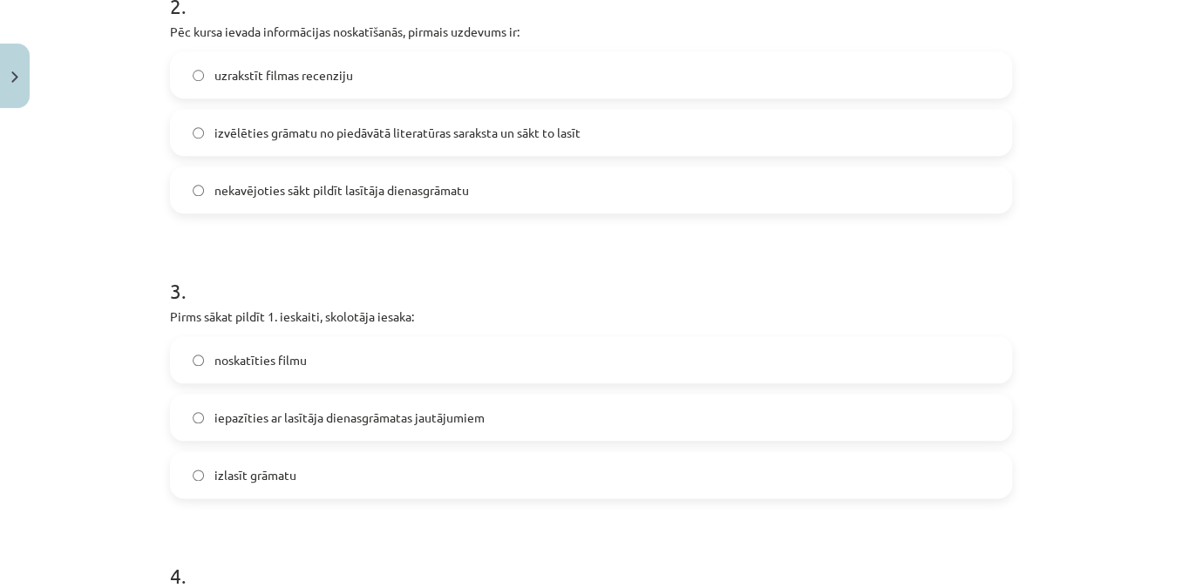
scroll to position [756, 0]
click at [327, 413] on span "iepazīties ar lasītāja dienasgrāmatas jautājumiem" at bounding box center [349, 415] width 270 height 18
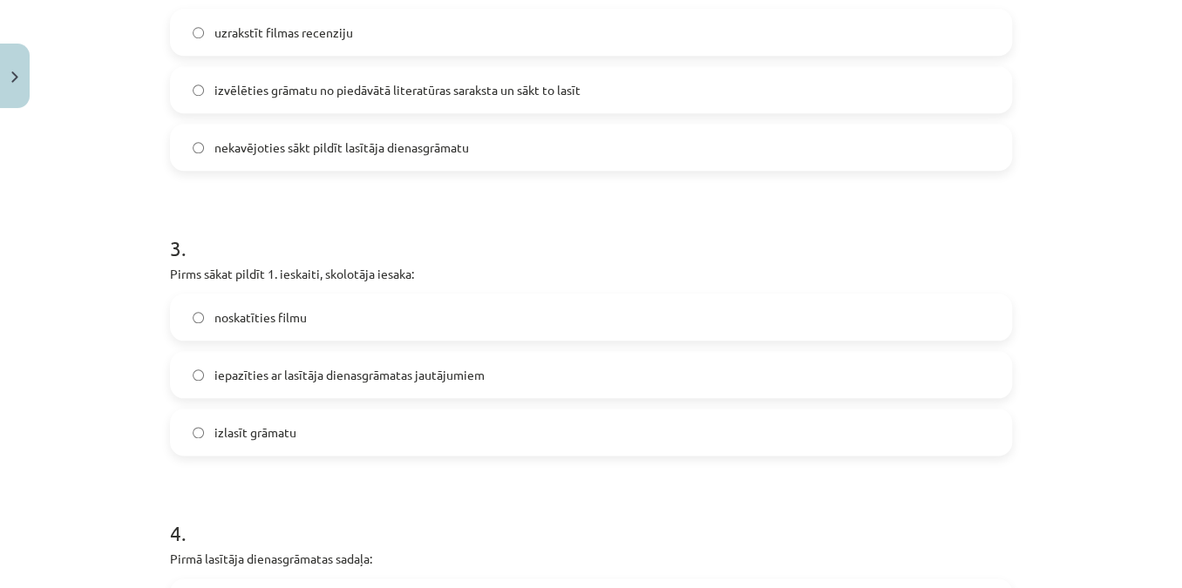
scroll to position [994, 0]
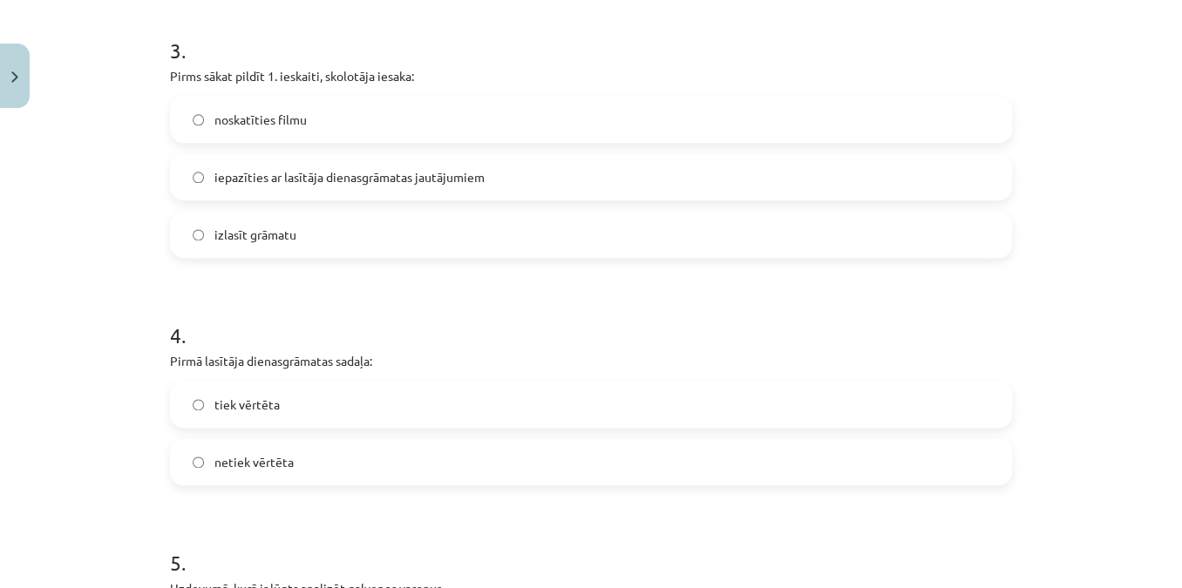
click at [247, 404] on span "tiek vērtēta" at bounding box center [246, 405] width 65 height 18
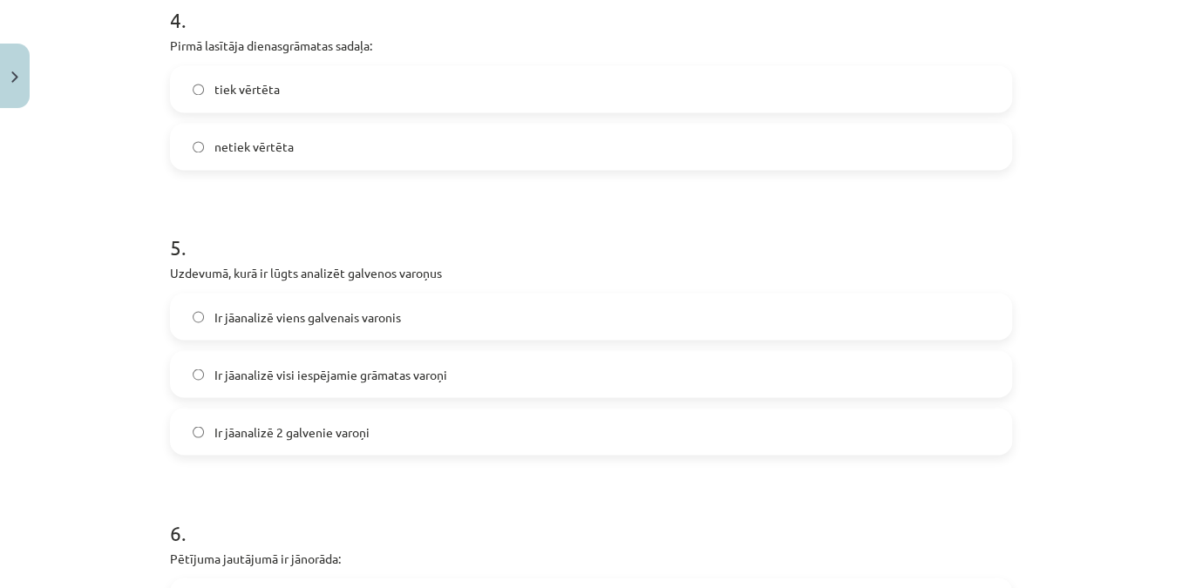
scroll to position [1311, 0]
click at [329, 440] on label "Ir jāanalizē 2 galvenie varoņi" at bounding box center [591, 431] width 838 height 44
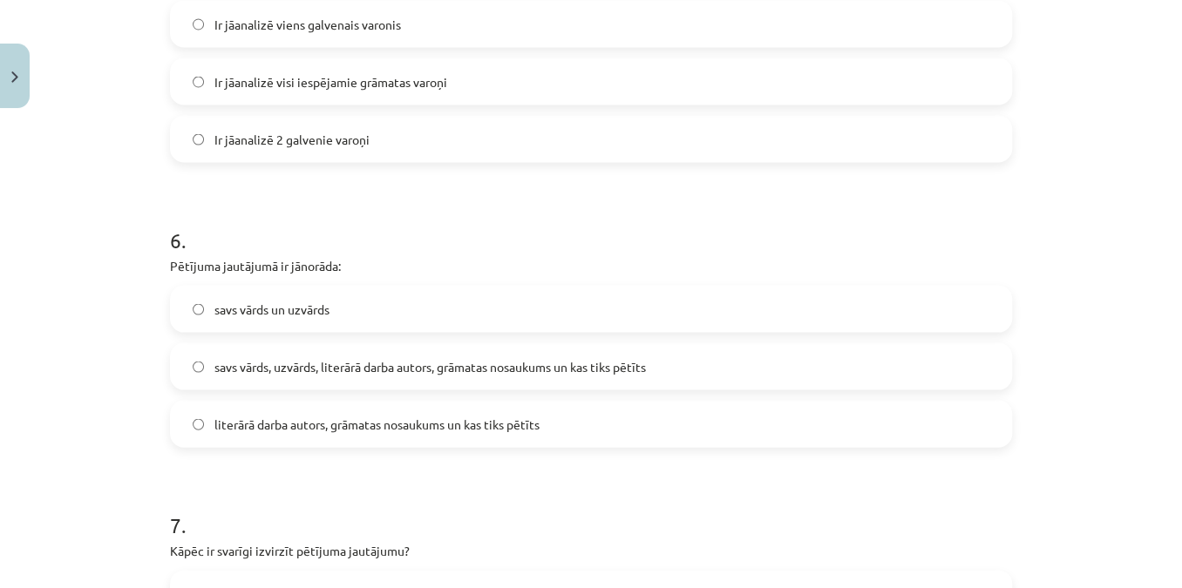
scroll to position [1628, 0]
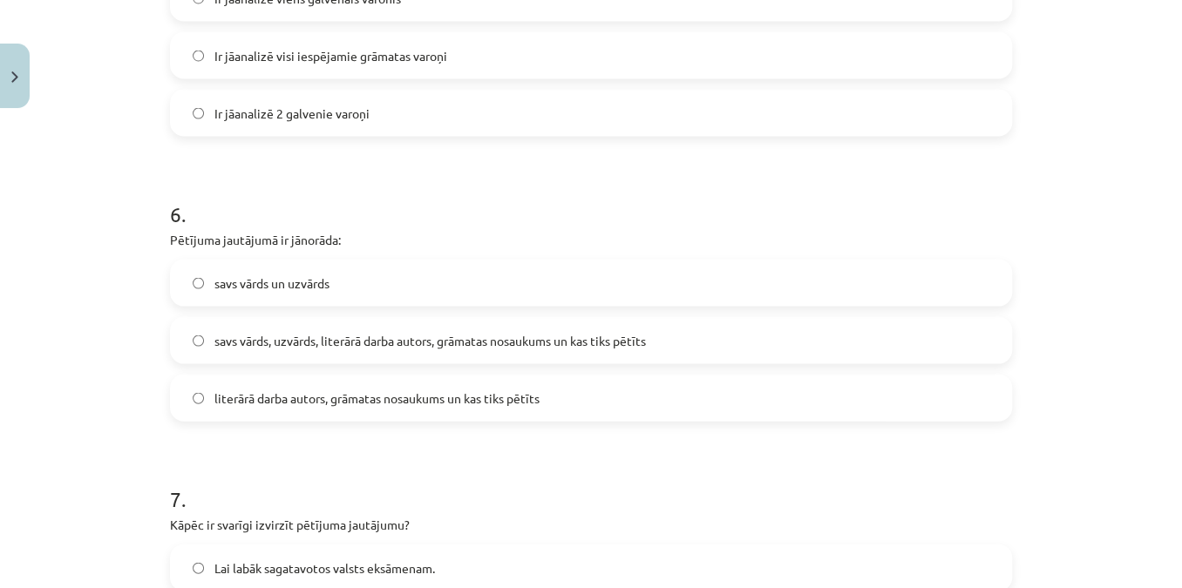
click at [322, 342] on span "savs vārds, uzvārds, literārā darba autors, grāmatas nosaukums un kas tiks pētī…" at bounding box center [429, 341] width 431 height 18
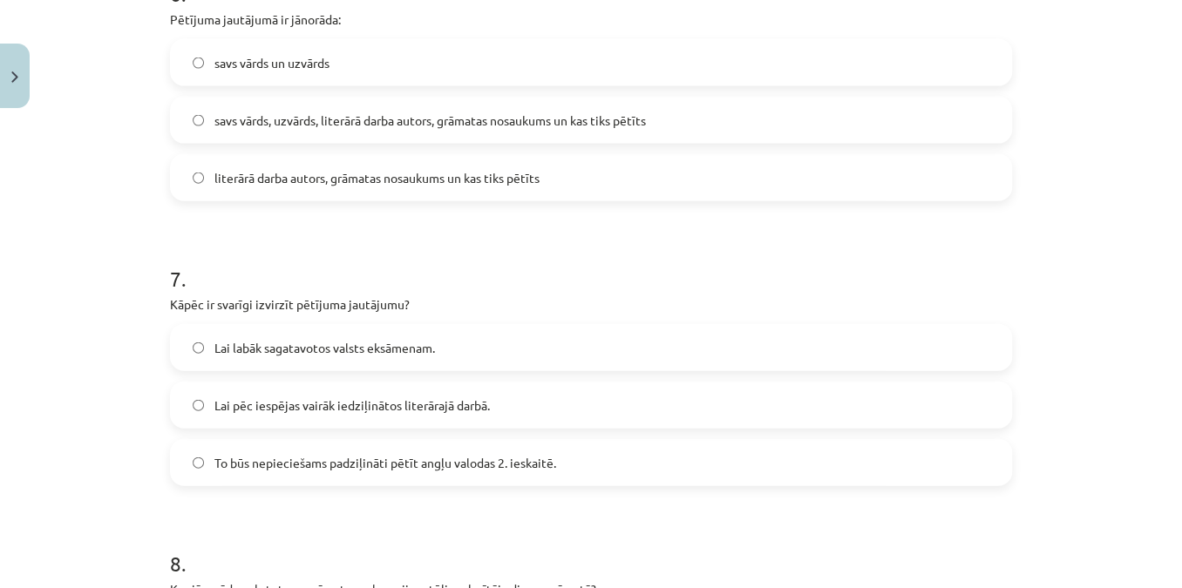
scroll to position [1866, 0]
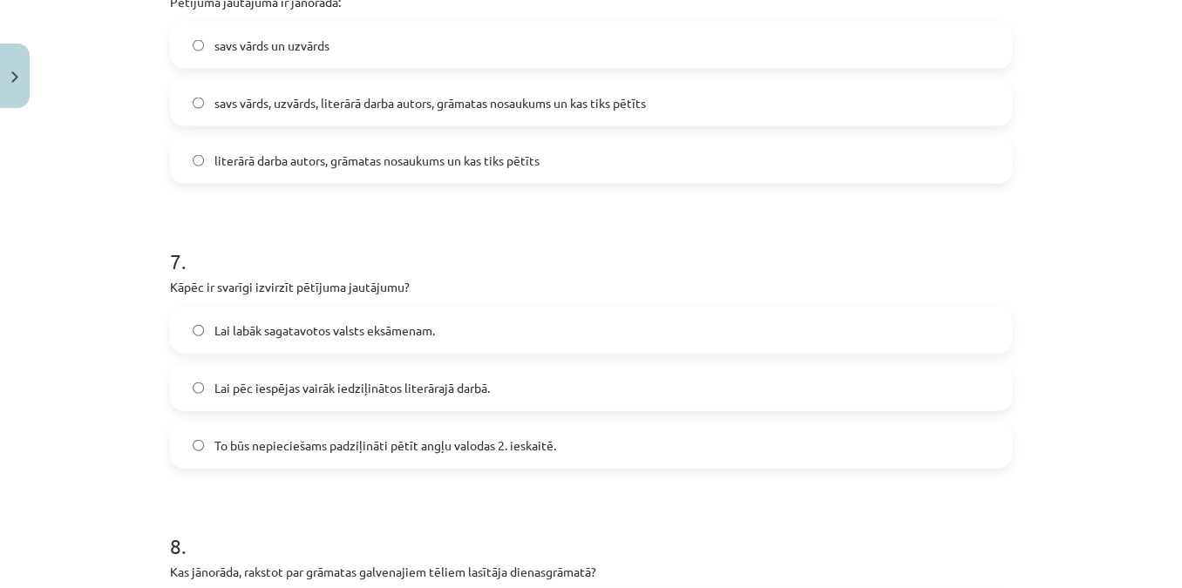
click at [400, 440] on span "To būs nepieciešams padziļināti pētīt angļu valodas 2. ieskaitē." at bounding box center [385, 446] width 342 height 18
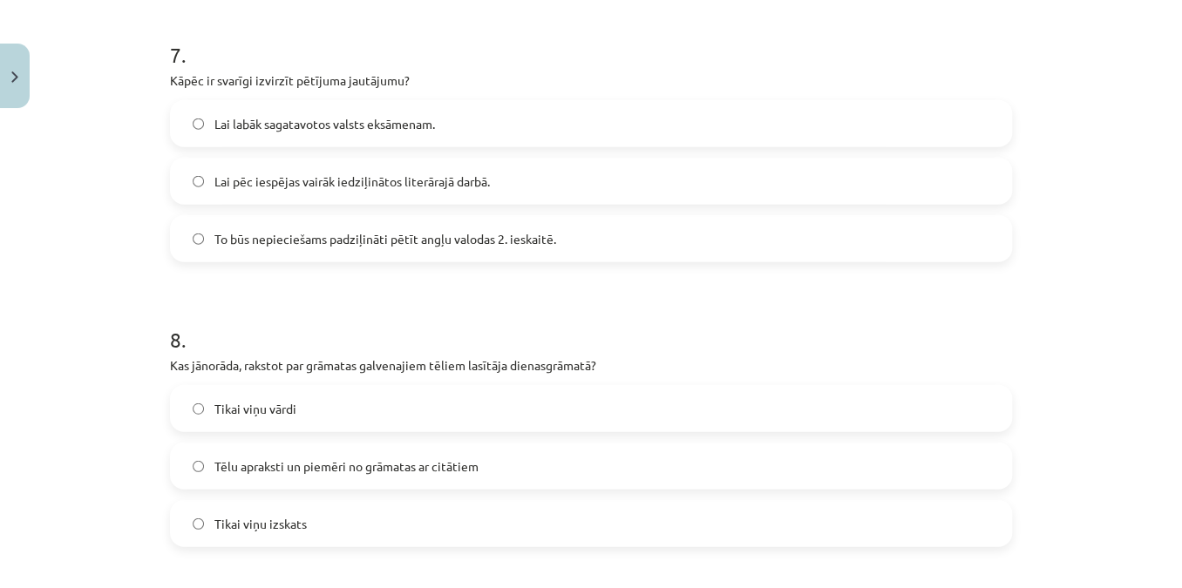
scroll to position [2103, 0]
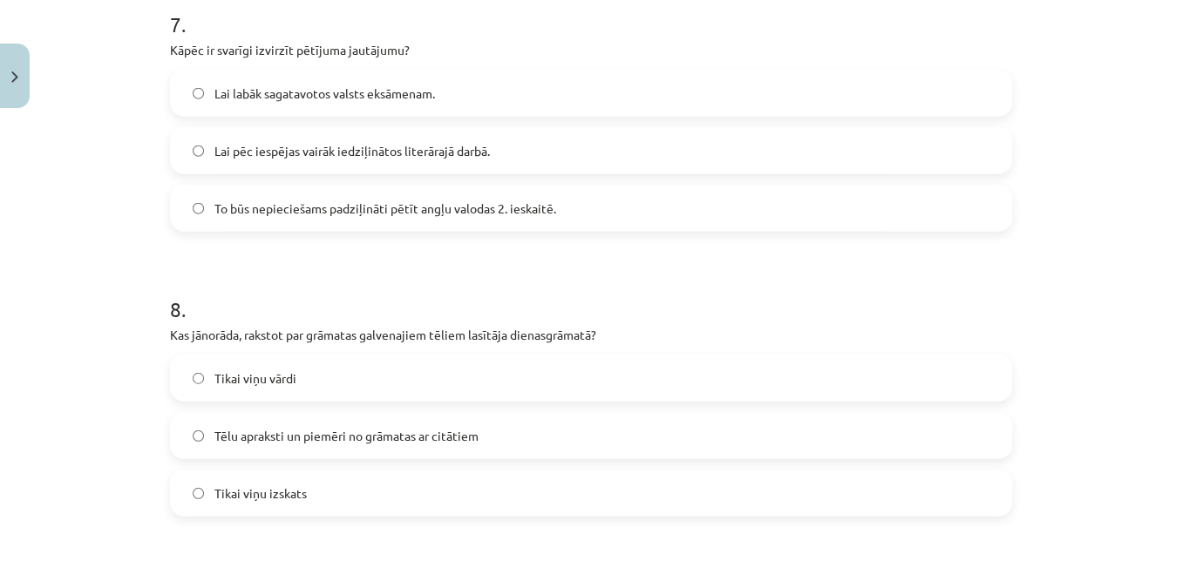
click at [336, 438] on span "Tēlu apraksti un piemēri no grāmatas ar citātiem" at bounding box center [346, 436] width 264 height 18
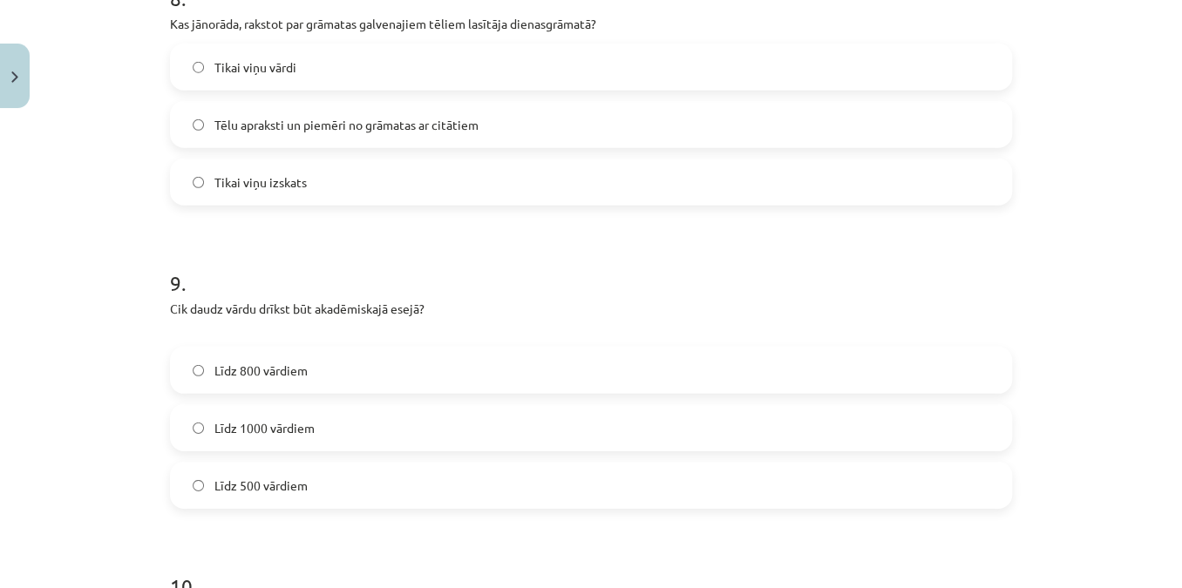
scroll to position [2420, 0]
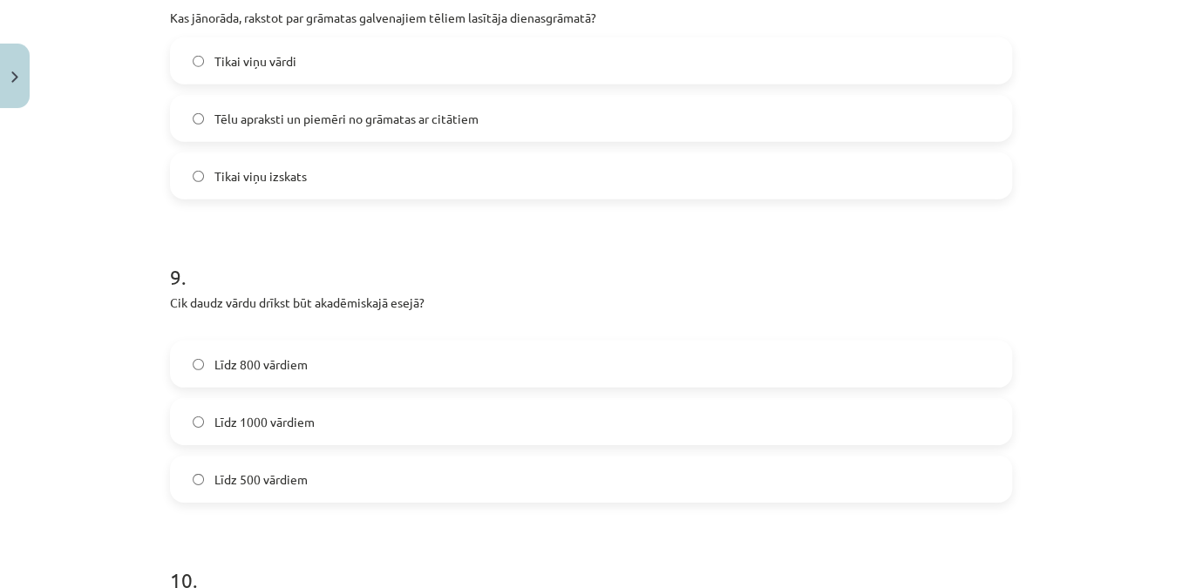
click at [303, 363] on label "Līdz 800 vārdiem" at bounding box center [591, 364] width 838 height 44
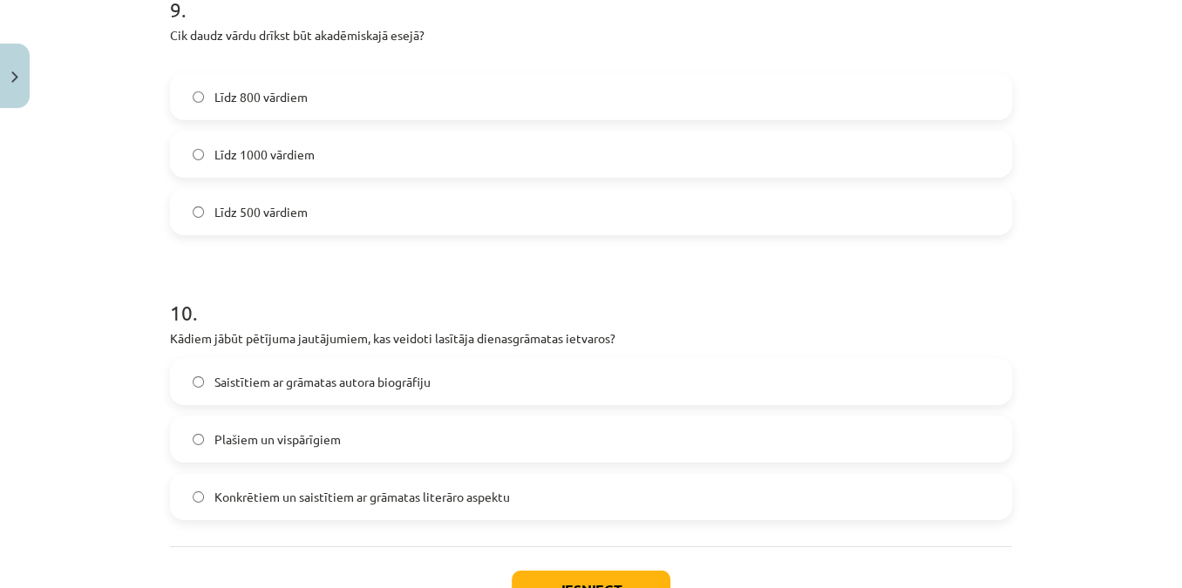
scroll to position [2737, 0]
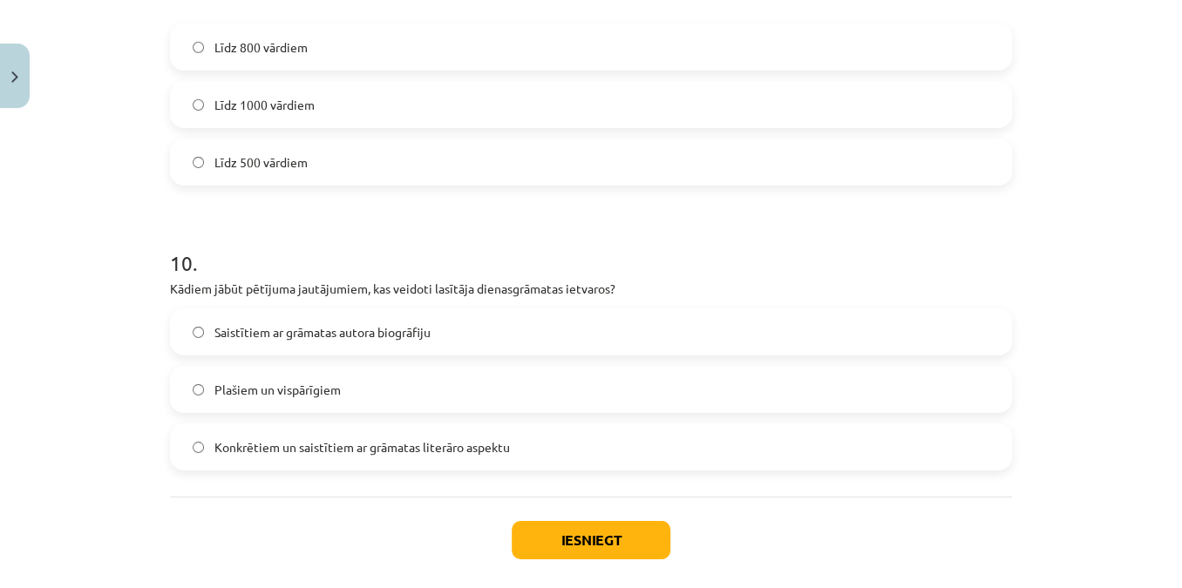
click at [350, 439] on span "Konkrētiem un saistītiem ar grāmatas literāro aspektu" at bounding box center [361, 447] width 295 height 18
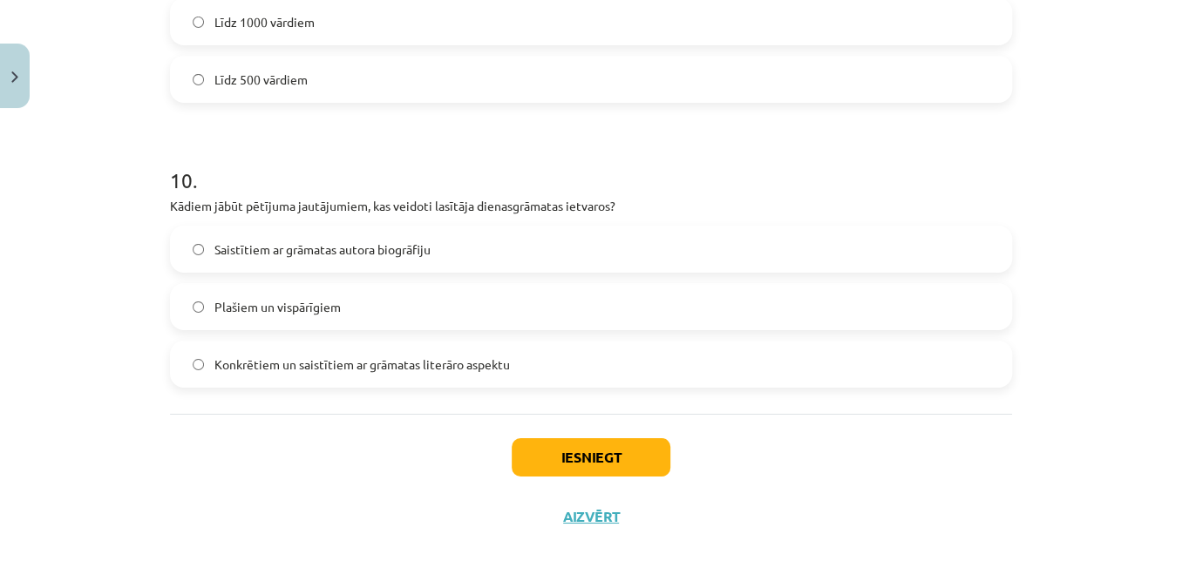
scroll to position [2821, 0]
click at [552, 451] on button "Iesniegt" at bounding box center [591, 456] width 159 height 38
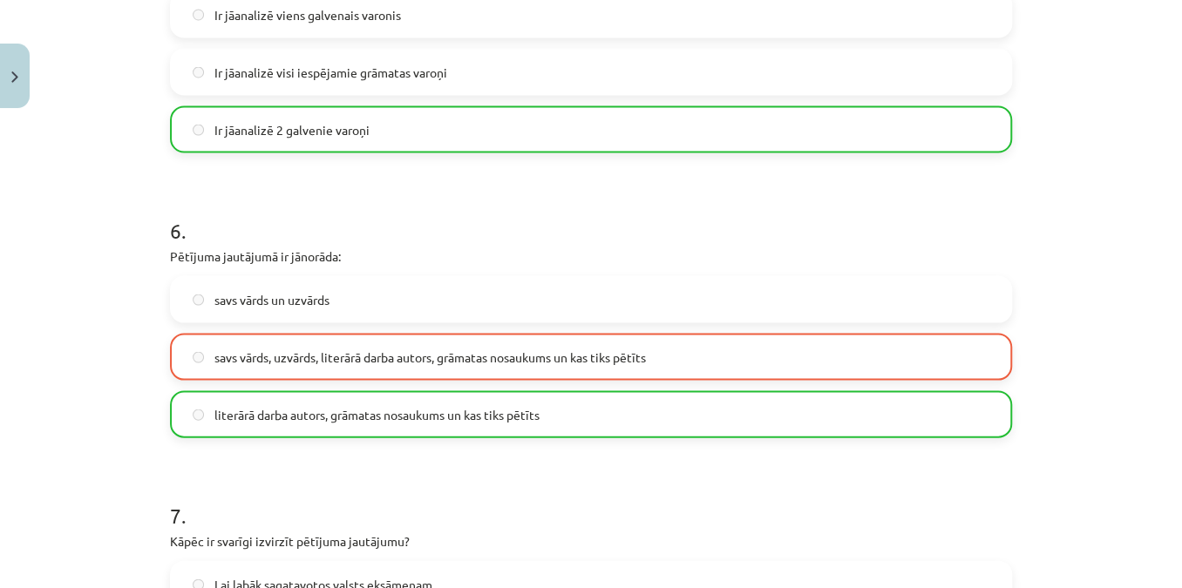
scroll to position [1632, 0]
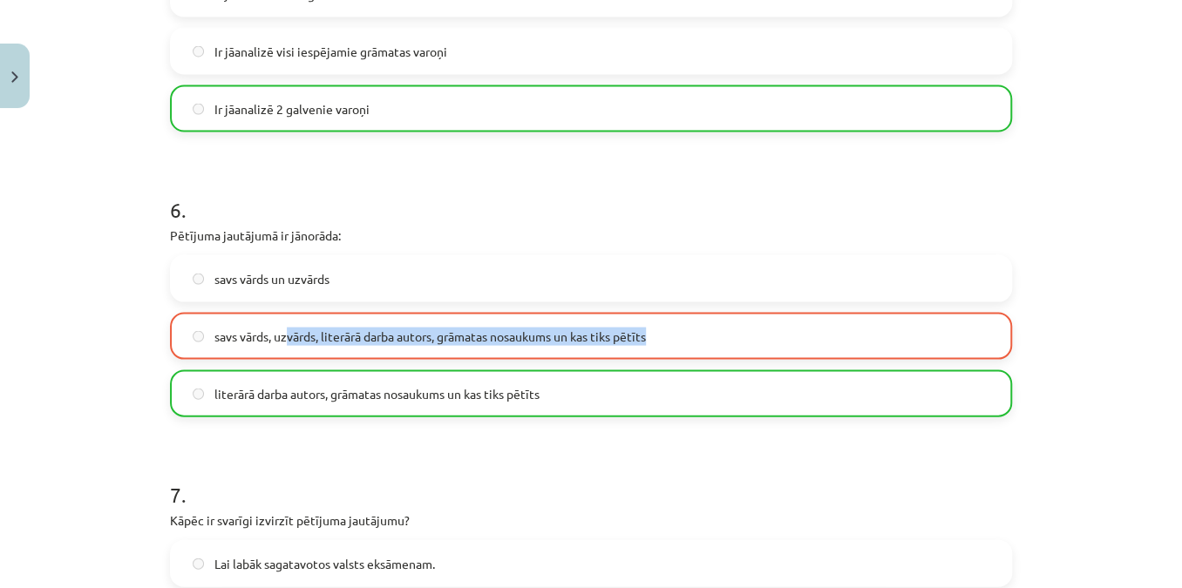
drag, startPoint x: 286, startPoint y: 342, endPoint x: 654, endPoint y: 334, distance: 368.7
click at [654, 334] on label "savs vārds, uzvārds, literārā darba autors, grāmatas nosaukums un kas tiks pētī…" at bounding box center [591, 337] width 838 height 44
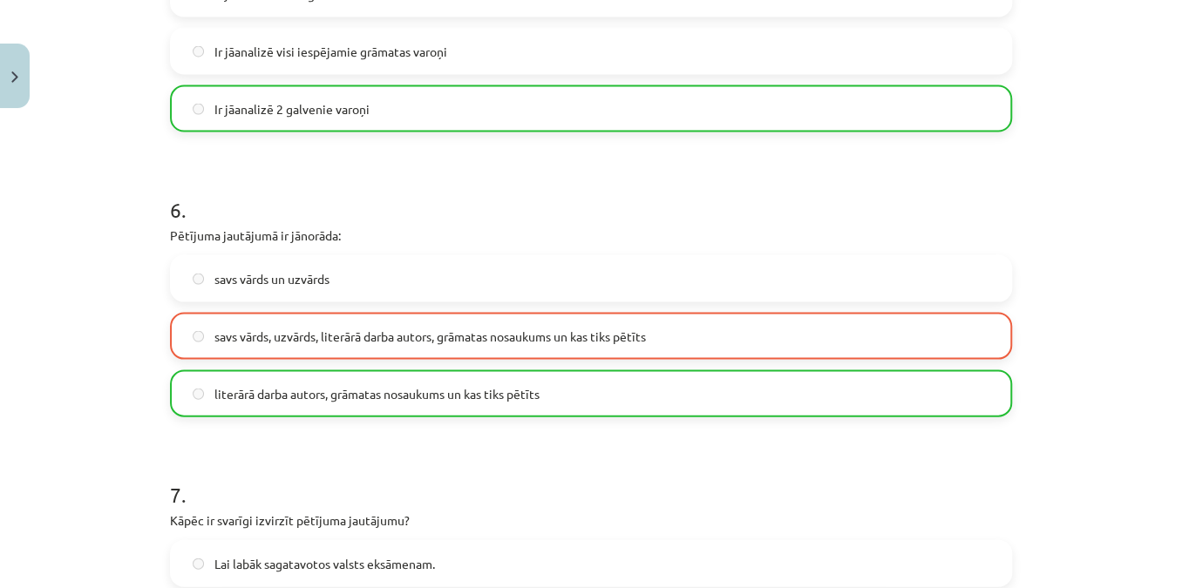
click at [249, 401] on span "literārā darba autors, grāmatas nosaukums un kas tiks pētīts" at bounding box center [376, 394] width 325 height 18
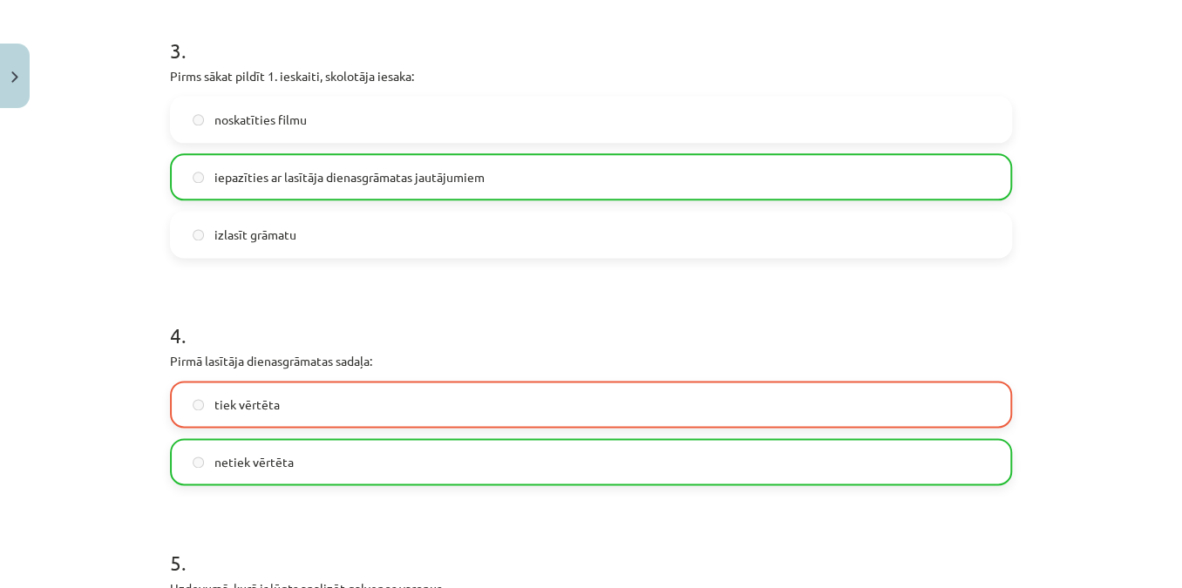
scroll to position [999, 0]
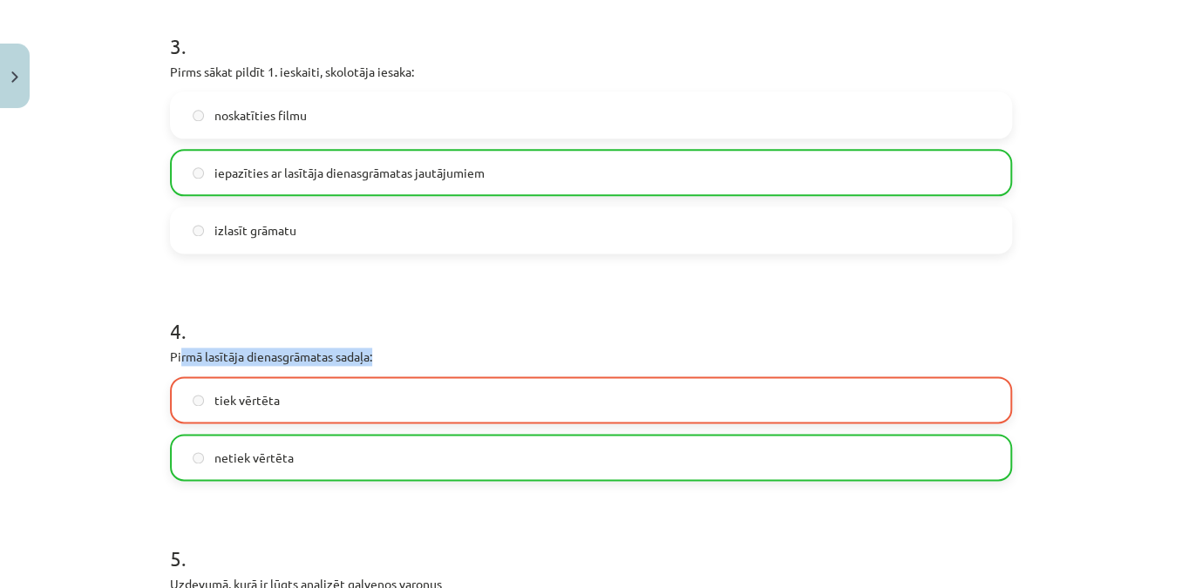
drag, startPoint x: 314, startPoint y: 367, endPoint x: 392, endPoint y: 357, distance: 79.0
click at [392, 357] on div "4 . Pirmā lasītāja dienasgrāmatas sadaļa: tiek vērtēta netiek vērtēta" at bounding box center [591, 384] width 842 height 193
click at [392, 357] on p "Pirmā lasītāja dienasgrāmatas sadaļa:" at bounding box center [591, 357] width 842 height 18
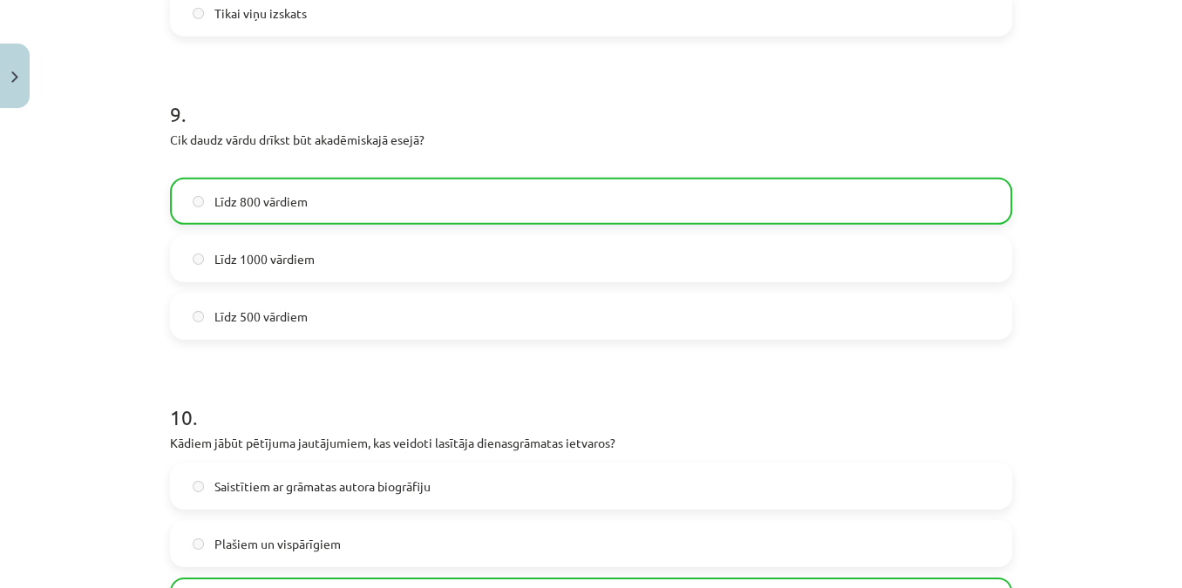
scroll to position [2876, 0]
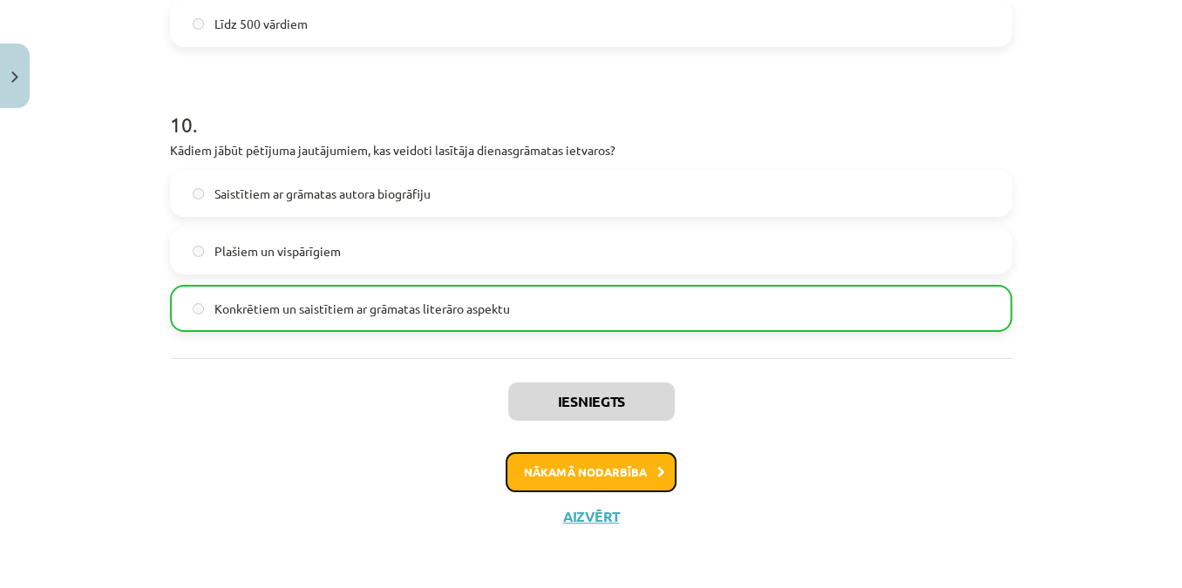
click at [585, 468] on button "Nākamā nodarbība" at bounding box center [590, 472] width 171 height 40
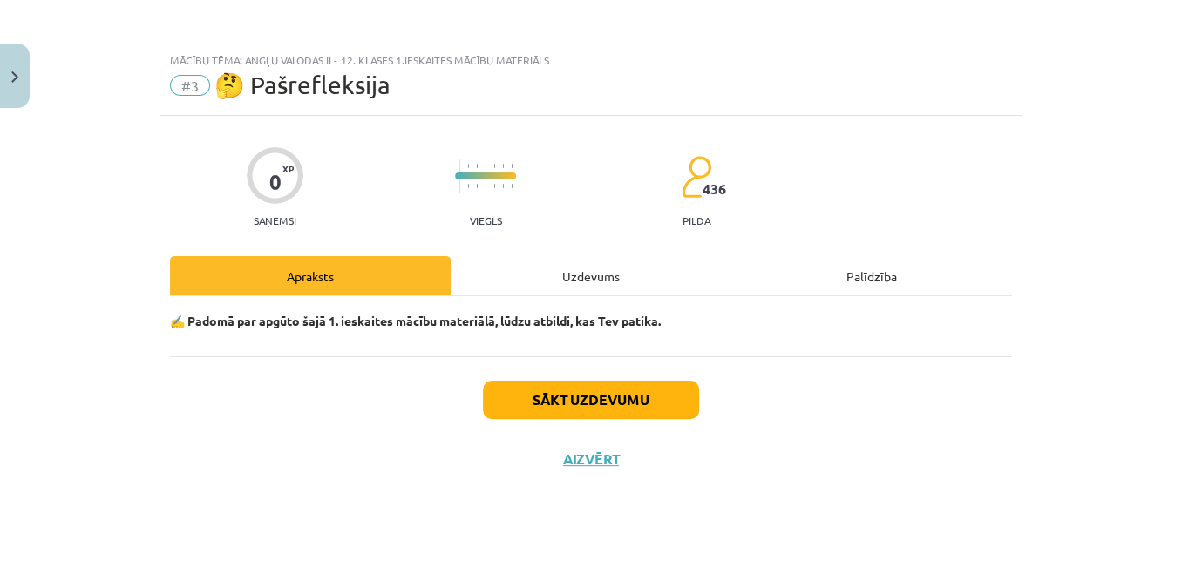
scroll to position [0, 0]
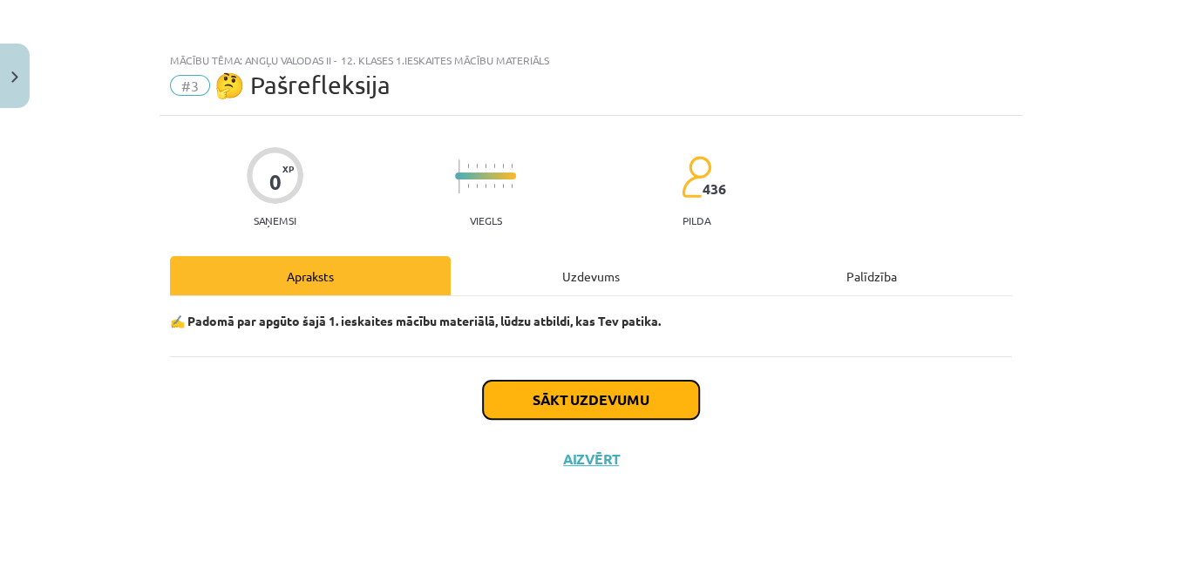
click at [508, 401] on button "Sākt uzdevumu" at bounding box center [591, 400] width 216 height 38
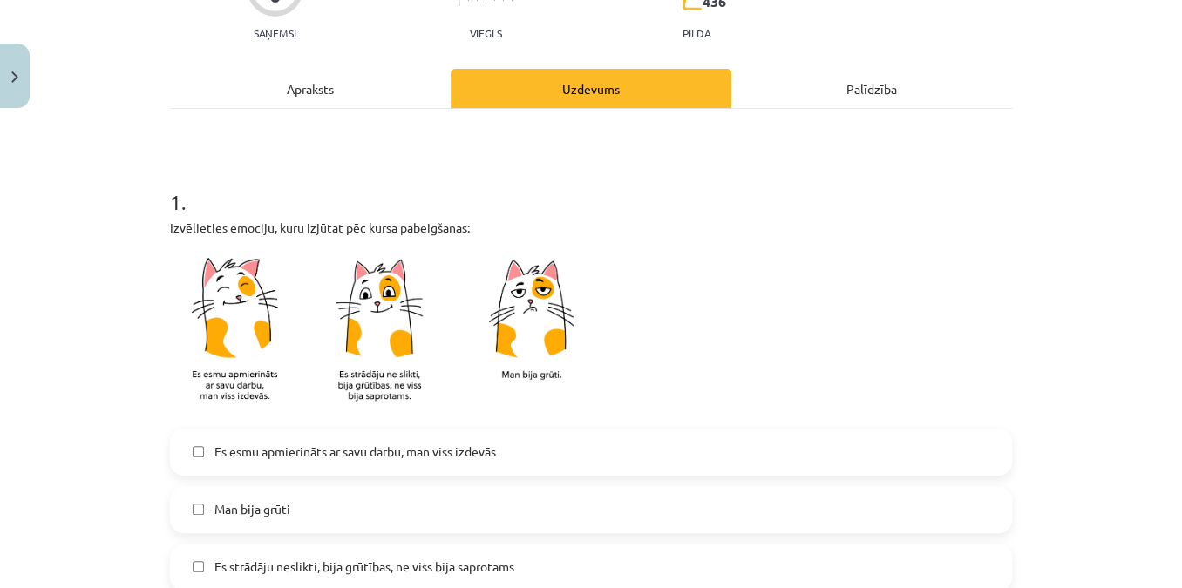
scroll to position [237, 0]
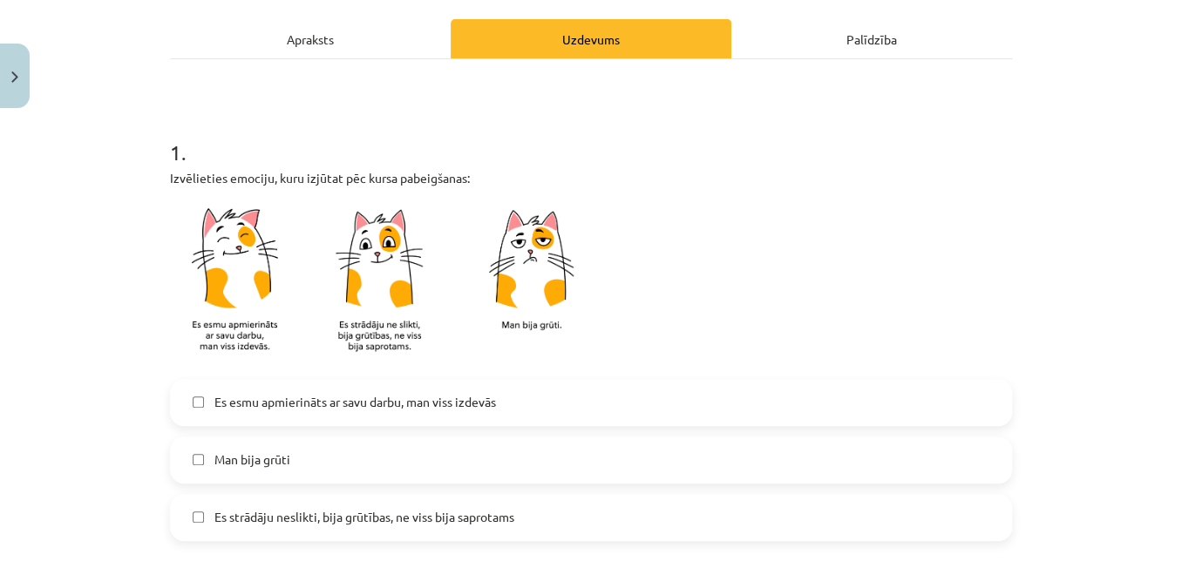
click at [390, 396] on span "Es esmu apmierināts ar savu darbu, man viss izdevās" at bounding box center [354, 402] width 281 height 18
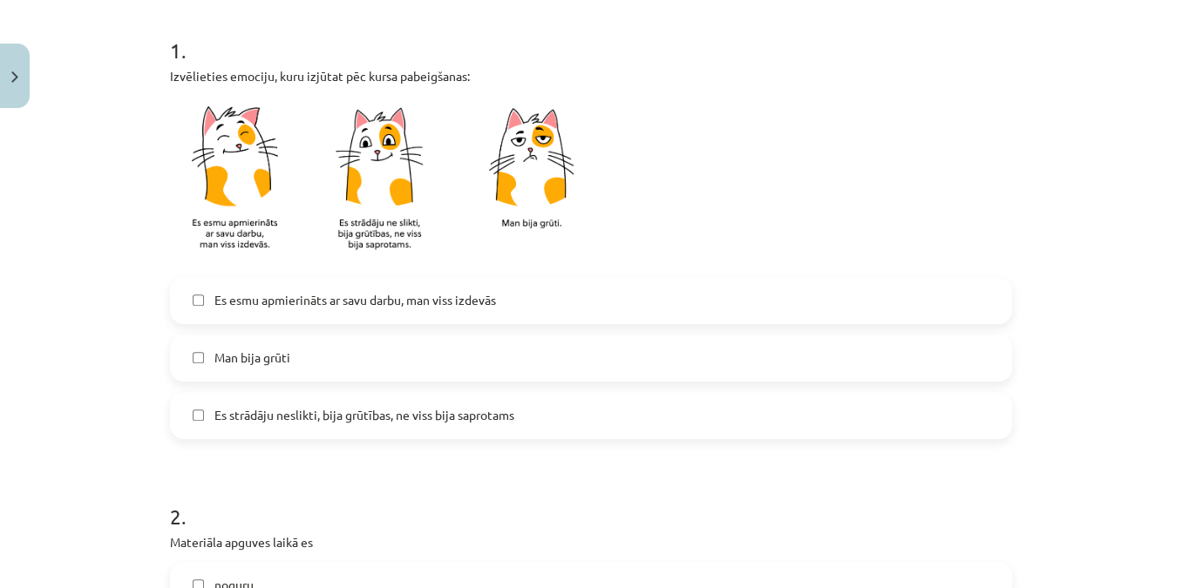
scroll to position [554, 0]
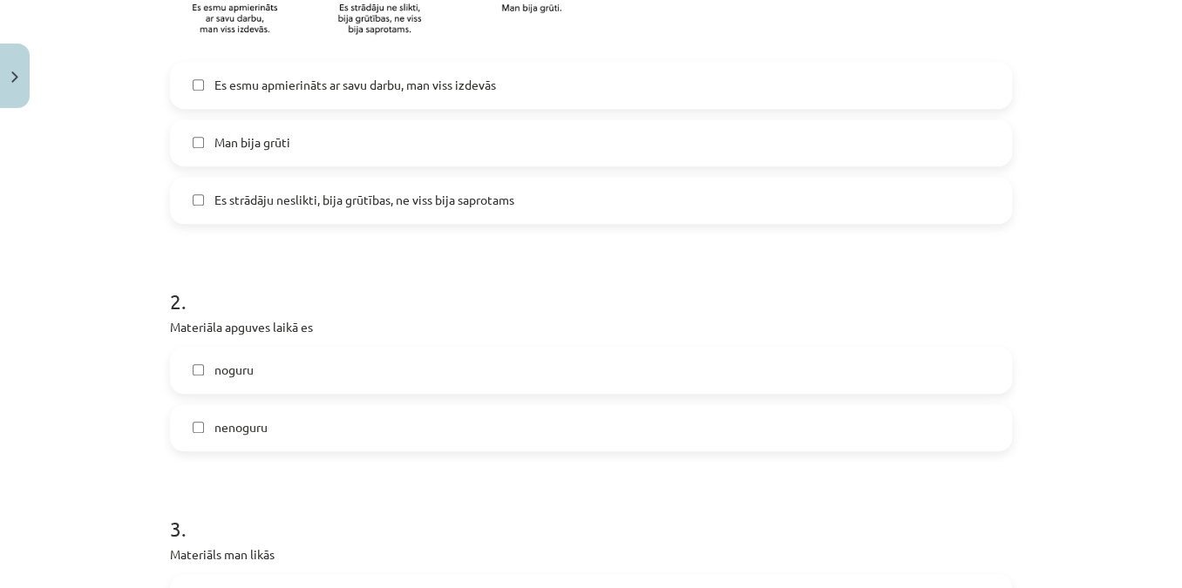
click at [254, 373] on label "noguru" at bounding box center [591, 371] width 838 height 44
click at [245, 420] on span "nenoguru" at bounding box center [240, 427] width 53 height 18
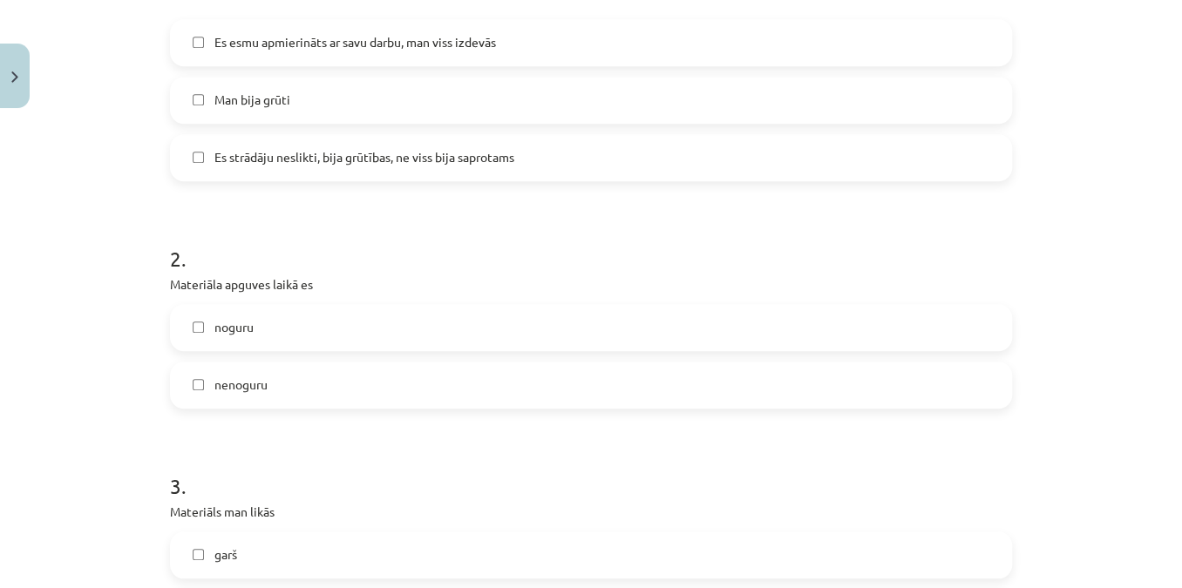
scroll to position [792, 0]
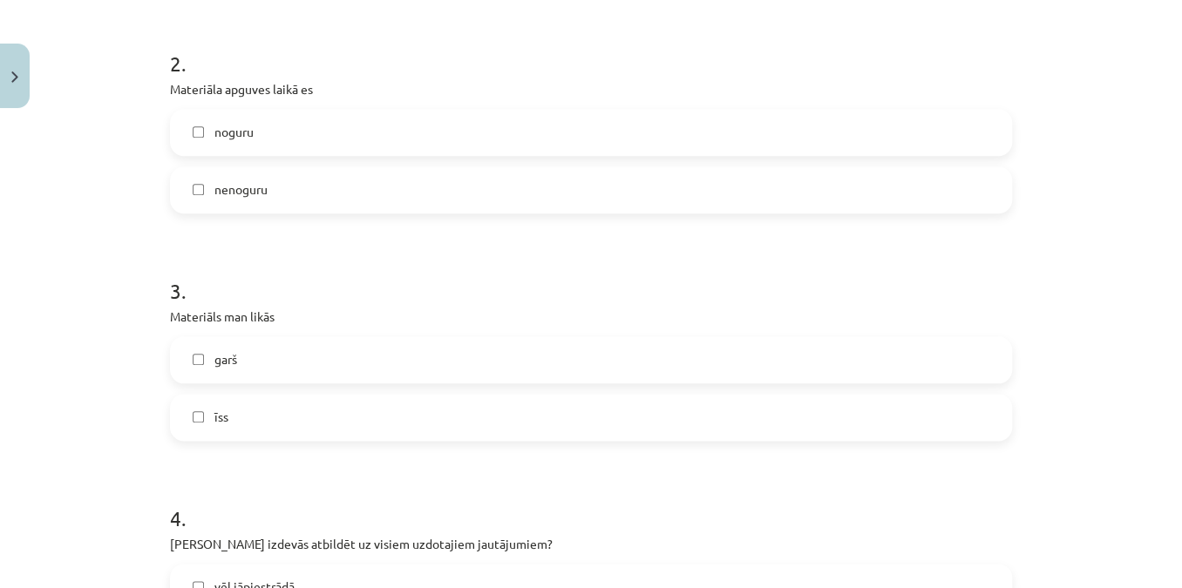
click at [257, 430] on label "īss" at bounding box center [591, 418] width 838 height 44
click at [237, 146] on label "noguru" at bounding box center [591, 133] width 838 height 44
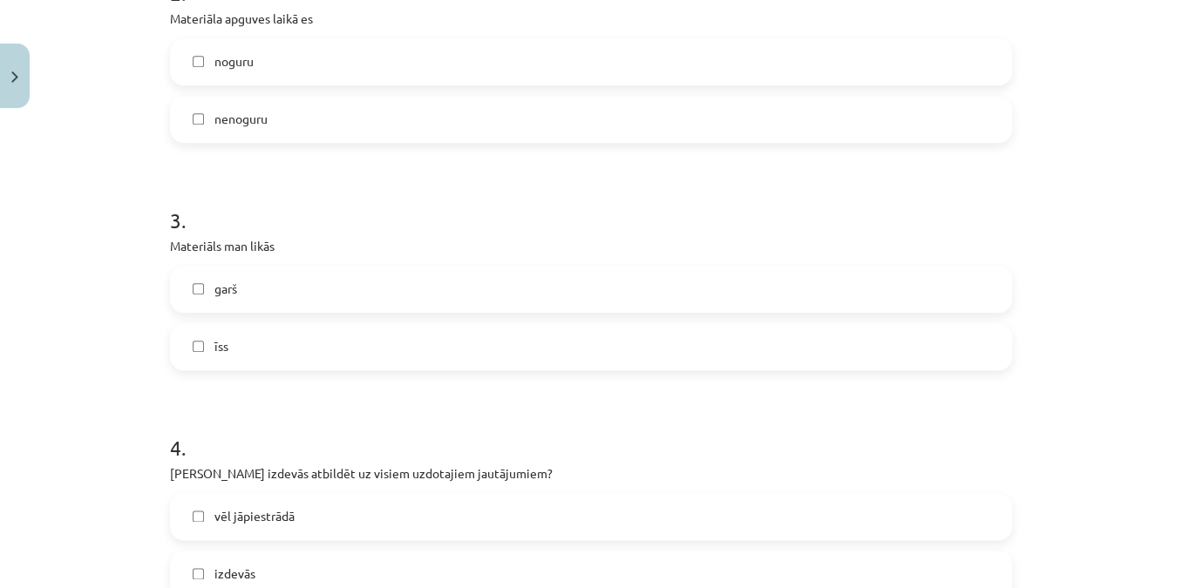
scroll to position [1108, 0]
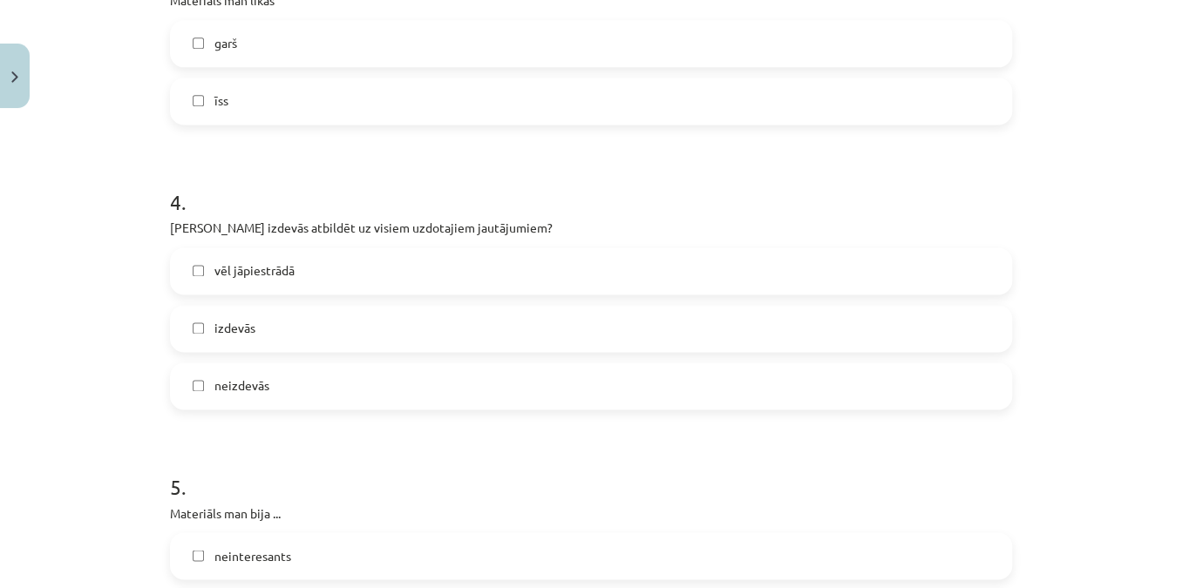
click at [265, 331] on label "izdevās" at bounding box center [591, 329] width 838 height 44
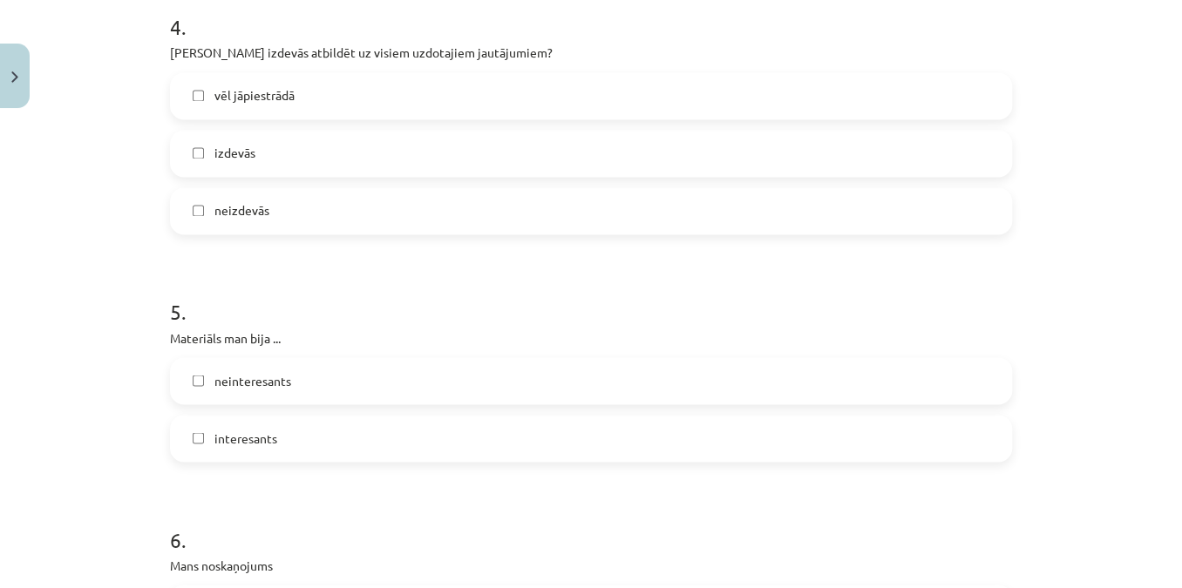
scroll to position [1346, 0]
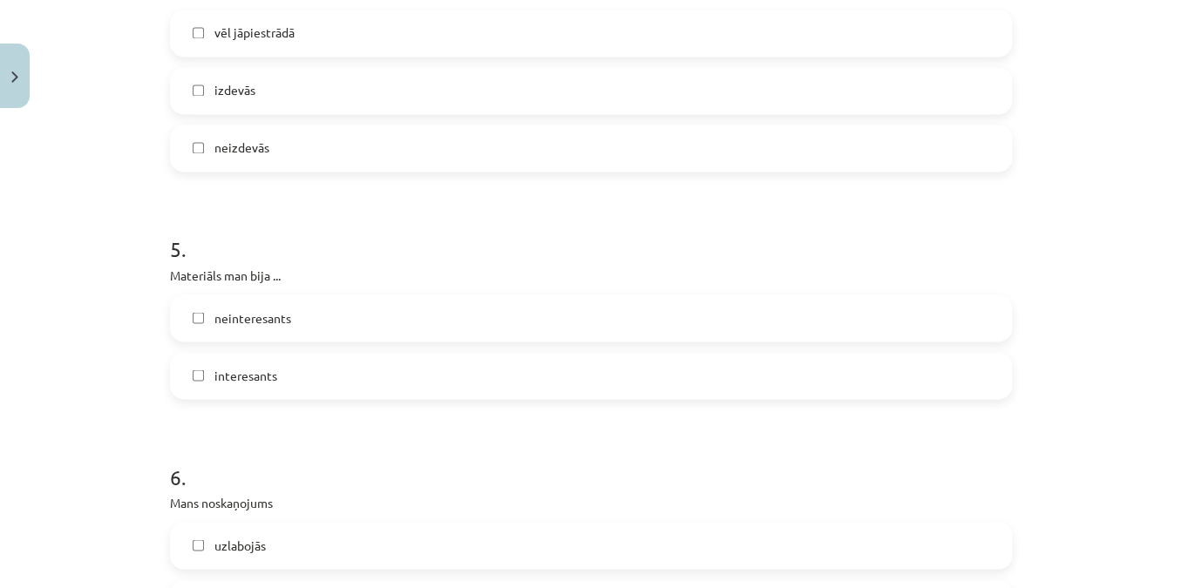
click at [267, 363] on label "interesants" at bounding box center [591, 376] width 838 height 44
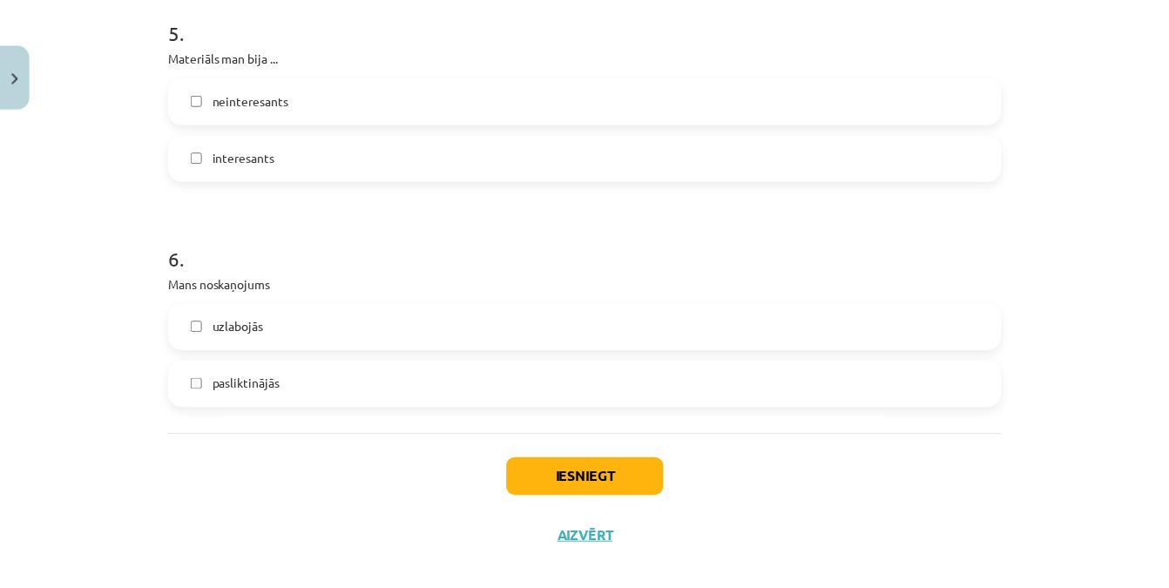
scroll to position [1584, 0]
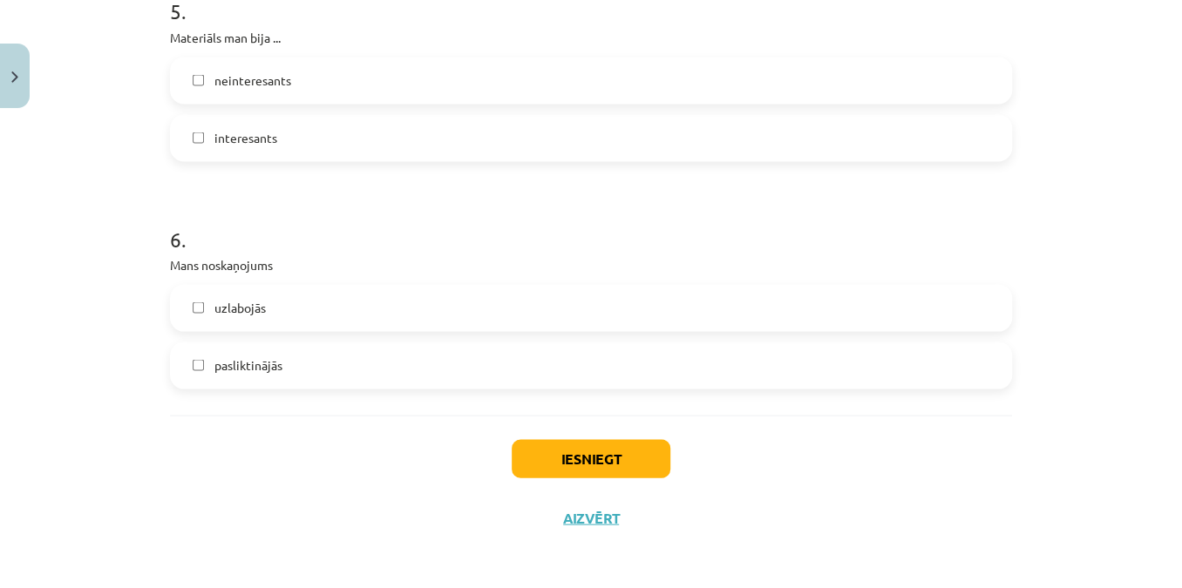
click at [278, 301] on label "uzlabojās" at bounding box center [591, 308] width 838 height 44
click at [608, 446] on button "Iesniegt" at bounding box center [591, 458] width 159 height 38
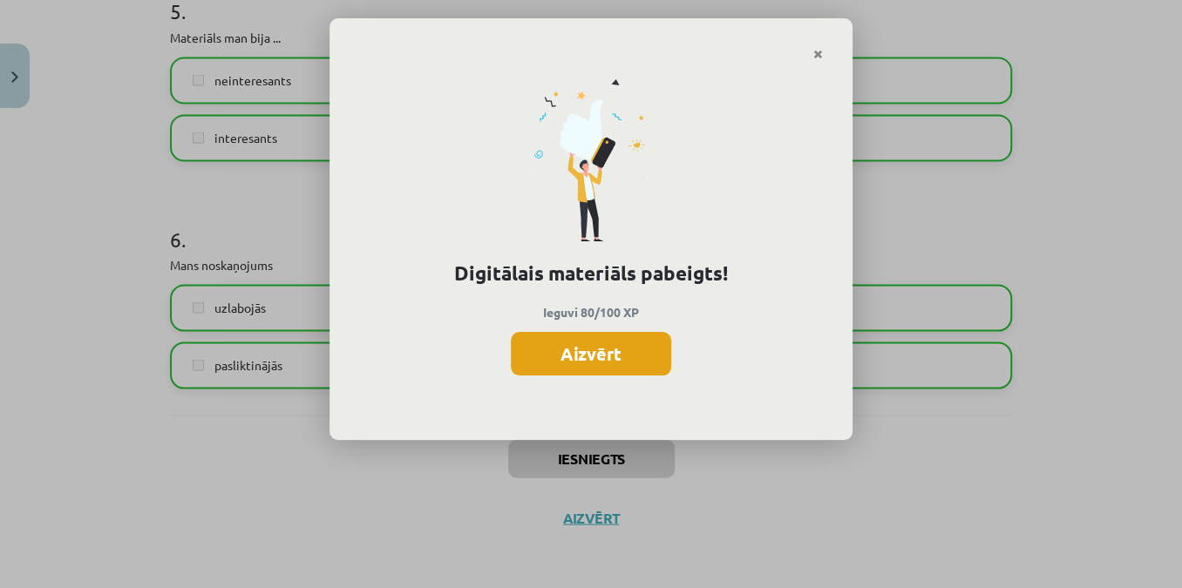
click at [561, 356] on button "Aizvērt" at bounding box center [591, 354] width 160 height 44
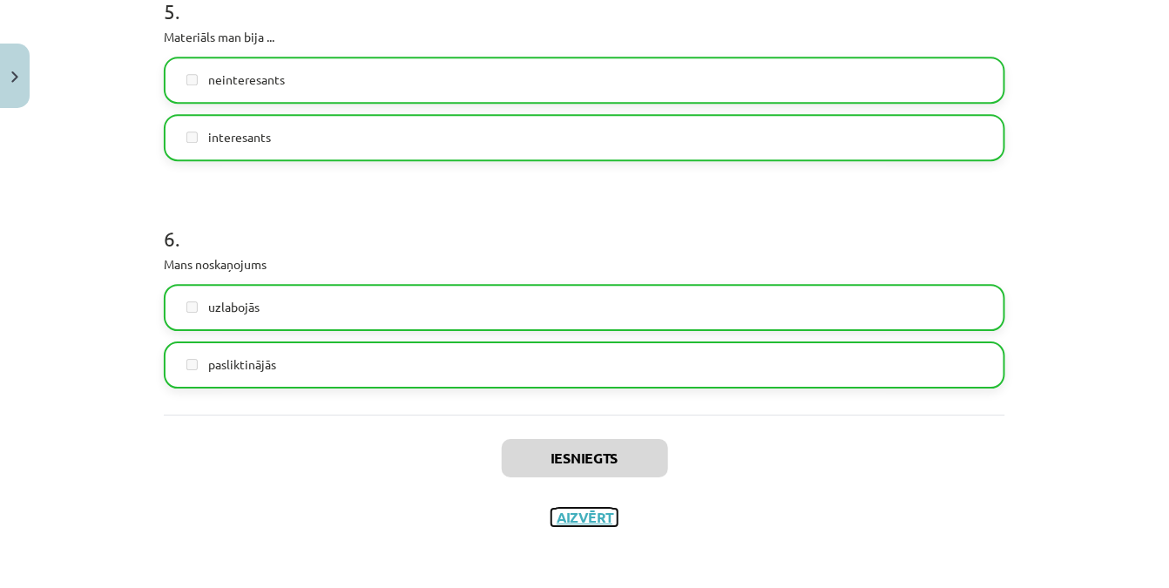
click at [583, 513] on button "Aizvērt" at bounding box center [585, 517] width 66 height 17
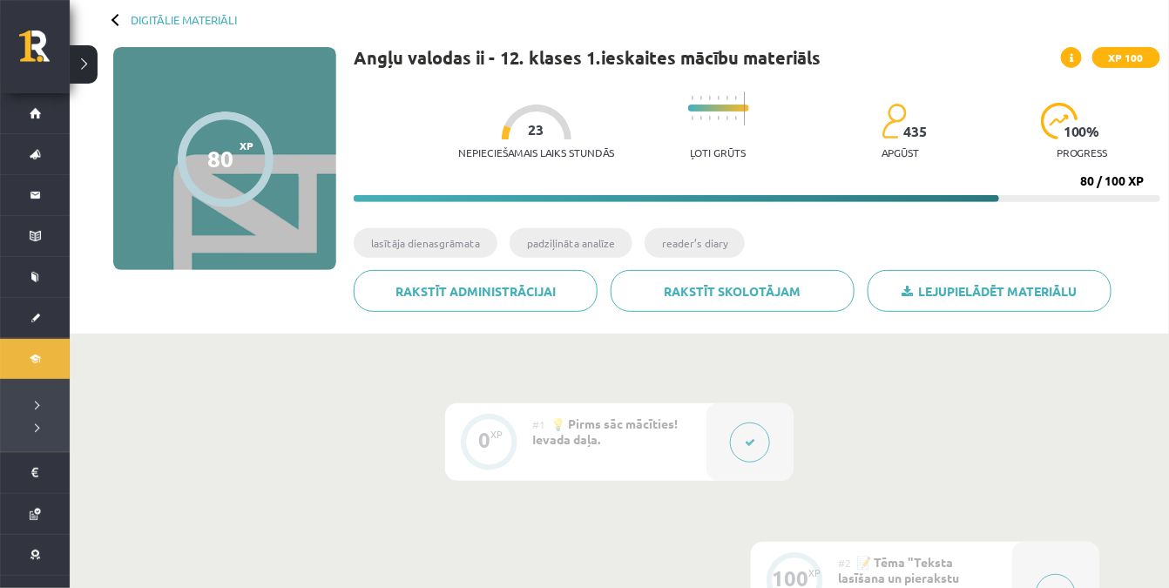
scroll to position [0, 0]
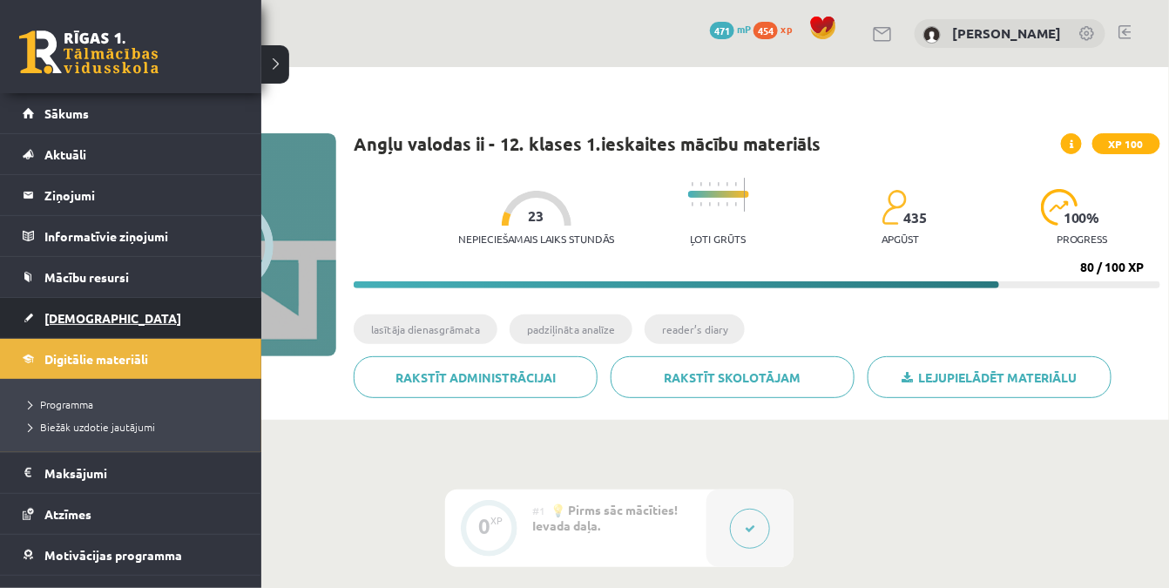
click at [102, 310] on link "[DEMOGRAPHIC_DATA]" at bounding box center [131, 318] width 217 height 40
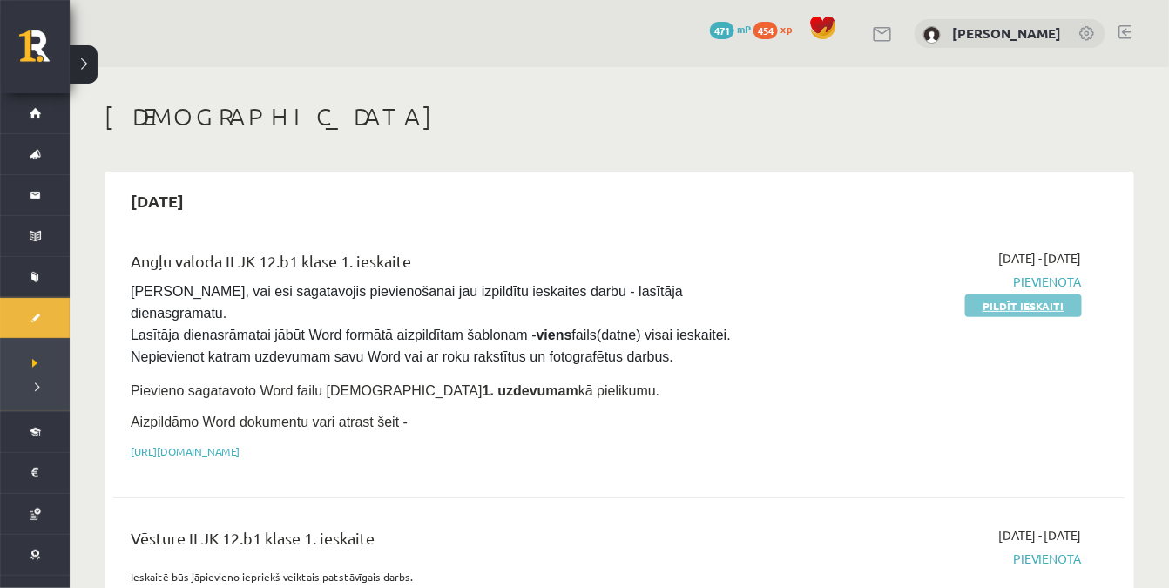
click at [1028, 306] on link "Pildīt ieskaiti" at bounding box center [1024, 306] width 117 height 23
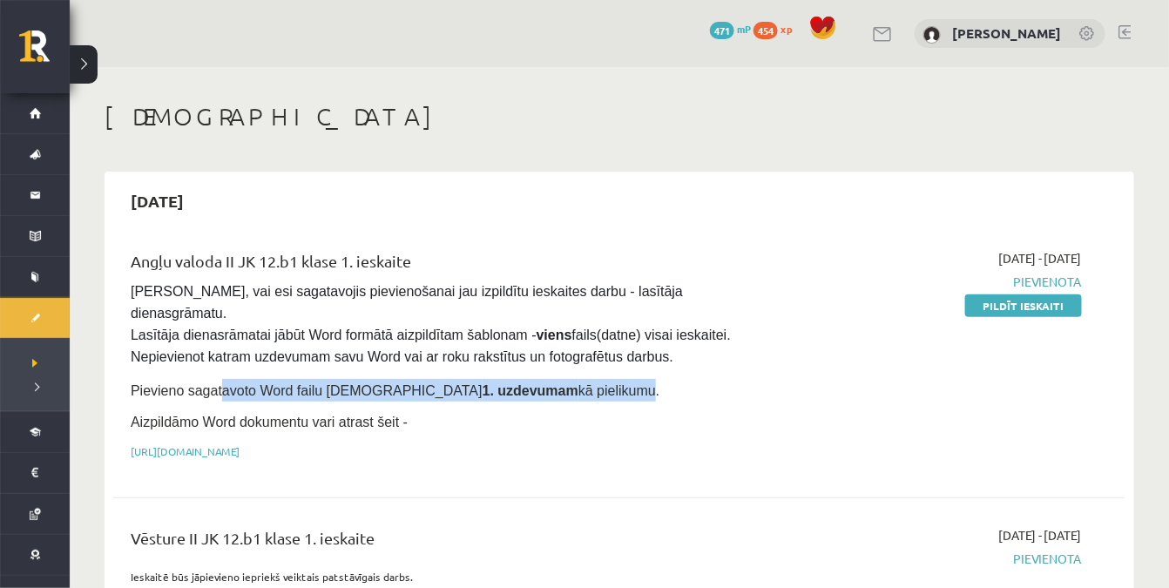
drag, startPoint x: 239, startPoint y: 356, endPoint x: 515, endPoint y: 369, distance: 276.5
click at [515, 379] on p "Pievieno sagatavoto Word failu ieskaites 1. uzdevumam kā pielikumu." at bounding box center [444, 390] width 626 height 23
